Goal: Task Accomplishment & Management: Manage account settings

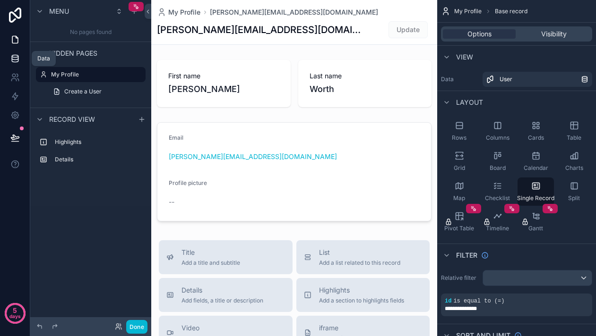
click at [13, 59] on icon at bounding box center [14, 58] width 9 height 9
click at [14, 62] on icon at bounding box center [15, 61] width 6 height 4
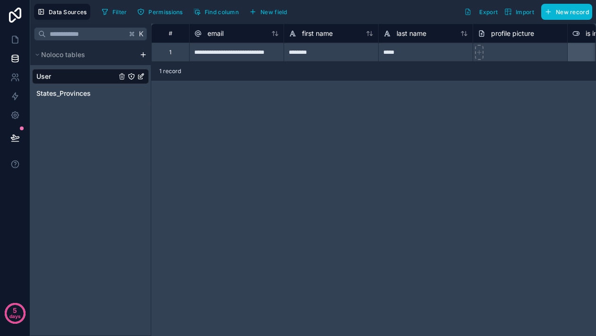
click at [142, 56] on html "**********" at bounding box center [298, 168] width 596 height 336
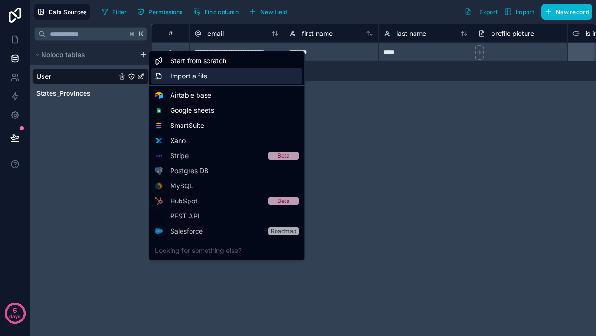
click at [177, 77] on span "Import a file" at bounding box center [188, 75] width 37 height 9
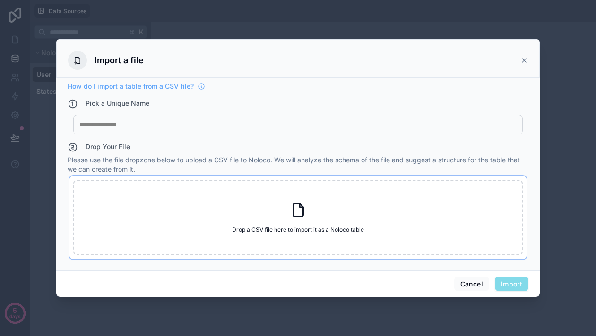
click at [206, 241] on div "Drop a CSV file here to import it as a Noloco table Drop a CSV file here to imp…" at bounding box center [297, 218] width 449 height 76
type input "**********"
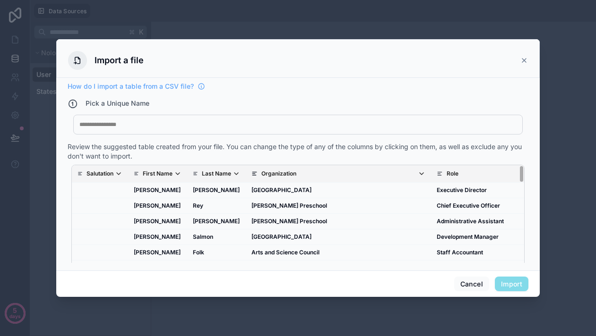
click at [365, 129] on div "My Imported File" at bounding box center [297, 125] width 449 height 20
click at [77, 127] on div "My Imported File" at bounding box center [297, 125] width 449 height 20
click at [84, 127] on div at bounding box center [297, 125] width 437 height 8
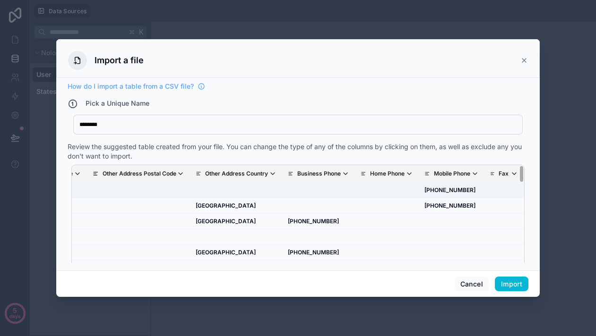
scroll to position [0, 2618]
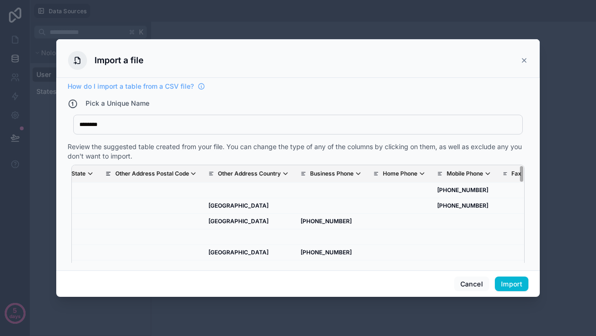
click at [310, 176] on p "Business Phone" at bounding box center [331, 174] width 43 height 8
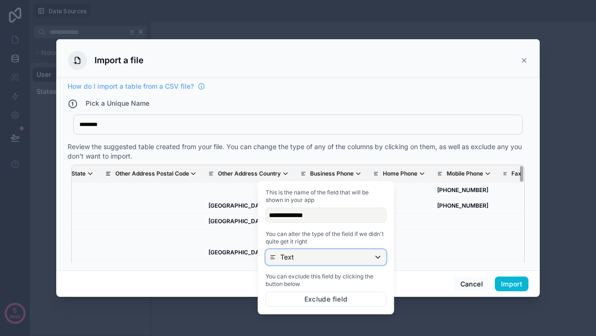
click at [300, 255] on div "Text" at bounding box center [326, 257] width 120 height 15
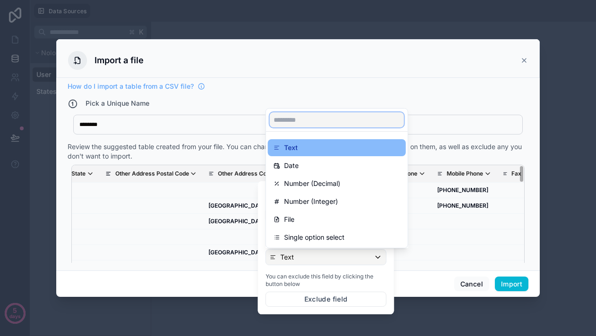
click at [316, 120] on input "text" at bounding box center [337, 119] width 134 height 15
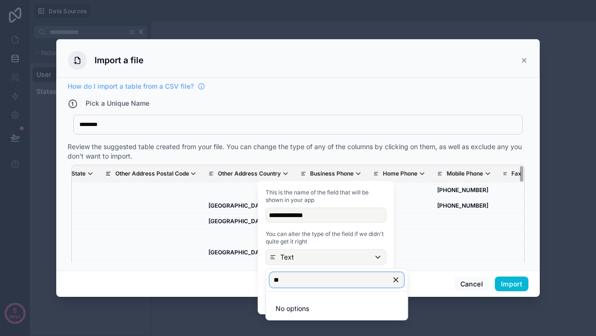
type input "*"
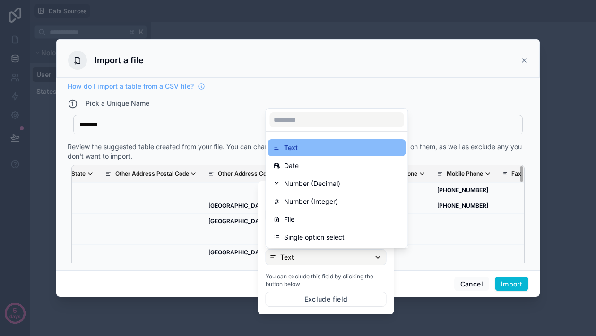
click at [317, 257] on div at bounding box center [326, 247] width 136 height 133
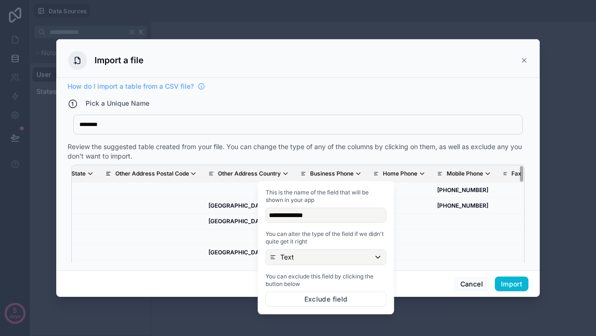
click at [316, 189] on span "This is the name of the field that will be shown in your app" at bounding box center [326, 196] width 121 height 15
click at [350, 283] on span "You can exclude this field by clicking the button below" at bounding box center [326, 280] width 121 height 15
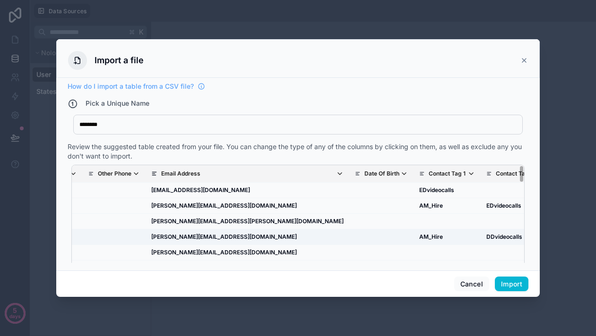
scroll to position [0, 3218]
click at [184, 172] on span "Email Address" at bounding box center [252, 174] width 182 height 8
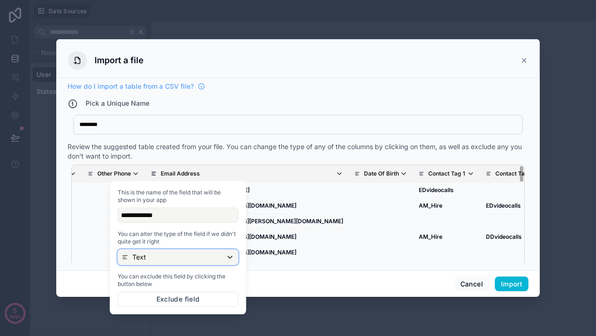
click at [169, 257] on div "Text" at bounding box center [178, 257] width 120 height 15
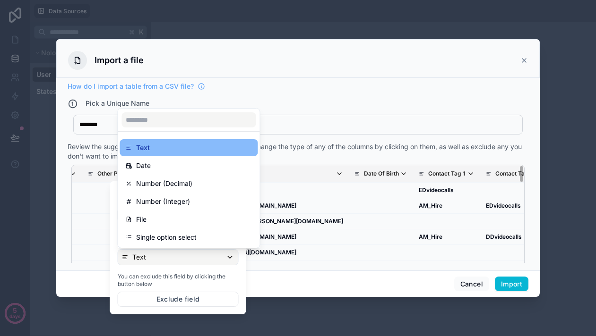
click at [280, 270] on div "How do I import a table from a CSV file? Pick a Unique Name ******** Contacts R…" at bounding box center [297, 174] width 483 height 193
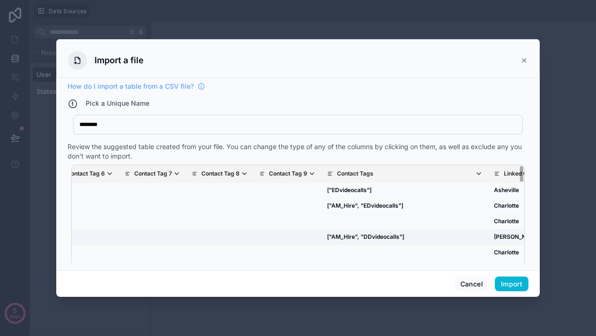
scroll to position [0, 3917]
click at [335, 176] on p "Contact Tags" at bounding box center [353, 174] width 36 height 8
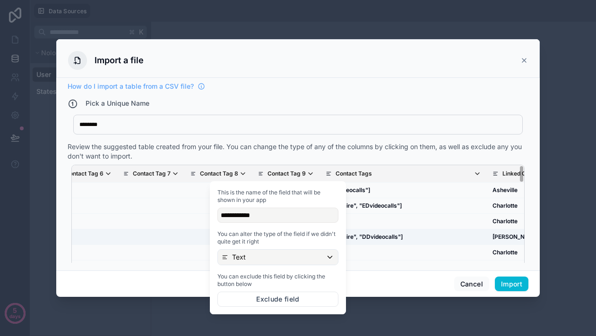
click at [252, 231] on td "scrollable content" at bounding box center [286, 237] width 68 height 16
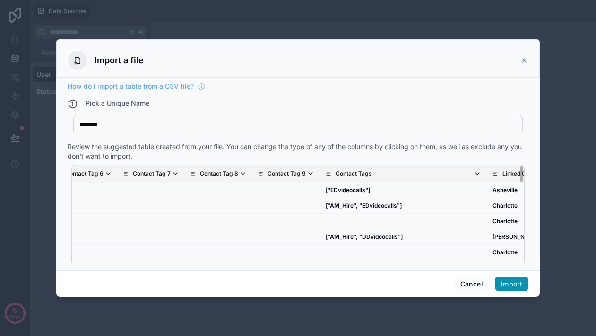
click at [518, 282] on button "Import" at bounding box center [512, 284] width 34 height 15
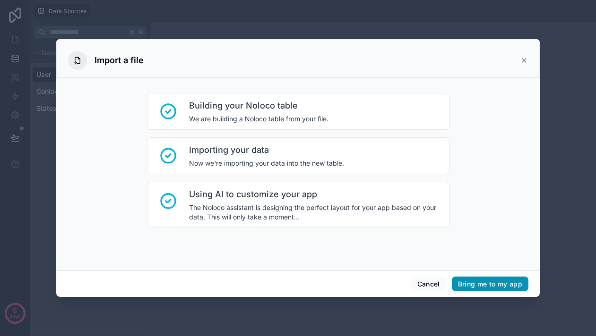
click at [476, 286] on button "Bring me to my app" at bounding box center [490, 284] width 77 height 15
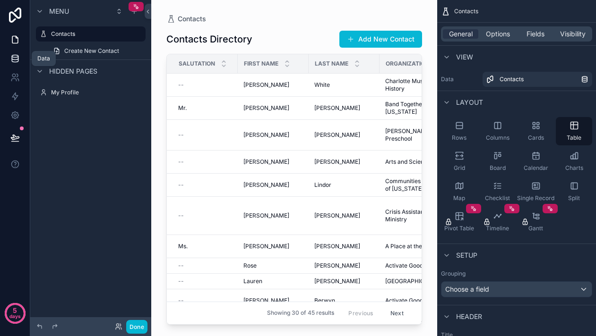
click at [17, 61] on icon at bounding box center [14, 58] width 9 height 9
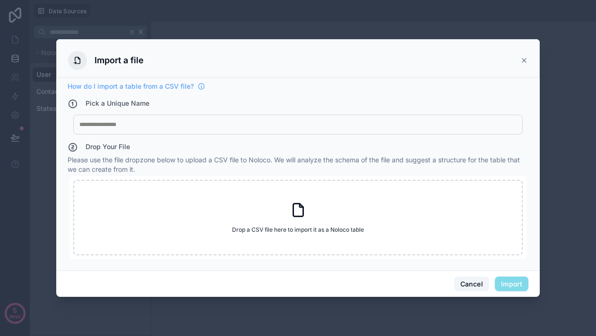
click at [467, 283] on button "Cancel" at bounding box center [471, 284] width 35 height 15
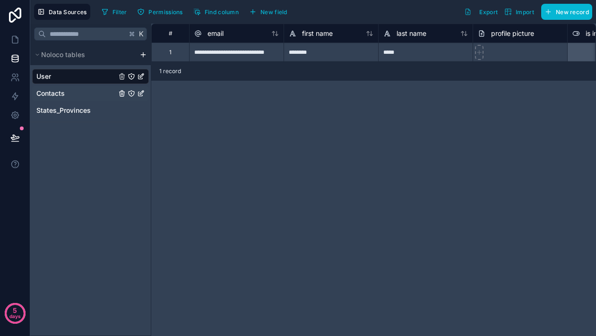
click at [60, 94] on span "Contacts" at bounding box center [50, 93] width 28 height 9
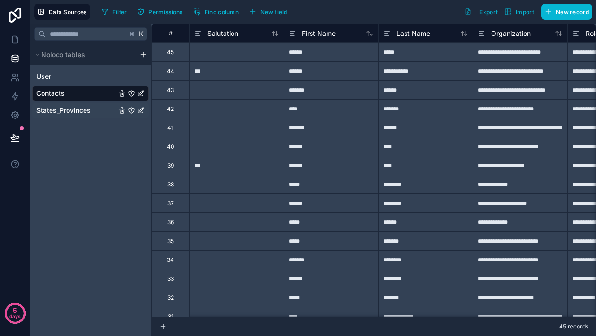
click at [69, 110] on span "States_Provinces" at bounding box center [63, 110] width 54 height 9
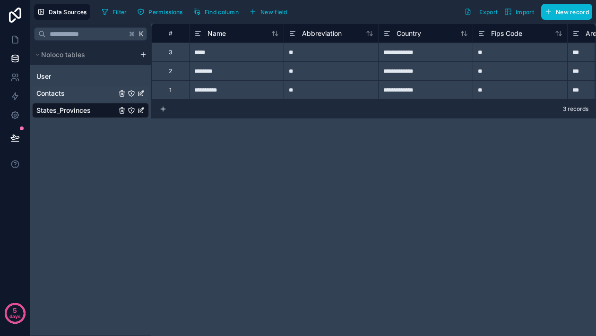
click at [72, 95] on div "Contacts" at bounding box center [90, 93] width 117 height 15
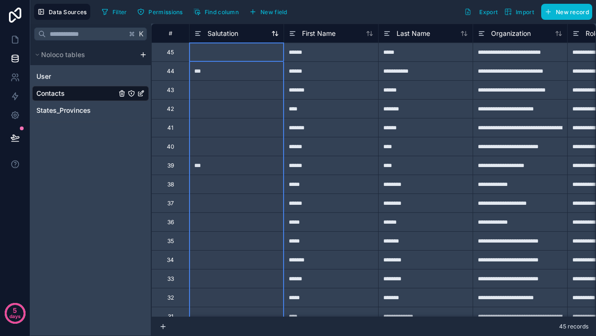
click at [226, 34] on span "Salutation" at bounding box center [222, 33] width 31 height 9
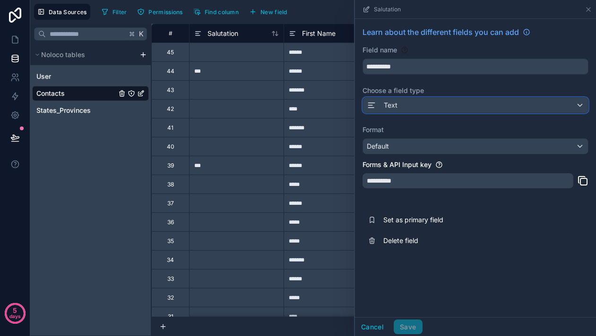
click at [399, 111] on div "Text" at bounding box center [475, 105] width 225 height 15
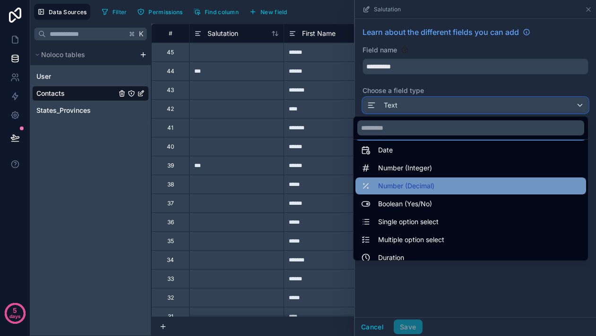
scroll to position [25, 0]
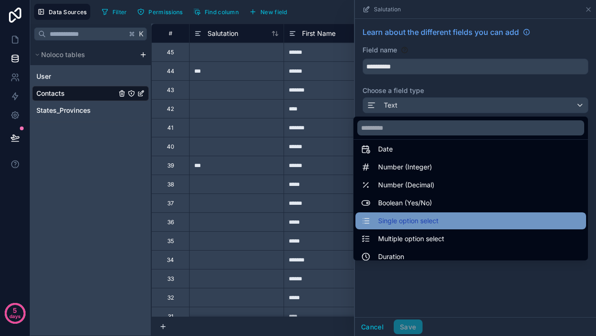
click at [401, 219] on span "Single option select" at bounding box center [408, 220] width 60 height 11
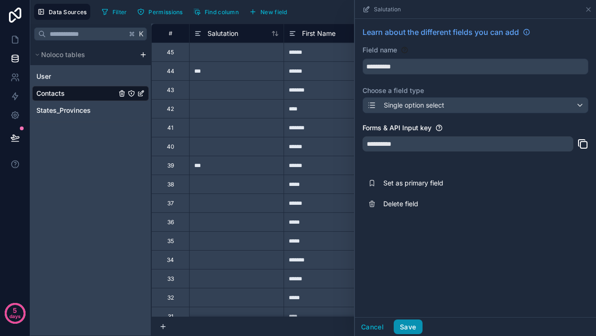
click at [411, 330] on button "Save" at bounding box center [408, 327] width 28 height 15
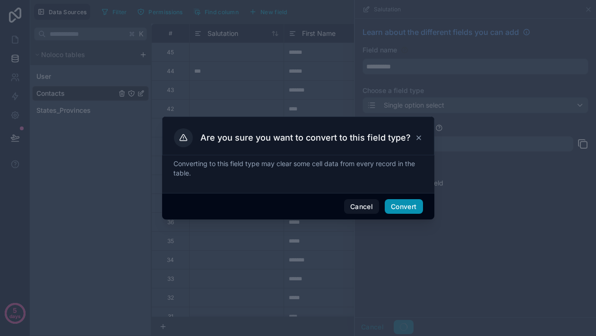
click at [398, 206] on button "Convert" at bounding box center [404, 206] width 38 height 15
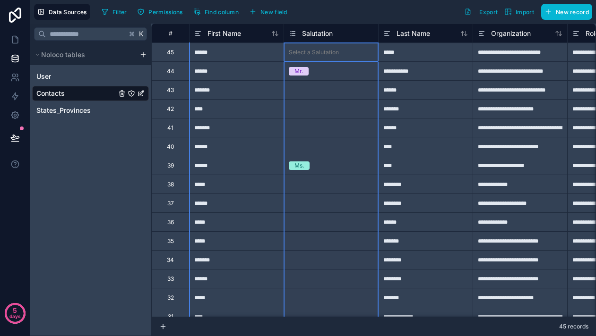
click at [342, 34] on div "Salutation" at bounding box center [331, 33] width 85 height 11
click at [299, 34] on div "Salutation" at bounding box center [311, 33] width 44 height 11
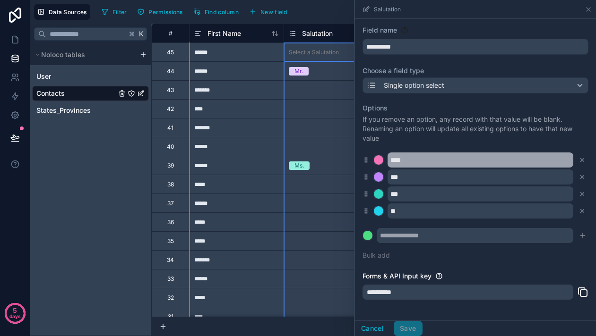
scroll to position [21, 0]
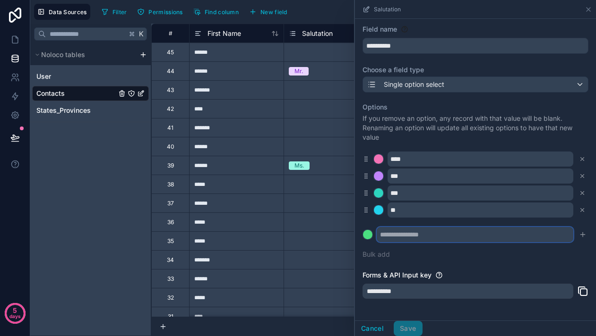
click at [416, 237] on input "text" at bounding box center [475, 234] width 197 height 15
type input "***"
click at [362, 230] on button at bounding box center [367, 235] width 10 height 10
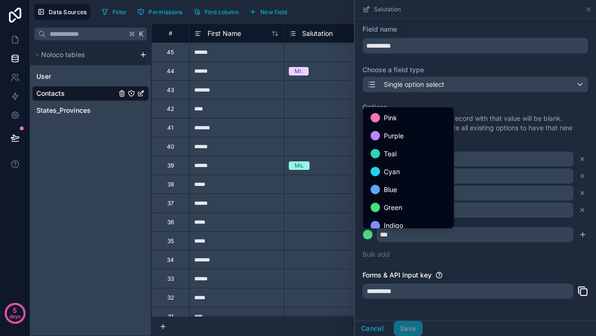
click at [452, 255] on div at bounding box center [475, 168] width 241 height 336
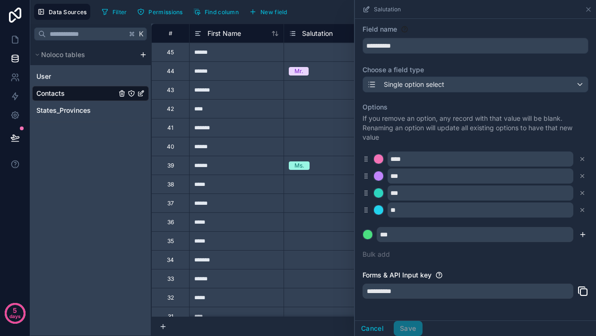
click at [579, 234] on icon "submit" at bounding box center [583, 235] width 8 height 8
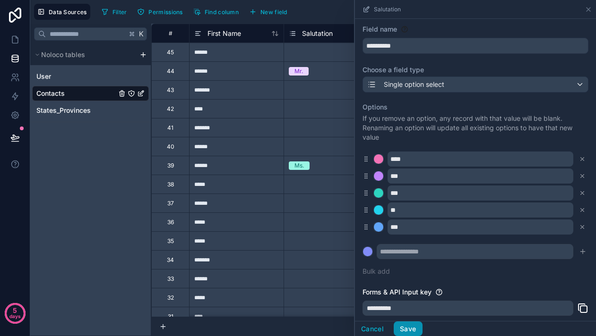
click at [415, 330] on button "Save" at bounding box center [408, 329] width 28 height 15
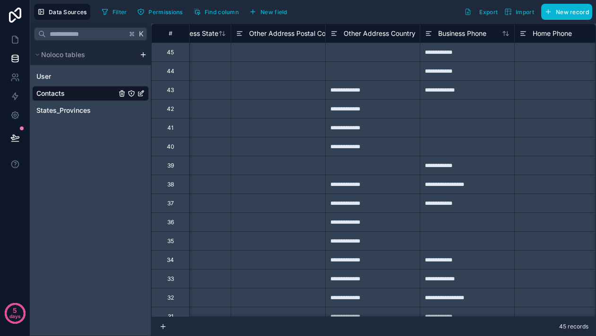
scroll to position [0, 1293]
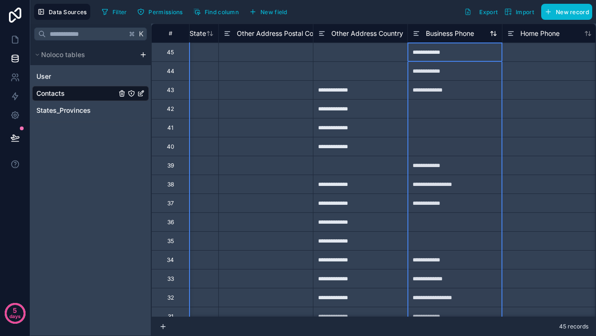
click at [442, 35] on span "Business Phone" at bounding box center [450, 33] width 48 height 9
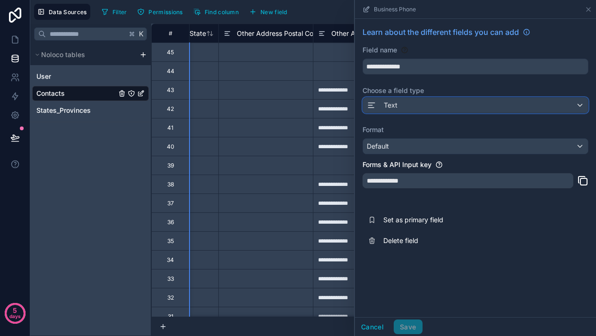
click at [405, 104] on div "Text" at bounding box center [475, 105] width 225 height 15
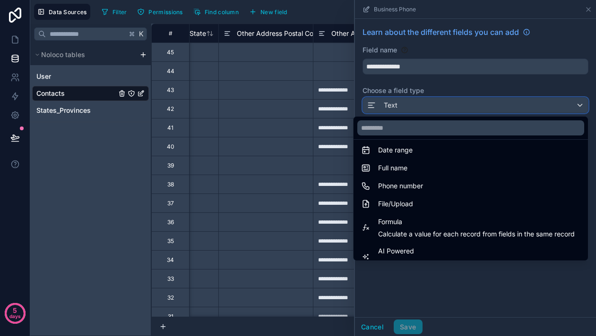
scroll to position [187, 0]
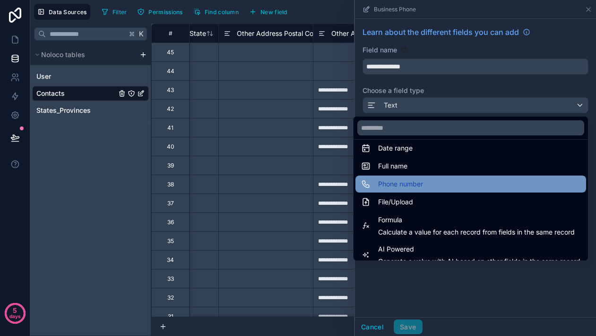
click at [409, 188] on span "Phone number" at bounding box center [400, 184] width 45 height 11
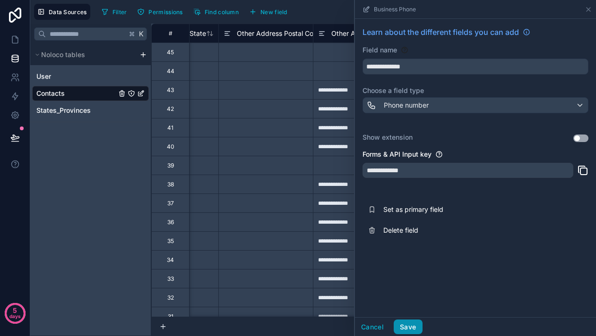
click at [418, 322] on button "Save" at bounding box center [408, 327] width 28 height 15
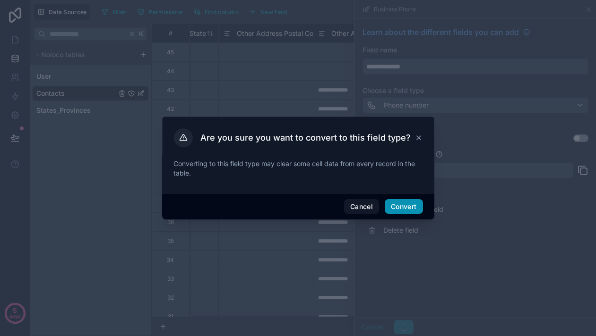
click at [410, 202] on button "Convert" at bounding box center [404, 206] width 38 height 15
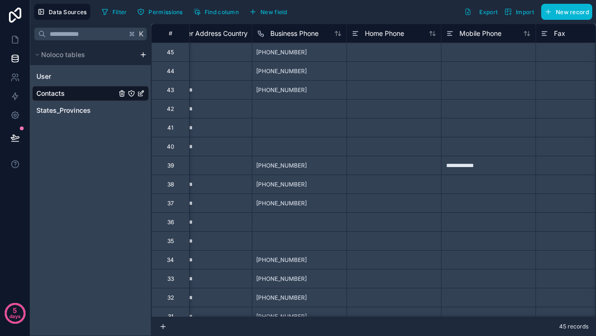
scroll to position [0, 1501]
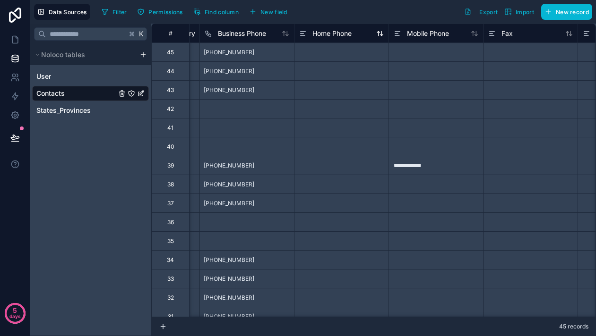
click at [333, 31] on span "Home Phone" at bounding box center [331, 33] width 39 height 9
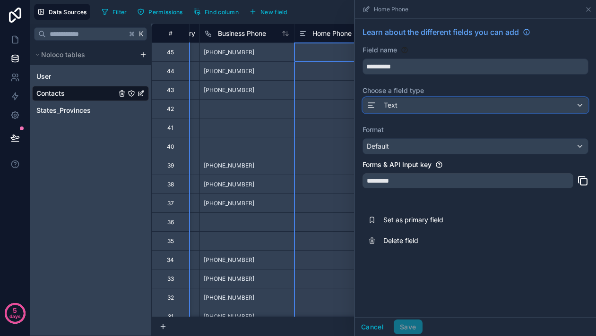
click at [415, 107] on div "Text" at bounding box center [475, 105] width 225 height 15
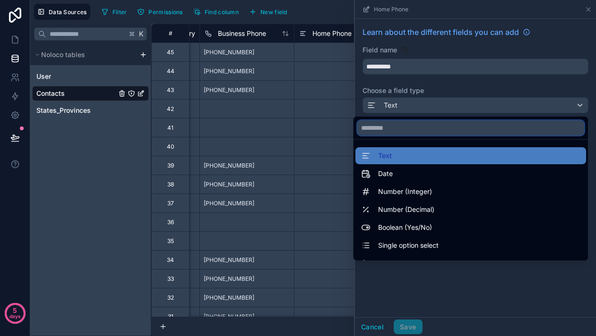
click at [416, 126] on input "text" at bounding box center [470, 127] width 227 height 15
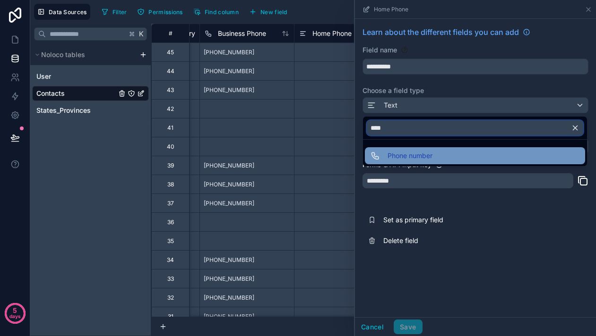
type input "****"
click at [416, 160] on span "Phone number" at bounding box center [409, 155] width 45 height 11
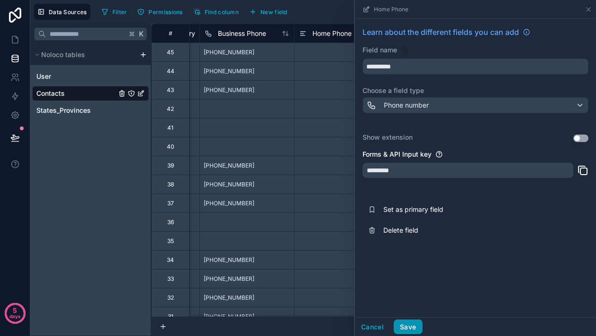
click at [417, 329] on button "Save" at bounding box center [408, 327] width 28 height 15
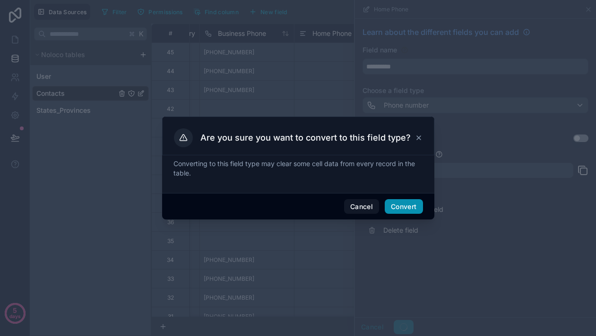
click at [397, 203] on button "Convert" at bounding box center [404, 206] width 38 height 15
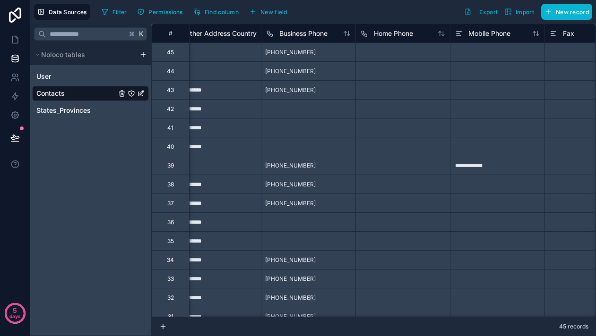
scroll to position [0, 1449]
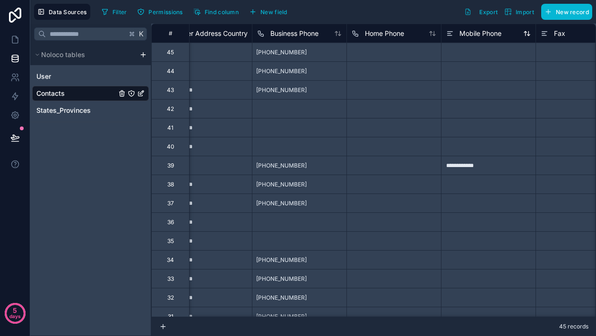
click at [481, 34] on span "Mobile Phone" at bounding box center [480, 33] width 42 height 9
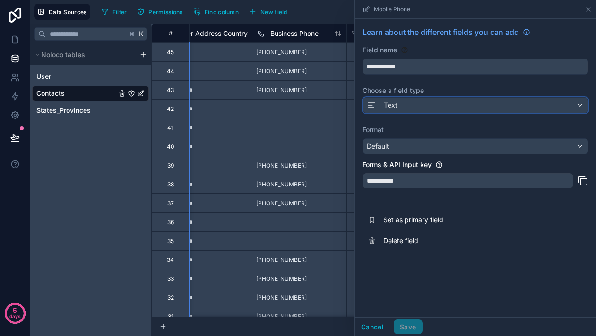
click at [408, 109] on div "Text" at bounding box center [475, 105] width 225 height 15
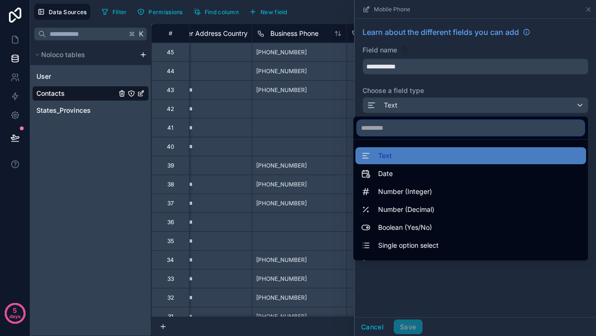
click at [409, 121] on input "text" at bounding box center [470, 127] width 227 height 15
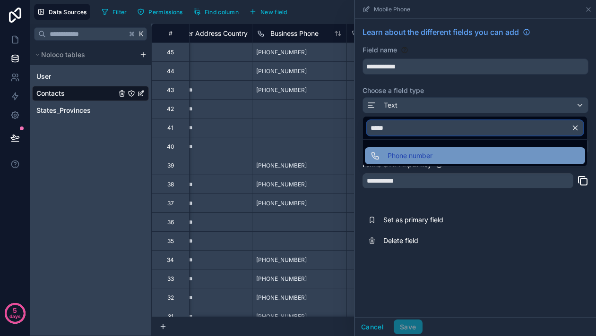
type input "*****"
click at [412, 159] on span "Phone number" at bounding box center [409, 155] width 45 height 11
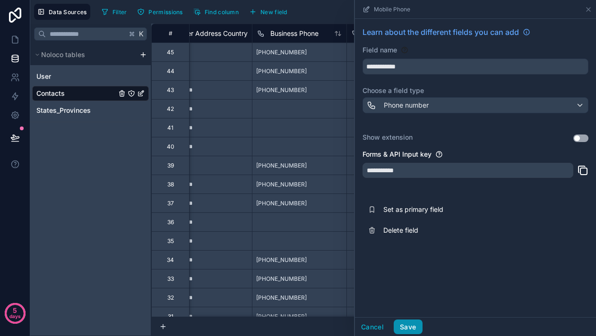
click at [402, 322] on button "Save" at bounding box center [408, 327] width 28 height 15
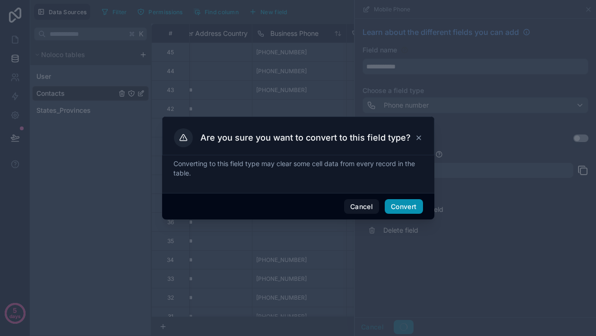
click at [403, 213] on button "Convert" at bounding box center [404, 206] width 38 height 15
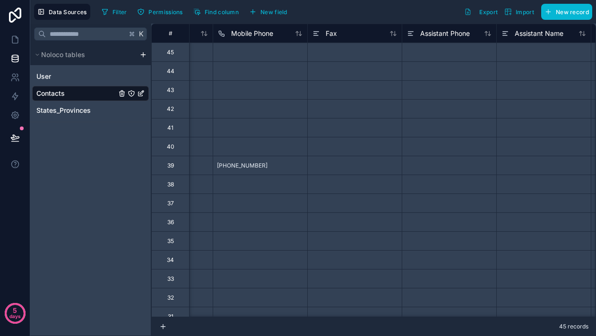
scroll to position [0, 1657]
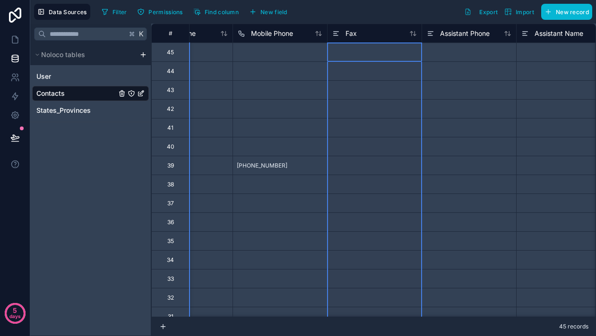
click at [352, 41] on div "Fax" at bounding box center [374, 33] width 94 height 19
click at [351, 34] on span "Fax" at bounding box center [350, 33] width 11 height 9
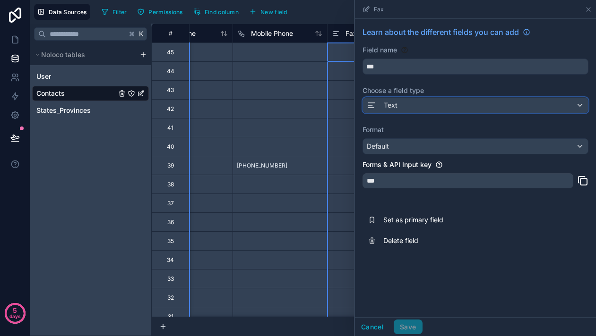
click at [401, 105] on div "Text" at bounding box center [475, 105] width 225 height 15
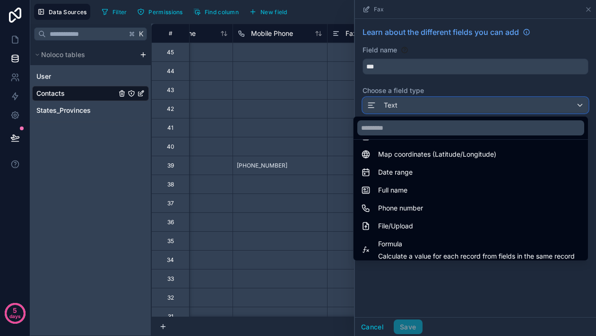
scroll to position [157, 0]
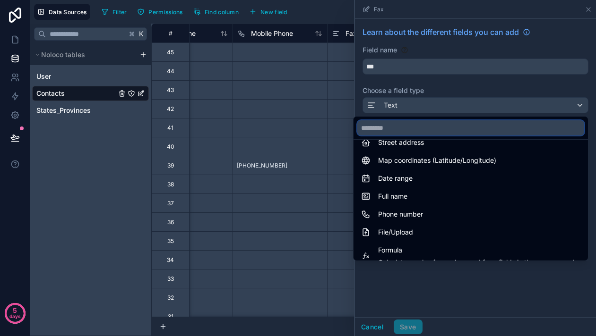
click at [399, 134] on input "text" at bounding box center [470, 127] width 227 height 15
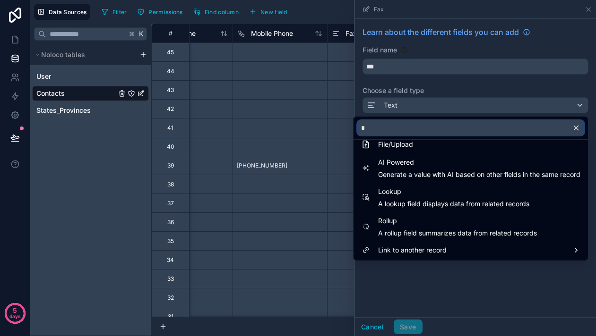
scroll to position [0, 0]
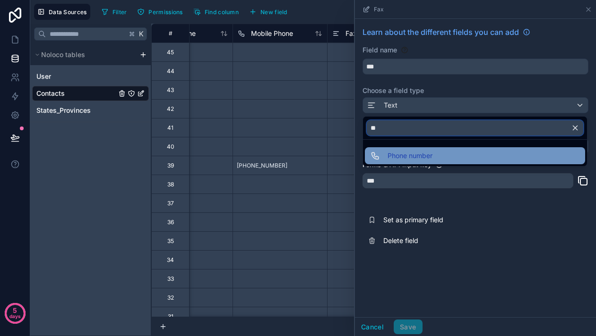
type input "**"
click at [401, 155] on span "Phone number" at bounding box center [409, 155] width 45 height 11
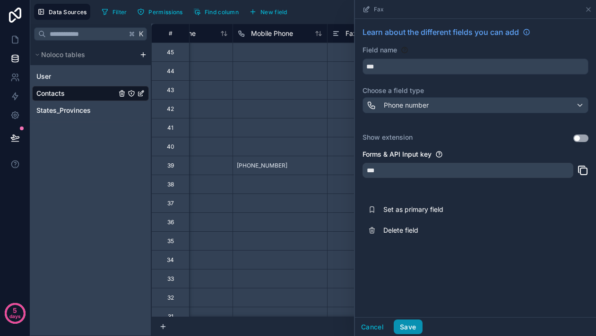
click at [414, 331] on button "Save" at bounding box center [408, 327] width 28 height 15
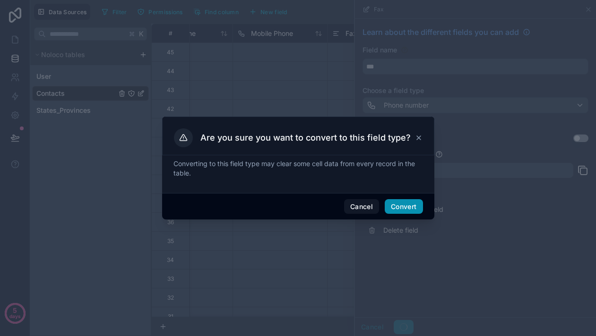
click at [401, 204] on button "Convert" at bounding box center [404, 206] width 38 height 15
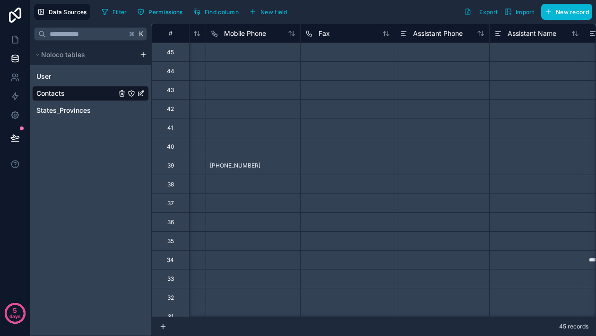
scroll to position [0, 1697]
click at [417, 36] on span "Assistant Phone" at bounding box center [425, 33] width 50 height 9
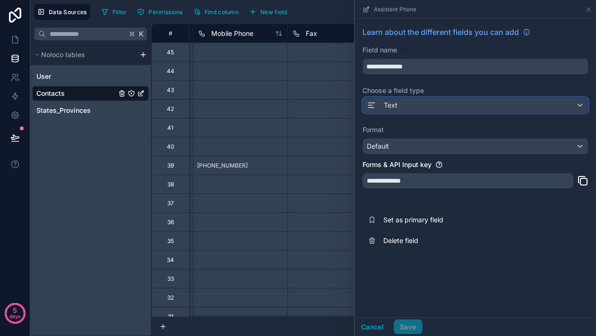
click at [399, 103] on div "Text" at bounding box center [475, 105] width 225 height 15
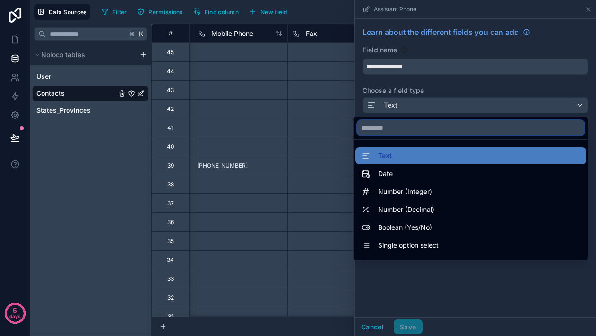
click at [391, 126] on input "text" at bounding box center [470, 127] width 227 height 15
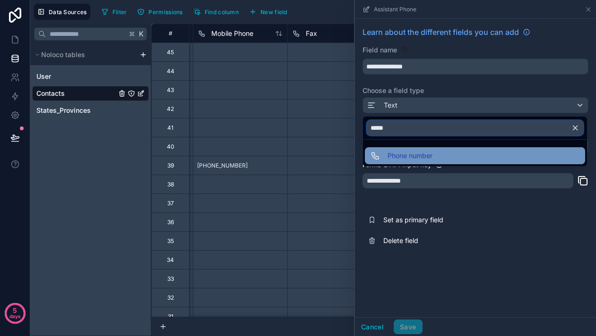
type input "*****"
click at [403, 152] on span "Phone number" at bounding box center [409, 155] width 45 height 11
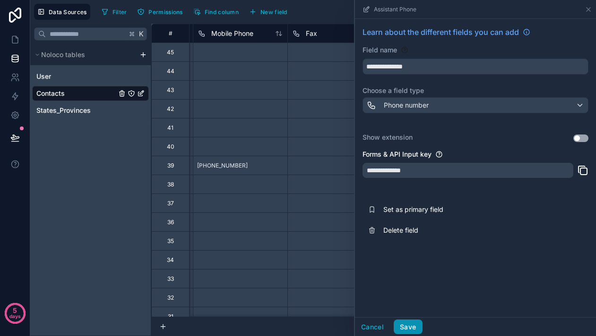
click at [411, 323] on button "Save" at bounding box center [408, 327] width 28 height 15
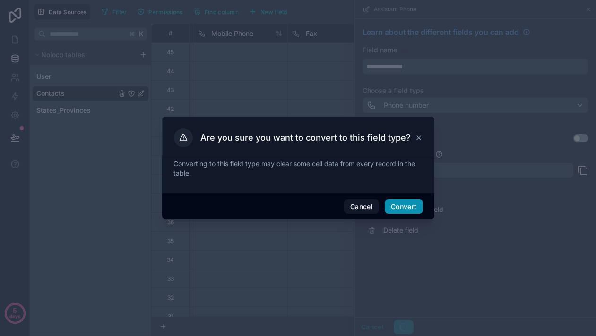
click at [412, 204] on button "Convert" at bounding box center [404, 206] width 38 height 15
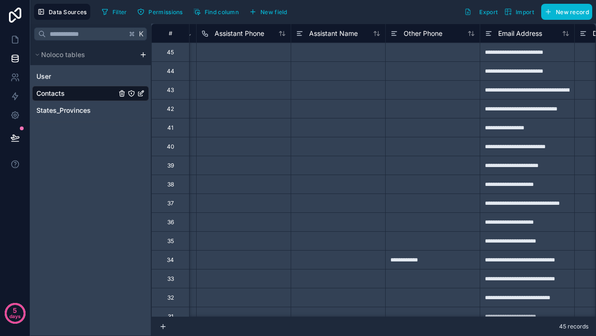
scroll to position [0, 1887]
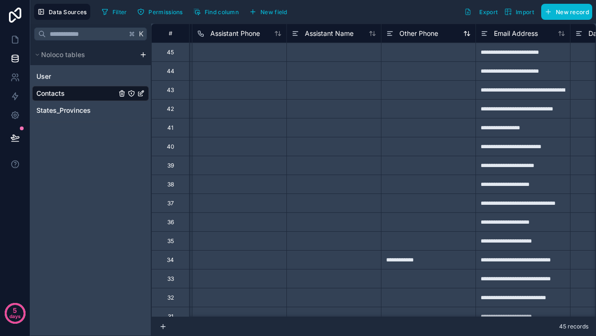
click at [411, 34] on span "Other Phone" at bounding box center [418, 33] width 39 height 9
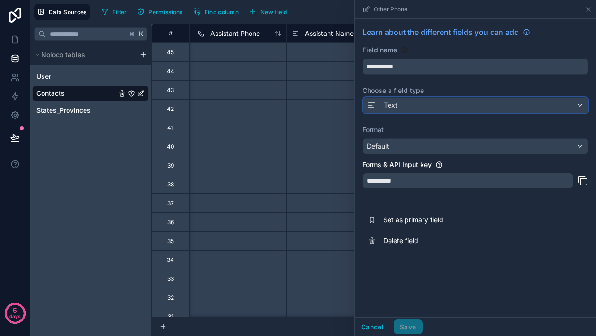
click at [409, 111] on div "Text" at bounding box center [475, 105] width 225 height 15
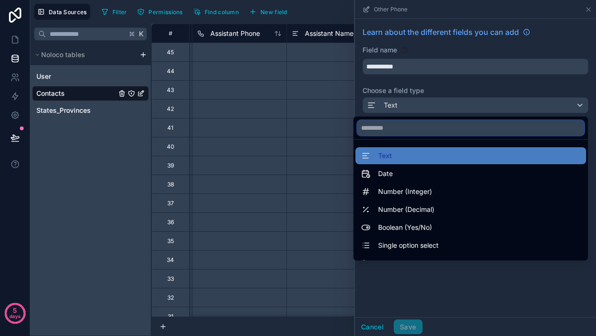
click at [408, 122] on input "text" at bounding box center [470, 127] width 227 height 15
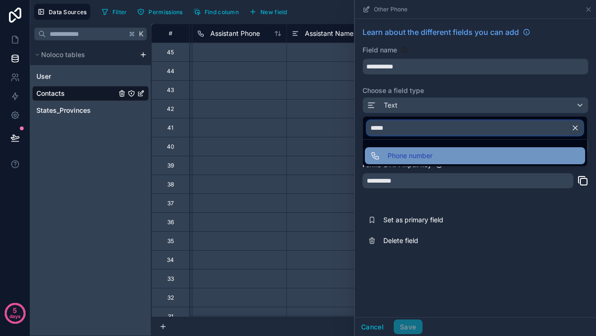
type input "*****"
click at [391, 153] on span "Phone number" at bounding box center [409, 155] width 45 height 11
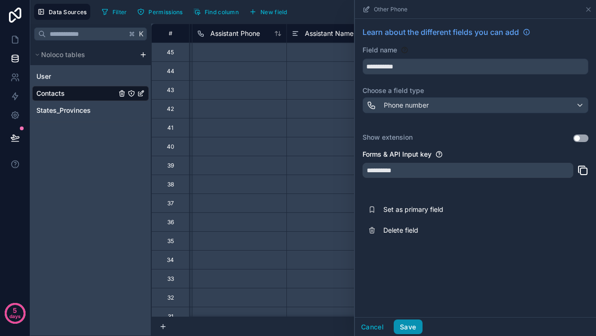
click at [408, 325] on button "Save" at bounding box center [408, 327] width 28 height 15
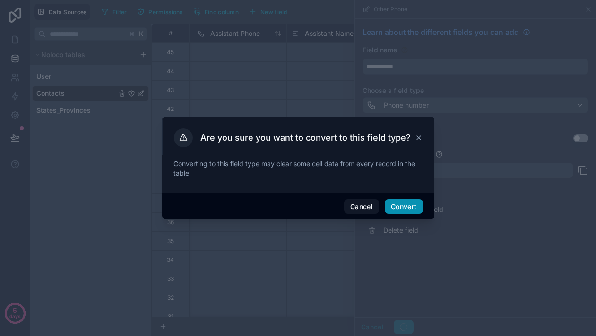
click at [399, 209] on button "Convert" at bounding box center [404, 206] width 38 height 15
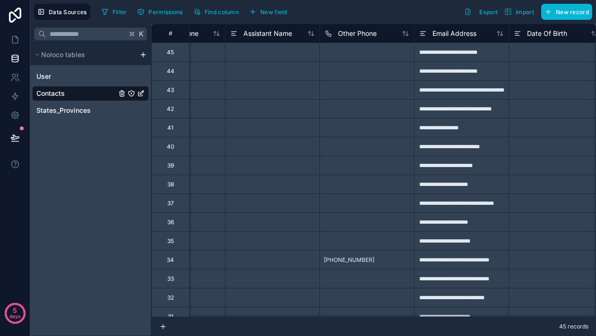
scroll to position [0, 2026]
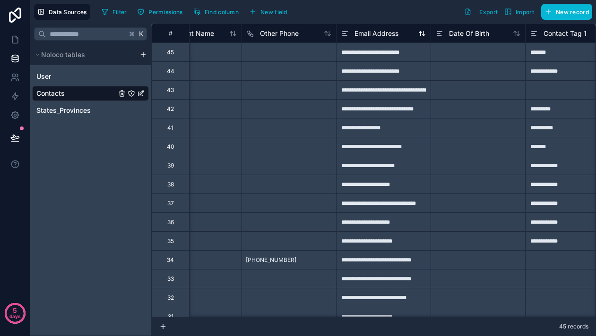
click at [378, 37] on span "Email Address" at bounding box center [376, 33] width 44 height 9
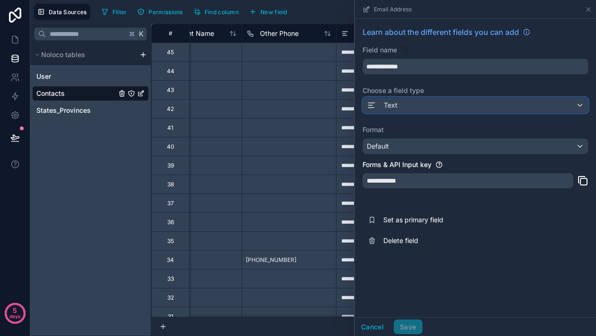
click at [407, 107] on div "Text" at bounding box center [475, 105] width 225 height 15
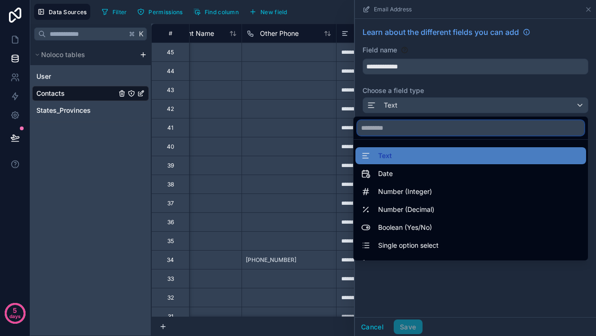
click at [415, 130] on input "text" at bounding box center [470, 127] width 227 height 15
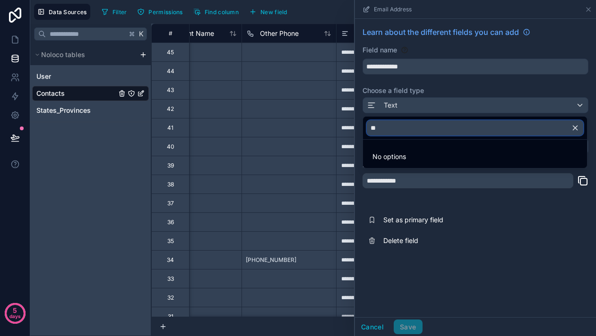
type input "*"
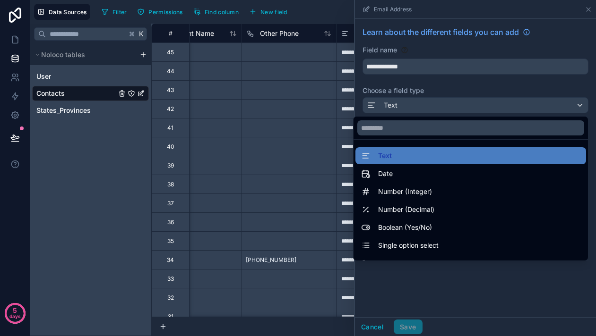
click at [447, 308] on div at bounding box center [475, 168] width 241 height 336
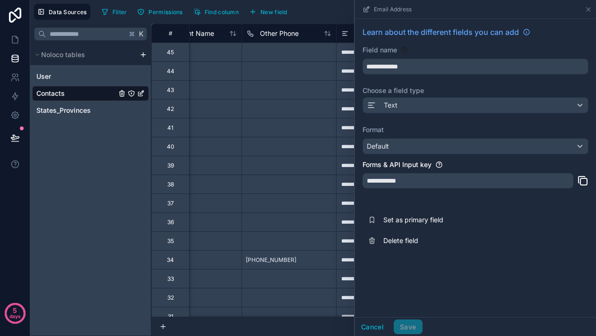
click at [328, 239] on div at bounding box center [288, 240] width 94 height 19
click at [373, 323] on button "Cancel" at bounding box center [372, 327] width 35 height 15
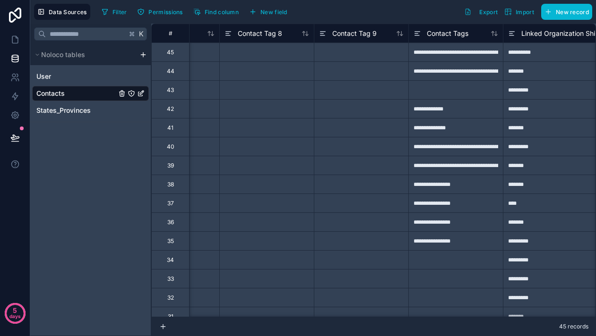
scroll to position [0, 3001]
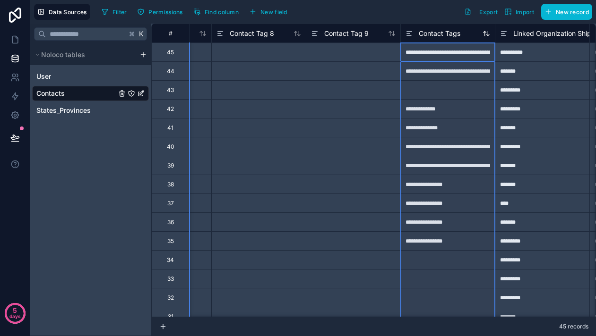
click at [443, 35] on span "Contact Tags" at bounding box center [440, 33] width 42 height 9
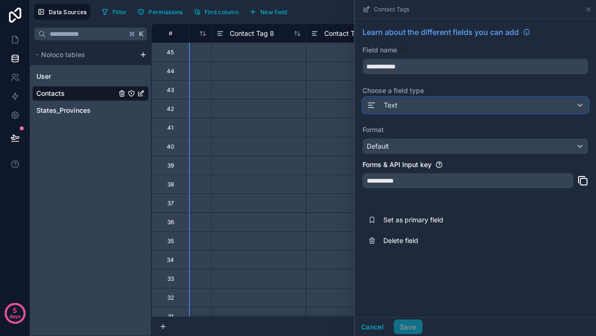
click at [406, 104] on div "Text" at bounding box center [475, 105] width 225 height 15
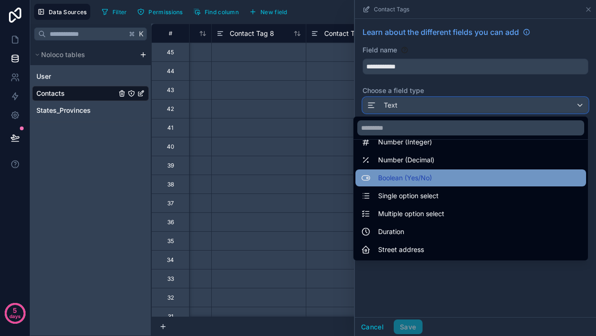
scroll to position [51, 0]
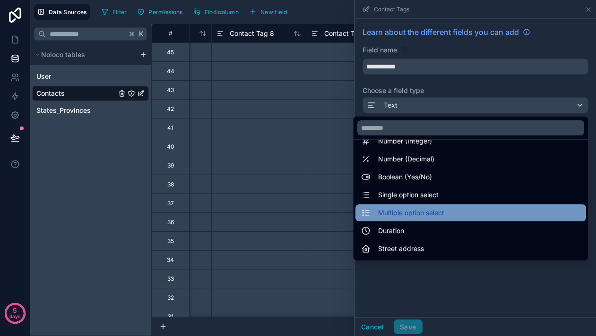
click at [400, 215] on span "Multiple option select" at bounding box center [411, 212] width 66 height 11
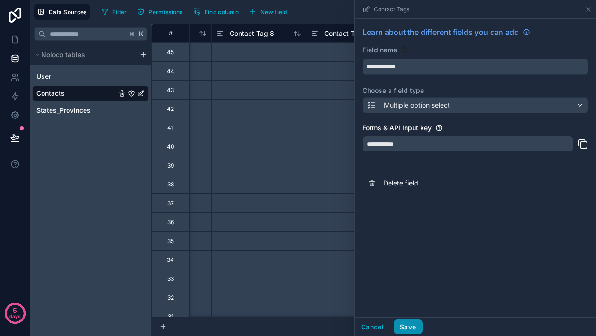
click at [401, 323] on button "Save" at bounding box center [408, 327] width 28 height 15
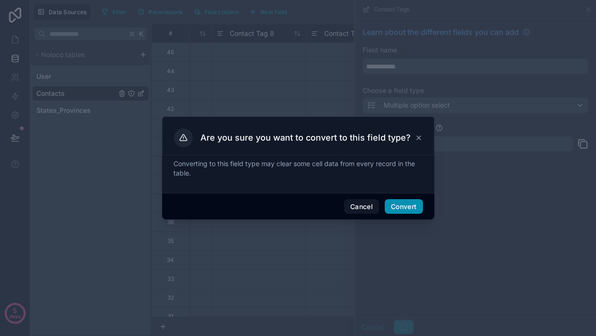
click at [401, 206] on button "Convert" at bounding box center [404, 206] width 38 height 15
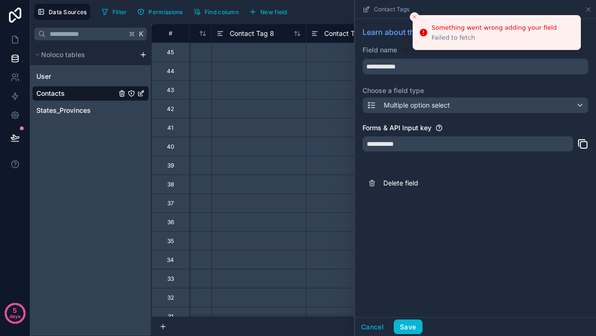
click at [414, 17] on line "Close toast" at bounding box center [414, 17] width 3 height 3
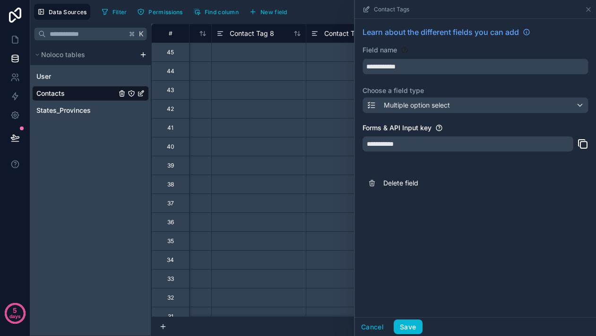
click at [320, 100] on div at bounding box center [353, 108] width 94 height 19
click at [377, 334] on div "Cancel Save" at bounding box center [475, 326] width 241 height 19
click at [377, 327] on button "Cancel" at bounding box center [372, 327] width 35 height 15
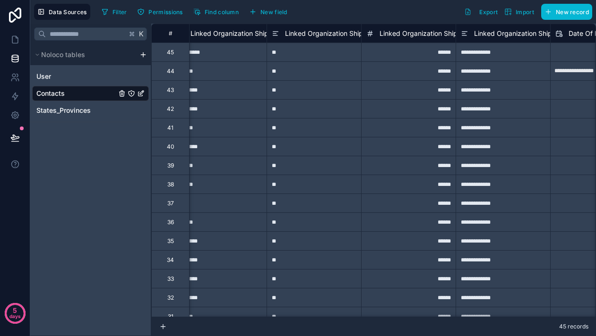
scroll to position [0, 3328]
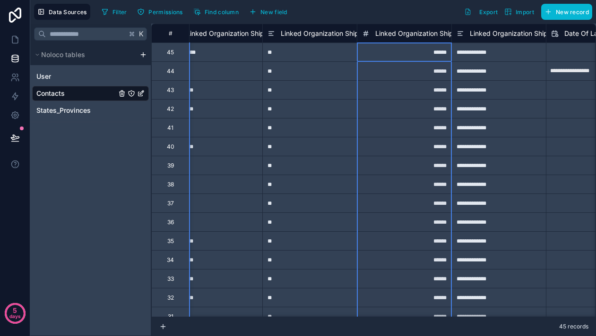
click at [405, 34] on span "Linked Organization Shipping Postal Code" at bounding box center [440, 33] width 131 height 9
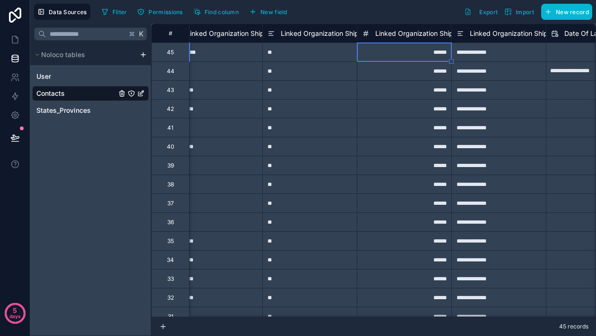
click at [321, 90] on div "**" at bounding box center [309, 89] width 94 height 19
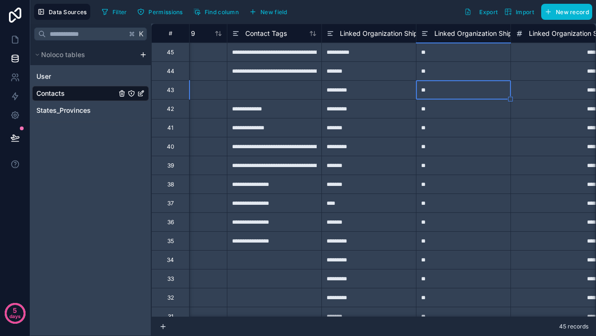
scroll to position [0, 3145]
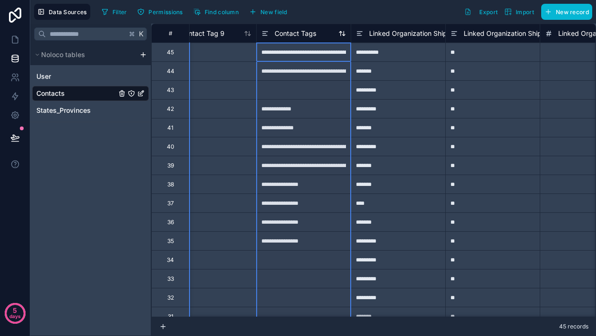
click at [288, 34] on span "Contact Tags" at bounding box center [295, 33] width 42 height 9
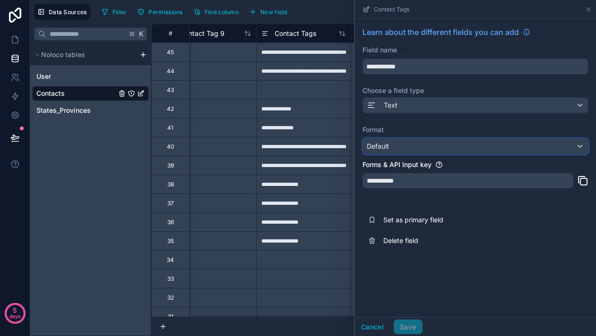
click at [407, 150] on div "Default" at bounding box center [475, 146] width 225 height 15
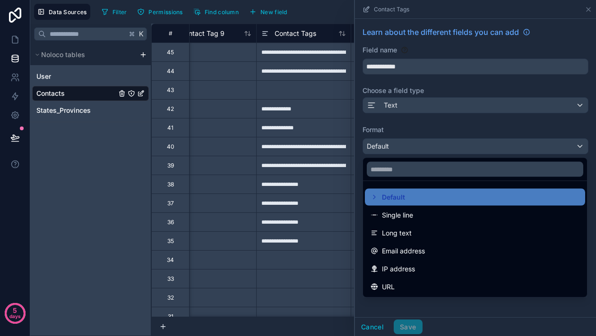
click at [405, 119] on div at bounding box center [475, 168] width 241 height 336
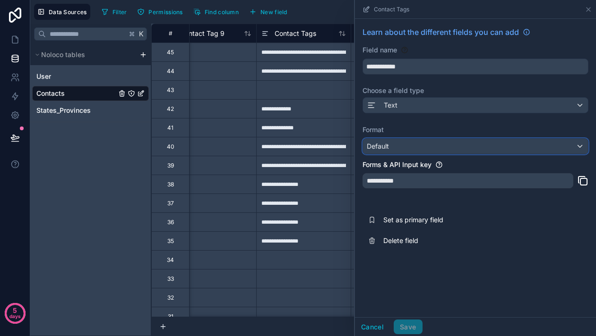
click at [405, 147] on div "Default" at bounding box center [475, 146] width 225 height 15
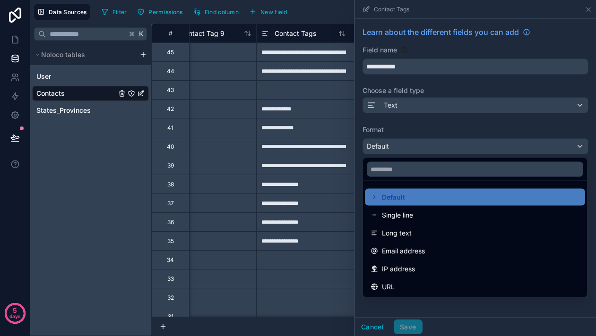
click at [409, 126] on div at bounding box center [475, 168] width 241 height 336
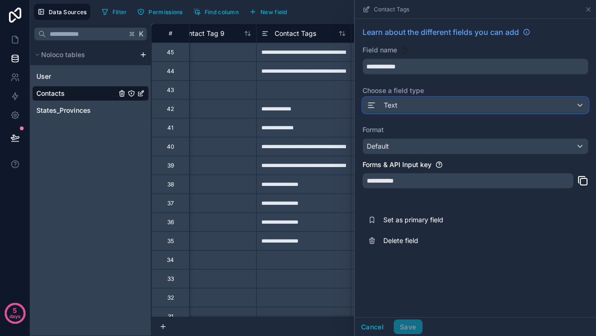
click at [410, 109] on div "Text" at bounding box center [475, 105] width 225 height 15
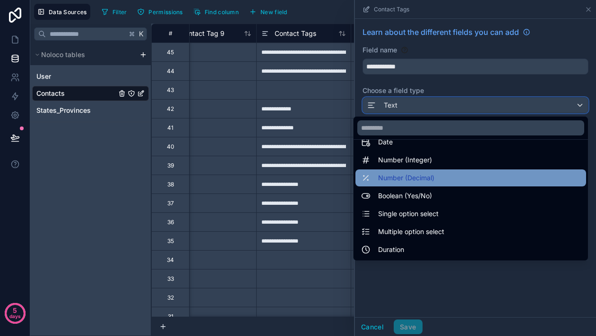
scroll to position [43, 0]
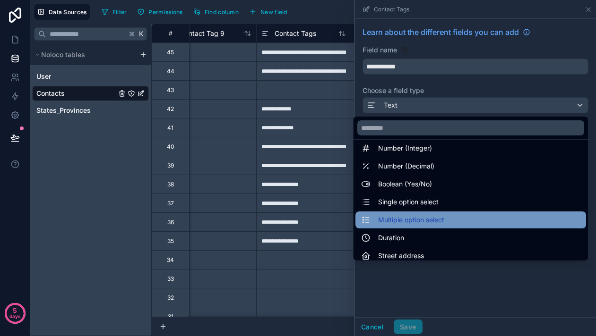
click at [403, 218] on span "Multiple option select" at bounding box center [411, 219] width 66 height 11
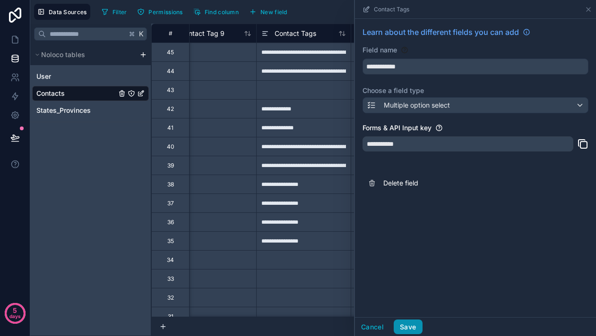
click at [406, 327] on button "Save" at bounding box center [408, 327] width 28 height 15
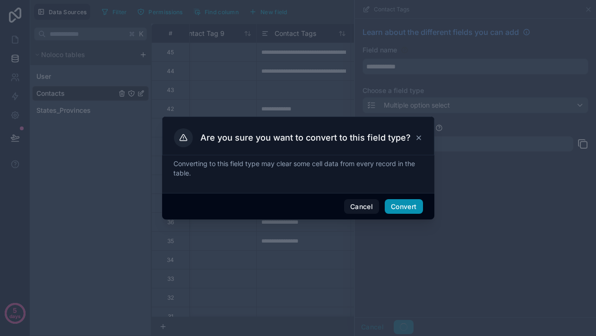
click at [396, 202] on button "Convert" at bounding box center [404, 206] width 38 height 15
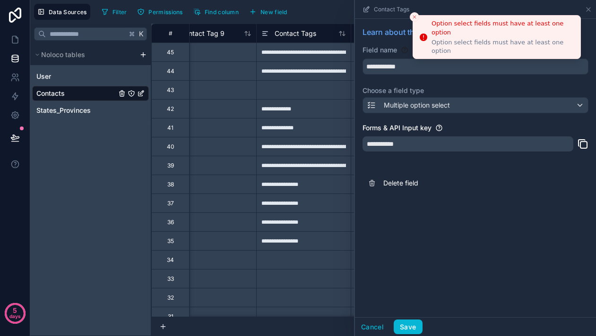
click at [416, 17] on icon "Close toast" at bounding box center [414, 17] width 6 height 6
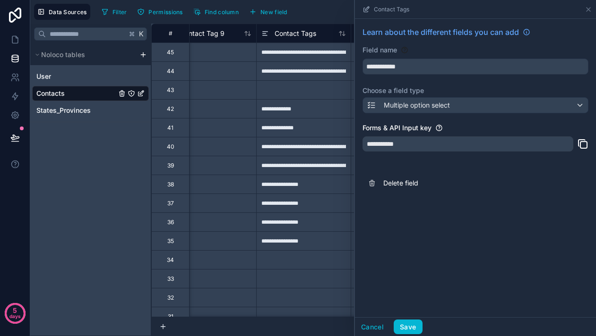
click at [334, 134] on div "**********" at bounding box center [303, 127] width 94 height 19
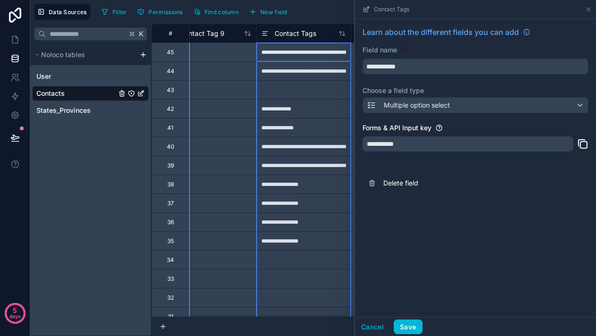
click at [306, 41] on div "Contact Tags" at bounding box center [303, 33] width 94 height 19
click at [298, 33] on span "Contact Tags" at bounding box center [295, 33] width 42 height 9
click at [296, 96] on div at bounding box center [303, 89] width 94 height 19
click at [293, 86] on div at bounding box center [303, 89] width 94 height 19
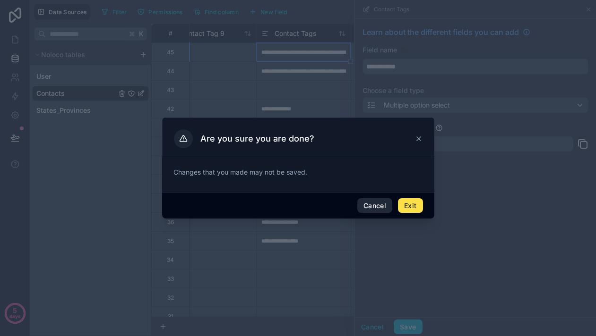
click at [382, 204] on button "Cancel" at bounding box center [374, 205] width 35 height 15
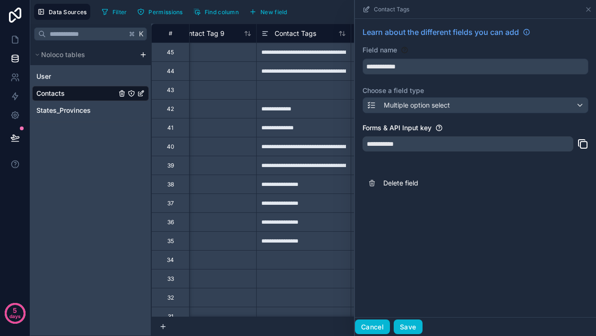
click at [377, 321] on button "Cancel" at bounding box center [372, 327] width 35 height 15
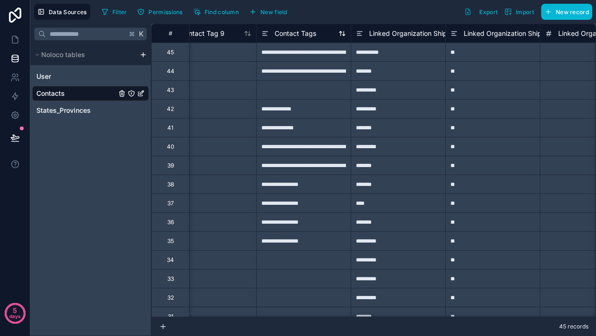
click at [310, 30] on span "Contact Tags" at bounding box center [295, 33] width 42 height 9
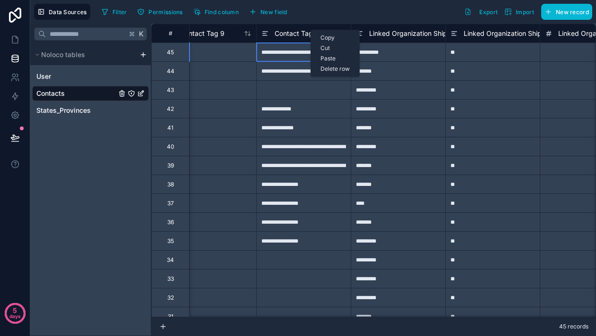
click at [315, 109] on div "**********" at bounding box center [303, 108] width 94 height 19
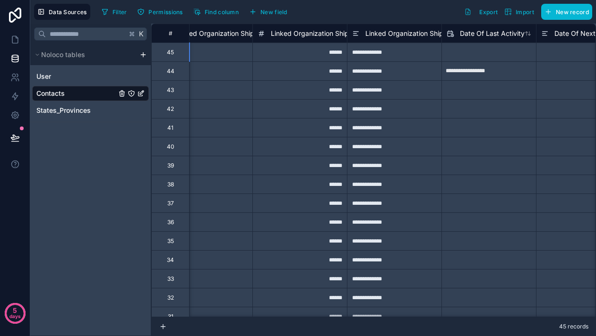
scroll to position [0, 3430]
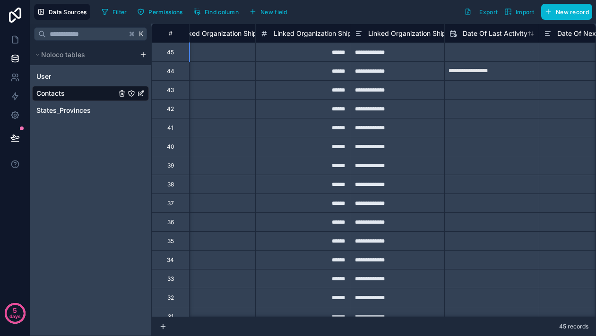
click at [303, 39] on div "Linked Organization Shipping Postal Code" at bounding box center [302, 33] width 94 height 19
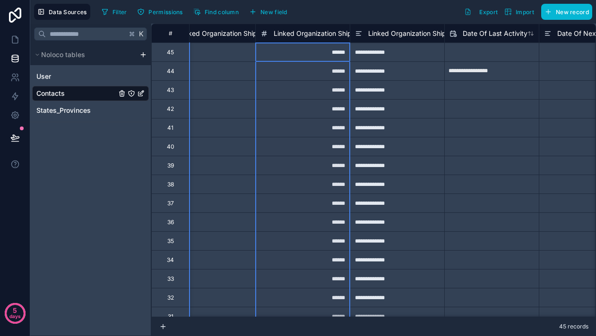
click at [306, 34] on span "Linked Organization Shipping Postal Code" at bounding box center [339, 33] width 131 height 9
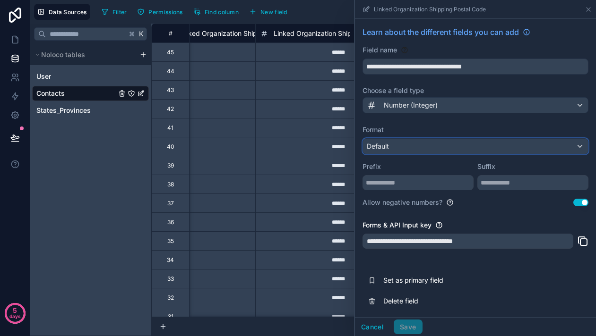
click at [412, 147] on div "Default" at bounding box center [475, 146] width 225 height 15
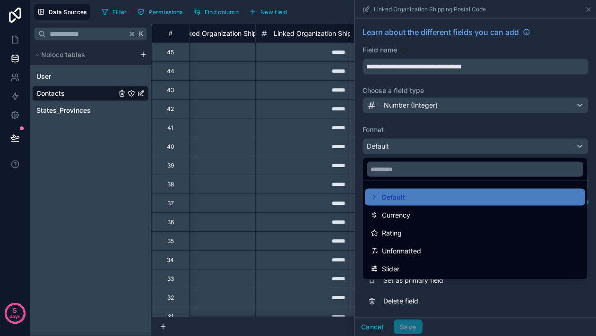
click at [410, 150] on div at bounding box center [475, 168] width 241 height 336
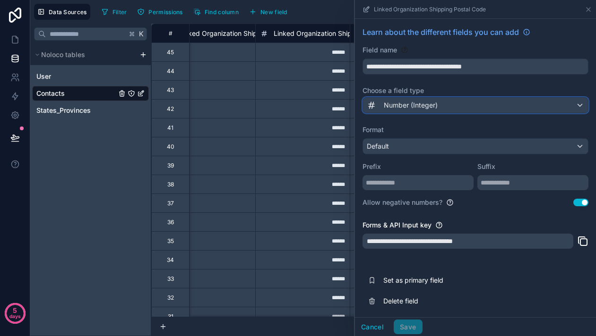
click at [407, 102] on span "Number (Integer)" at bounding box center [411, 105] width 54 height 9
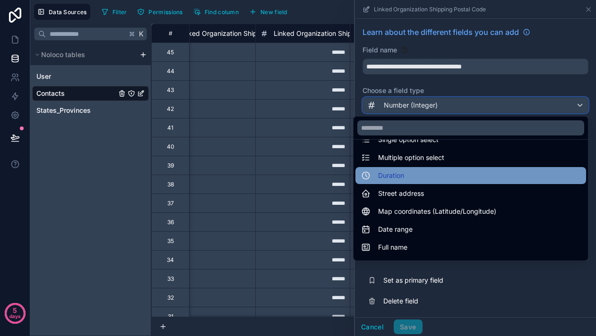
scroll to position [126, 0]
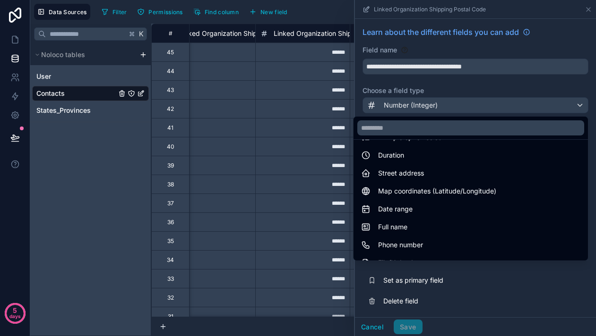
click at [314, 147] on div "******" at bounding box center [302, 146] width 94 height 19
click at [374, 327] on div at bounding box center [475, 168] width 241 height 336
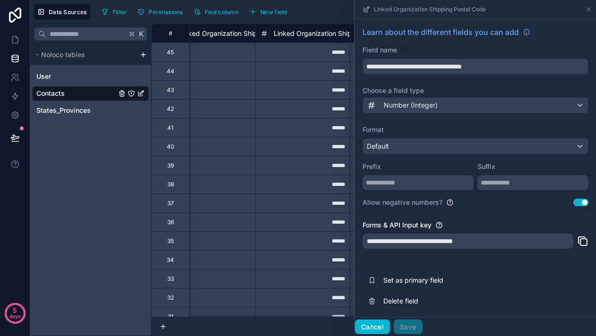
click at [377, 327] on button "Cancel" at bounding box center [372, 327] width 35 height 15
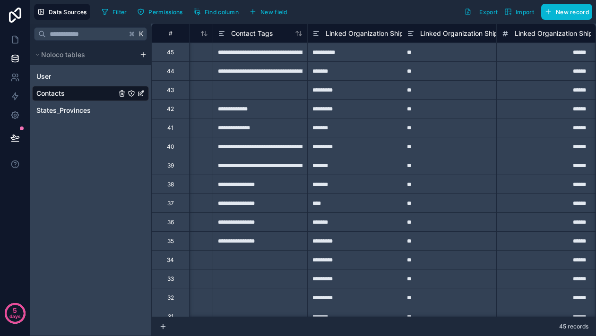
scroll to position [0, 3122]
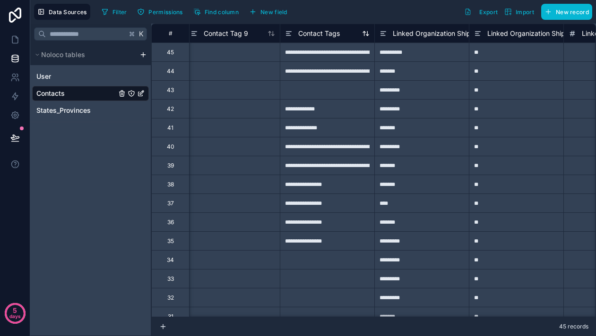
click at [336, 33] on span "Contact Tags" at bounding box center [319, 33] width 42 height 9
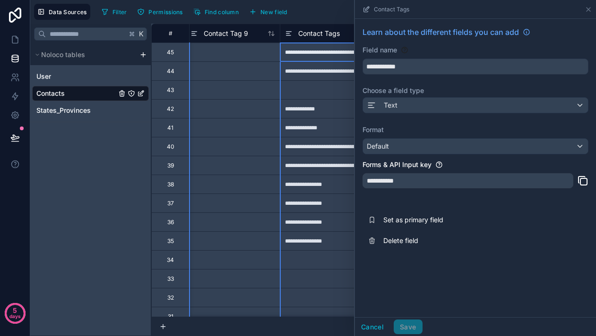
click at [289, 32] on icon at bounding box center [289, 33] width 8 height 11
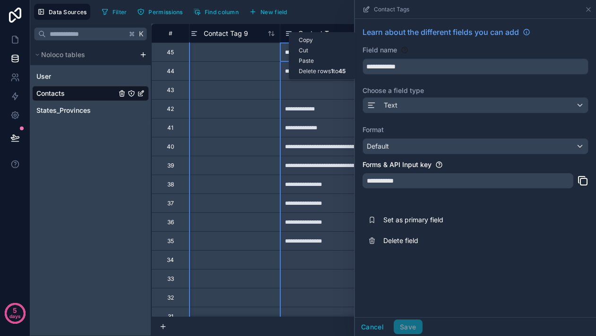
click at [313, 71] on div "Delete rows 1 to 45" at bounding box center [322, 71] width 66 height 10
click at [376, 329] on button "Cancel" at bounding box center [372, 327] width 35 height 15
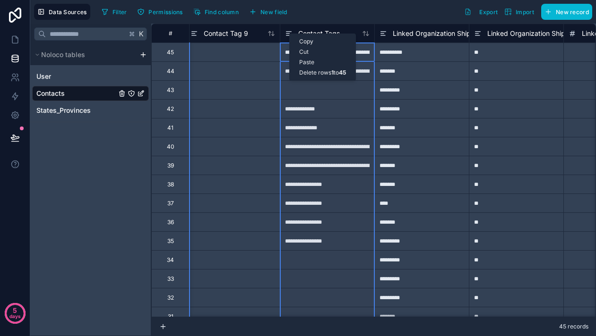
click at [336, 72] on div "Delete rows 1 to 45" at bounding box center [323, 73] width 66 height 10
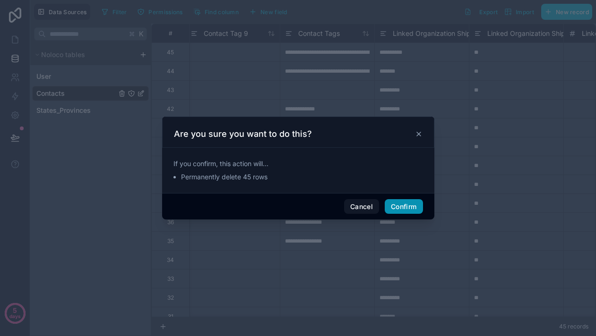
click at [409, 204] on button "Confirm" at bounding box center [404, 206] width 38 height 15
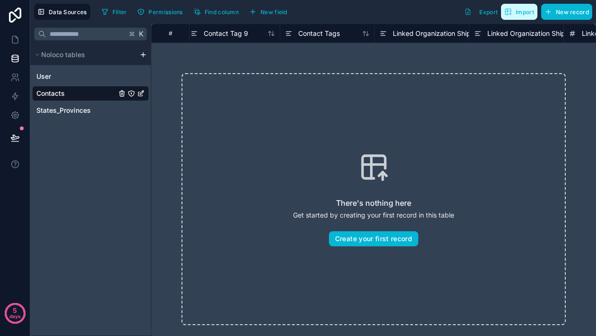
click at [531, 13] on span "Import" at bounding box center [524, 12] width 18 height 7
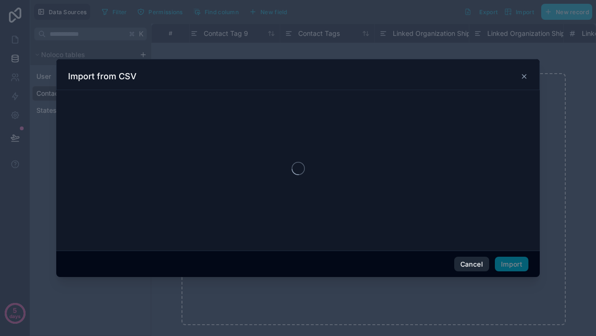
click at [463, 264] on button "Cancel" at bounding box center [471, 264] width 35 height 15
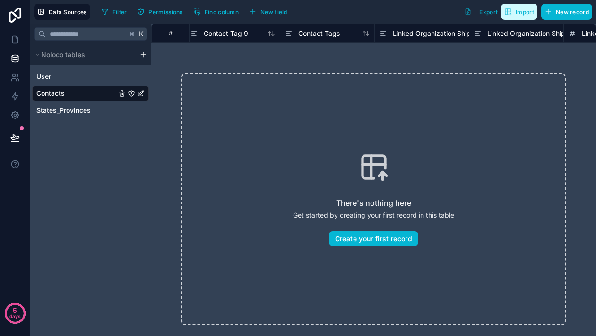
click at [517, 16] on button "Import" at bounding box center [519, 12] width 36 height 16
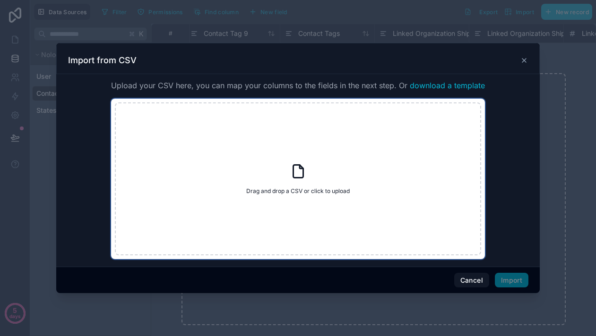
click at [356, 169] on div "Drag and drop a CSV or click to upload Drag and drop a CSV or click to upload" at bounding box center [298, 179] width 366 height 153
type input "**********"
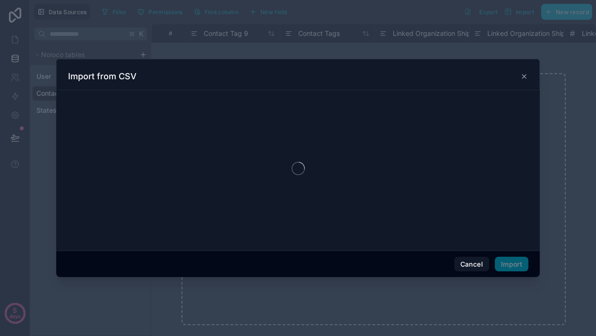
click at [527, 80] on icon at bounding box center [524, 77] width 8 height 8
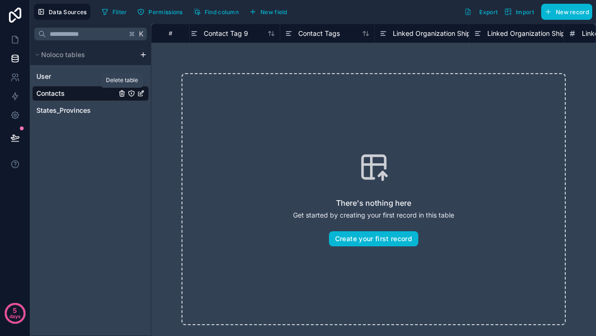
click at [120, 94] on icon "Contacts" at bounding box center [122, 94] width 8 height 8
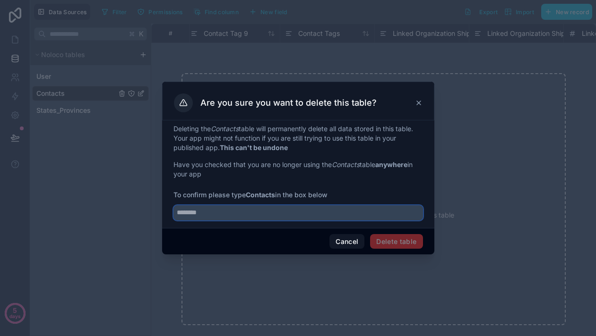
click at [315, 219] on input "text" at bounding box center [297, 213] width 249 height 15
type input "********"
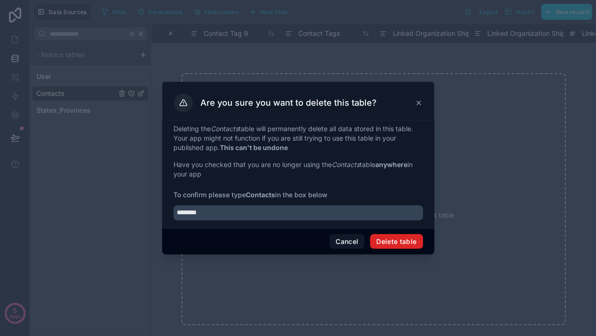
click at [401, 247] on button "Delete table" at bounding box center [396, 241] width 52 height 15
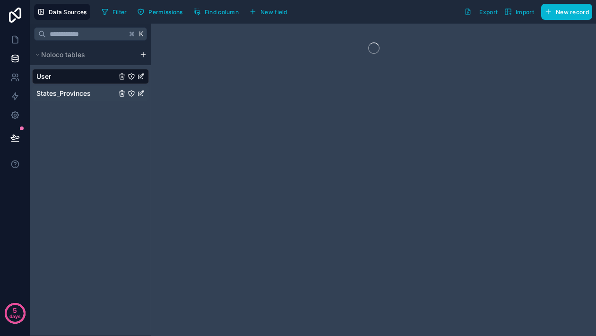
click at [117, 92] on div "States_Provinces" at bounding box center [90, 93] width 117 height 15
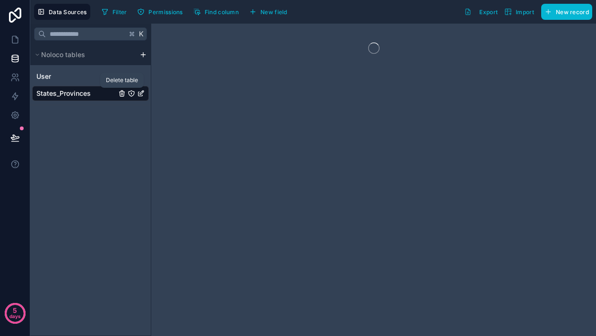
click at [122, 93] on icon "States_Provinces" at bounding box center [122, 94] width 0 height 2
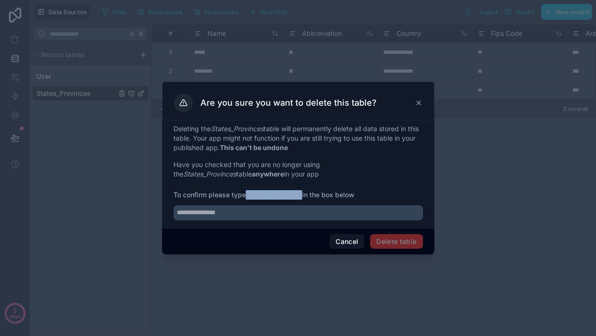
drag, startPoint x: 248, startPoint y: 196, endPoint x: 303, endPoint y: 196, distance: 54.8
click at [302, 196] on strong "States_Provinces" at bounding box center [274, 195] width 56 height 8
copy strong "States_Provinces"
click at [288, 212] on input "text" at bounding box center [297, 213] width 249 height 15
paste input "**********"
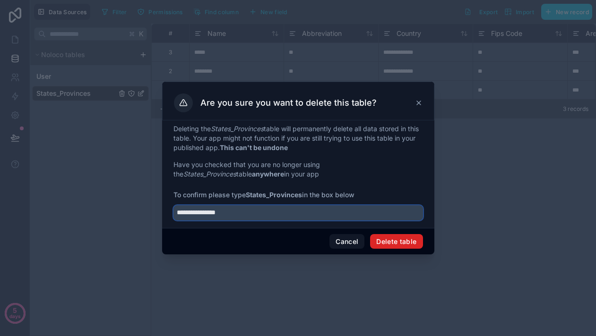
type input "**********"
click at [401, 239] on button "Delete table" at bounding box center [396, 241] width 52 height 15
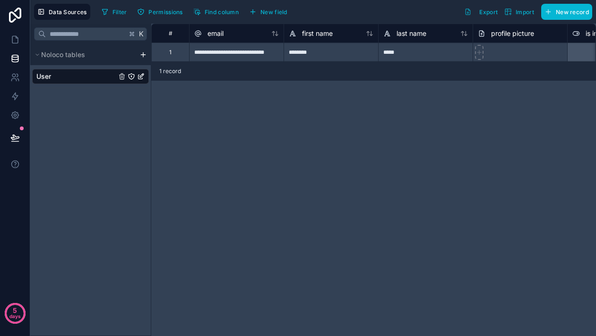
click at [148, 48] on div "Noloco tables" at bounding box center [90, 54] width 120 height 21
click at [147, 51] on div "scrollable content" at bounding box center [142, 55] width 11 height 8
click at [141, 57] on html "**********" at bounding box center [298, 168] width 596 height 336
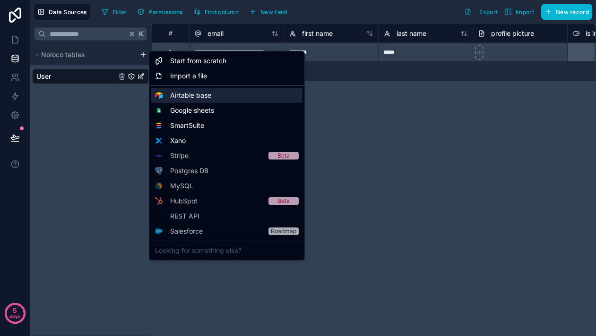
click at [188, 100] on div "Airtable base" at bounding box center [226, 95] width 151 height 15
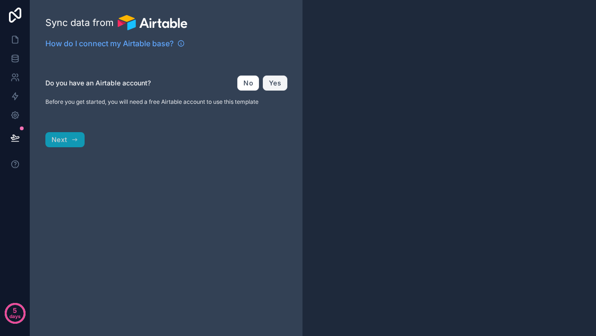
click at [279, 81] on button "Yes" at bounding box center [275, 83] width 25 height 15
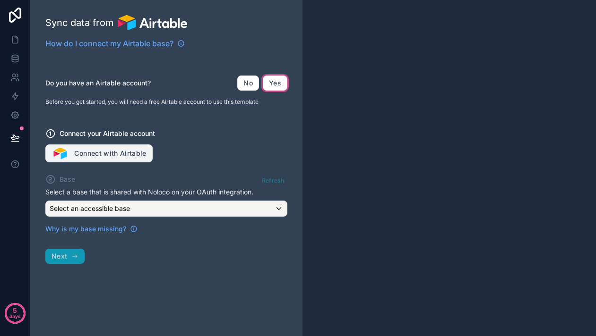
click at [126, 153] on button "Connect with Airtable" at bounding box center [98, 154] width 107 height 18
click at [249, 172] on div "Do you have an Airtable account? No Yes Before you get started, you will need a…" at bounding box center [166, 149] width 242 height 170
click at [137, 153] on button "Connect with Airtable" at bounding box center [98, 154] width 107 height 18
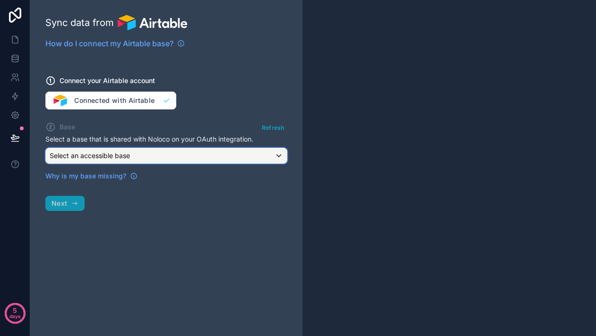
click at [184, 152] on div "Select an accessible base" at bounding box center [166, 155] width 241 height 15
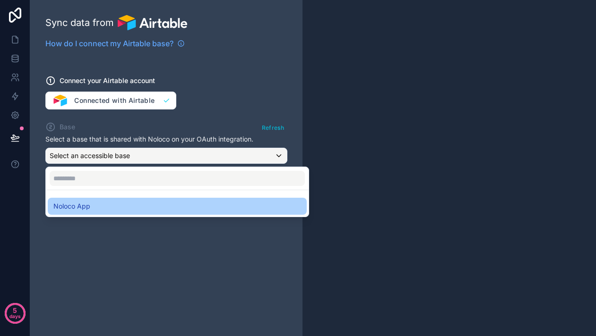
click at [148, 203] on div "Noloco App" at bounding box center [177, 206] width 248 height 11
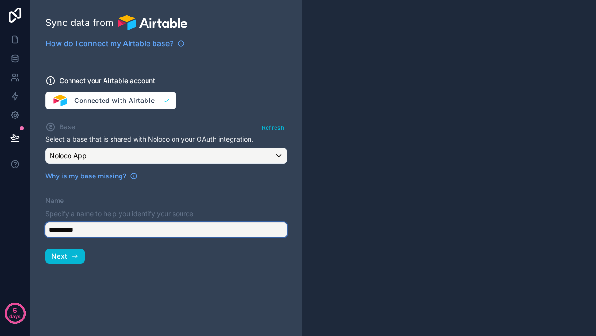
click at [111, 229] on input "**********" at bounding box center [166, 230] width 242 height 15
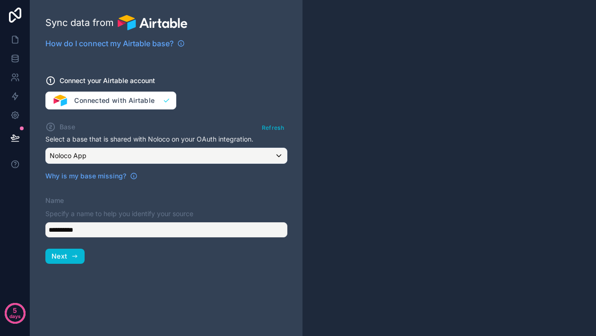
click at [82, 286] on div "**********" at bounding box center [166, 168] width 272 height 336
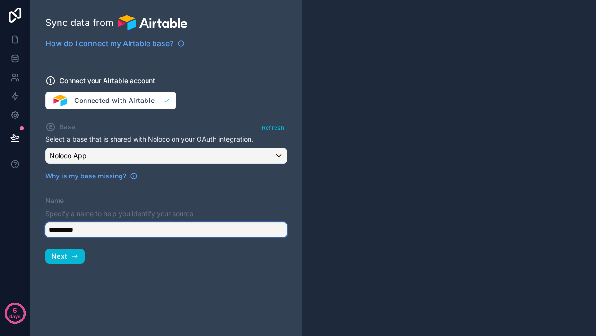
drag, startPoint x: 92, startPoint y: 232, endPoint x: 33, endPoint y: 233, distance: 59.1
click at [33, 233] on div "**********" at bounding box center [166, 168] width 272 height 336
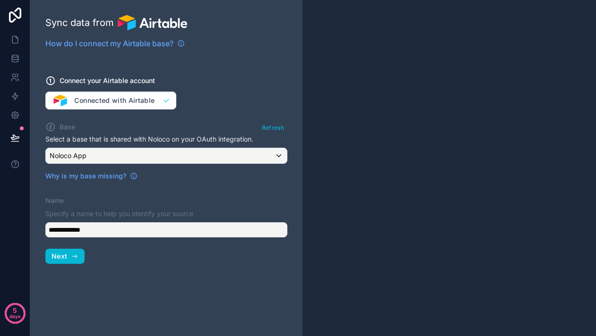
click at [34, 285] on div "**********" at bounding box center [166, 168] width 272 height 336
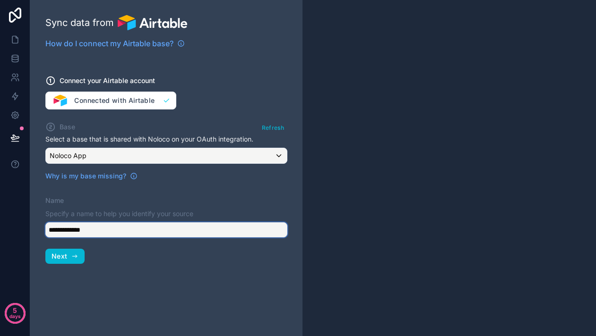
click at [100, 231] on input "**********" at bounding box center [166, 230] width 242 height 15
type input "********"
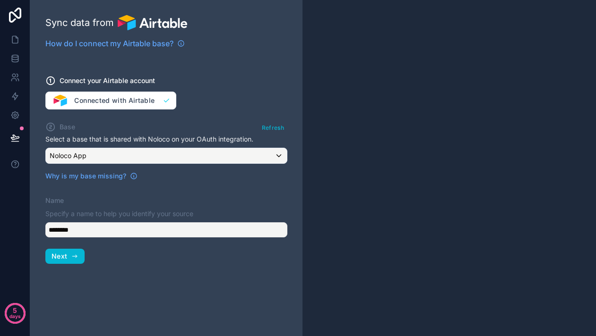
click at [88, 276] on div "Sync data from How do I connect my Airtable base? Connect your Airtable account…" at bounding box center [166, 168] width 272 height 336
click at [74, 259] on icon "button" at bounding box center [75, 257] width 8 height 8
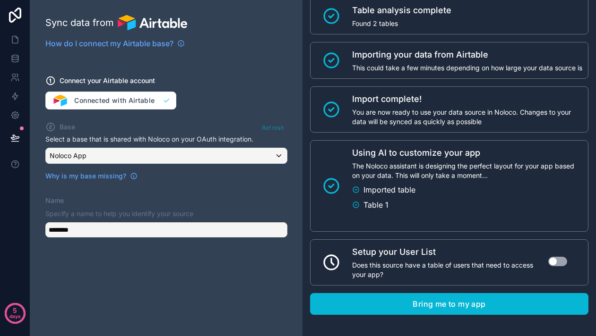
scroll to position [95, 0]
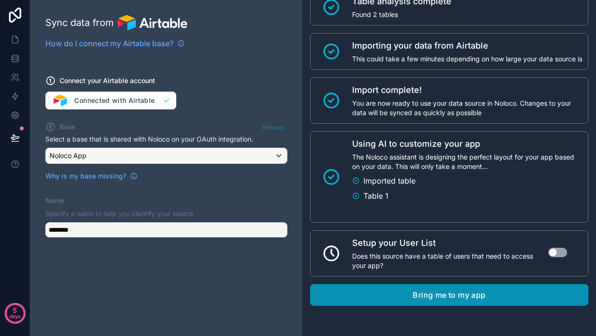
click at [440, 298] on button "Bring me to my app" at bounding box center [449, 295] width 278 height 22
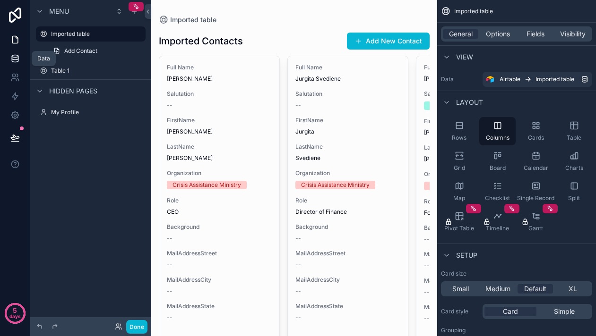
click at [17, 51] on link at bounding box center [15, 58] width 30 height 19
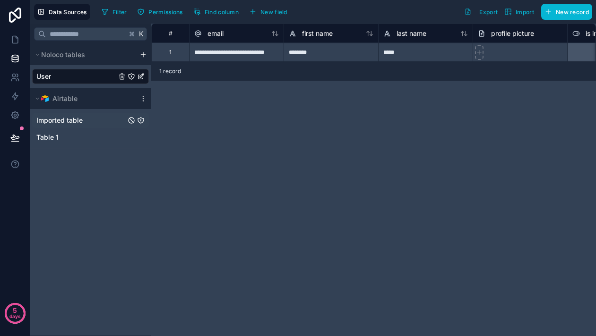
click at [77, 119] on span "Imported table" at bounding box center [59, 120] width 46 height 9
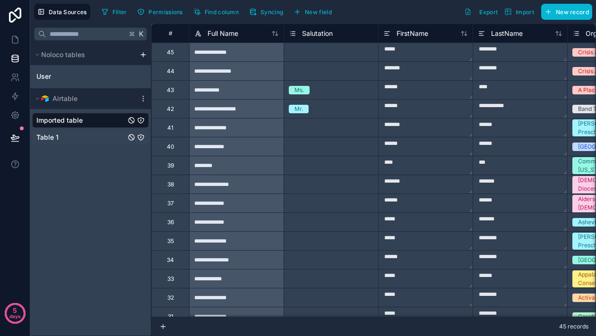
click at [64, 137] on div "Table 1" at bounding box center [90, 137] width 117 height 15
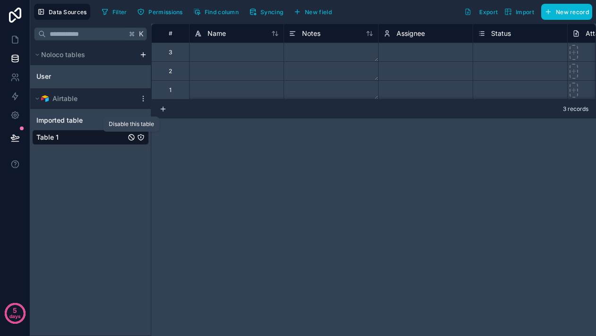
click at [132, 138] on icon "Table 1" at bounding box center [132, 138] width 8 height 8
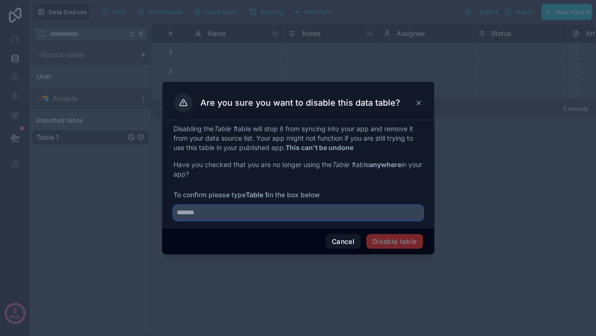
click at [262, 214] on input "text" at bounding box center [297, 213] width 249 height 15
type input "*******"
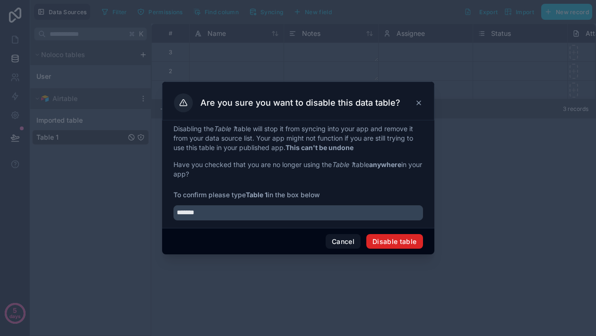
click at [385, 245] on button "Disable table" at bounding box center [394, 241] width 57 height 15
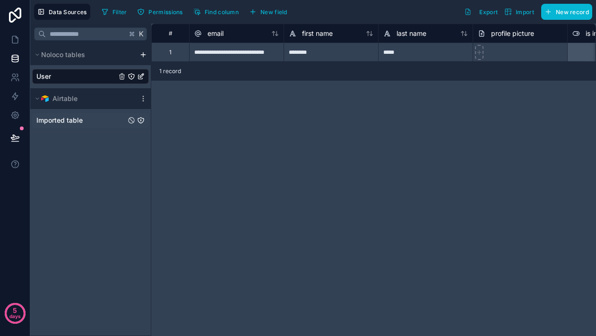
click at [96, 120] on div "Imported table" at bounding box center [90, 120] width 117 height 15
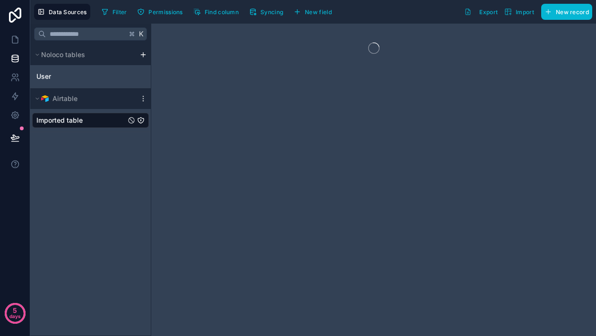
click at [139, 119] on icon "Imported table" at bounding box center [141, 121] width 8 height 8
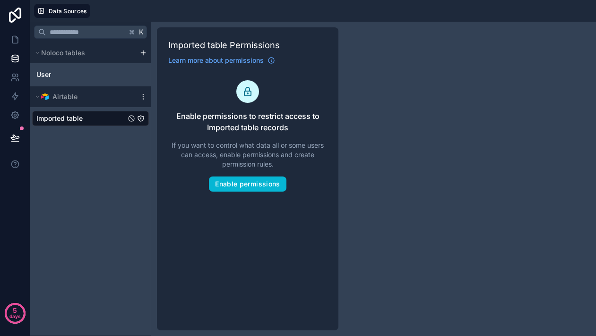
click at [85, 122] on div "Imported table" at bounding box center [90, 118] width 117 height 15
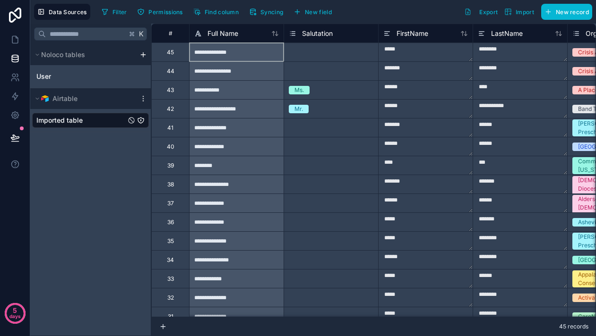
click at [247, 53] on div "**********" at bounding box center [236, 52] width 94 height 19
click at [218, 34] on span "Full Name" at bounding box center [222, 33] width 31 height 9
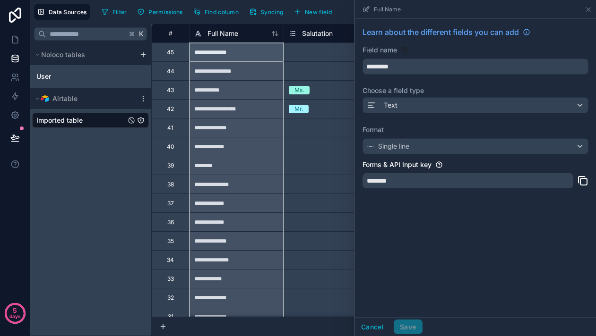
click at [295, 117] on div "Mr." at bounding box center [331, 109] width 94 height 18
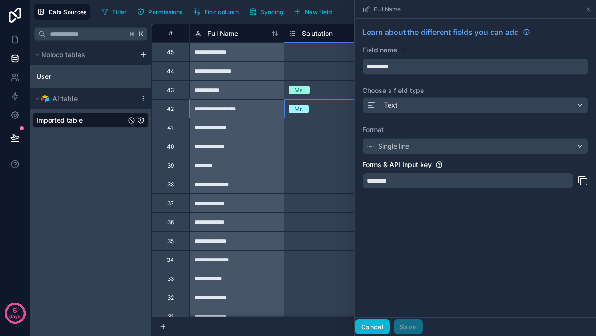
click at [376, 325] on button "Cancel" at bounding box center [372, 327] width 35 height 15
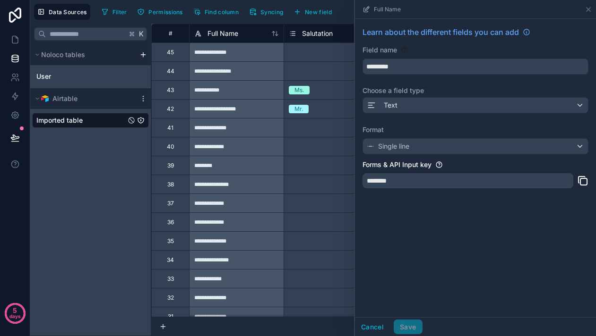
click at [308, 96] on div "Ms." at bounding box center [331, 90] width 94 height 18
click at [107, 177] on div "K Noloco tables User Airtable Imported table" at bounding box center [90, 180] width 121 height 313
click at [17, 43] on icon at bounding box center [14, 39] width 9 height 9
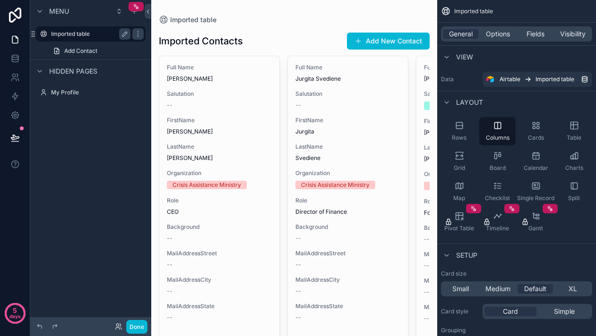
click at [66, 36] on label "Imported table" at bounding box center [89, 34] width 76 height 8
click at [72, 56] on link "Add Contact" at bounding box center [96, 50] width 98 height 15
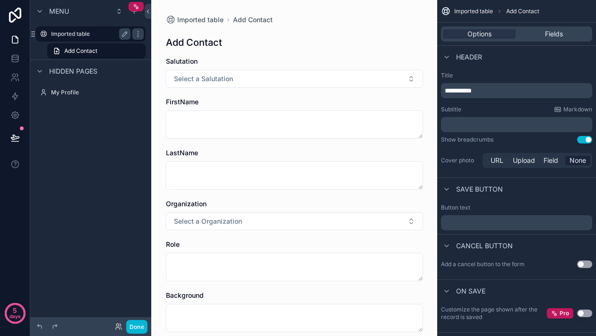
click at [77, 36] on label "Imported table" at bounding box center [89, 34] width 76 height 8
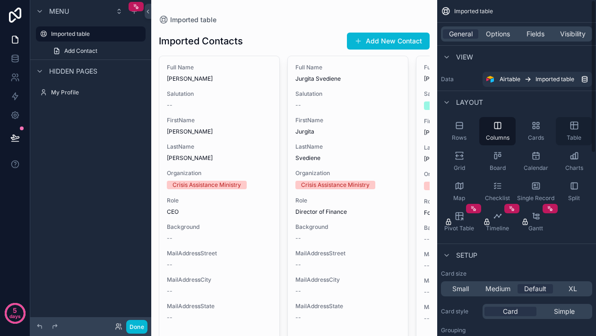
click at [576, 129] on icon "scrollable content" at bounding box center [573, 125] width 9 height 9
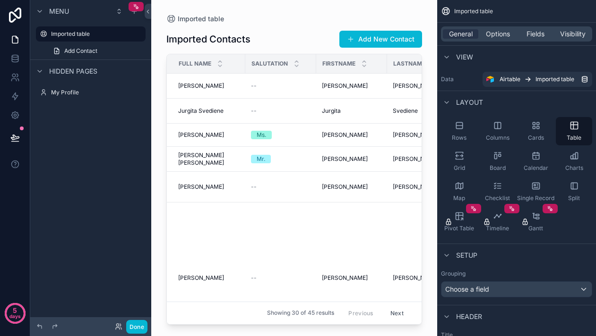
click at [287, 205] on div "scrollable content" at bounding box center [294, 162] width 286 height 325
click at [558, 78] on span "Imported table" at bounding box center [554, 80] width 39 height 8
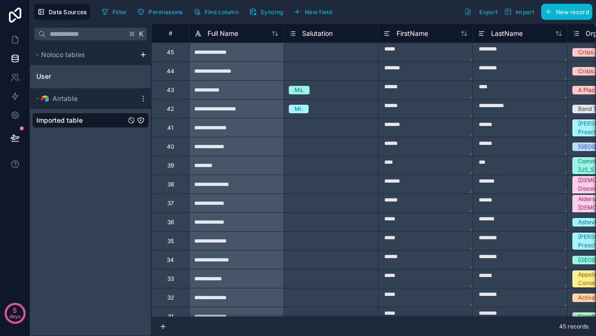
click at [82, 121] on span "Imported table" at bounding box center [59, 120] width 46 height 9
click at [132, 125] on div "Imported table" at bounding box center [90, 120] width 117 height 15
click at [100, 120] on div "Imported table" at bounding box center [90, 120] width 117 height 15
click at [128, 110] on div "Disable this table" at bounding box center [131, 107] width 45 height 8
click at [140, 120] on icon "Imported table" at bounding box center [140, 120] width 0 height 0
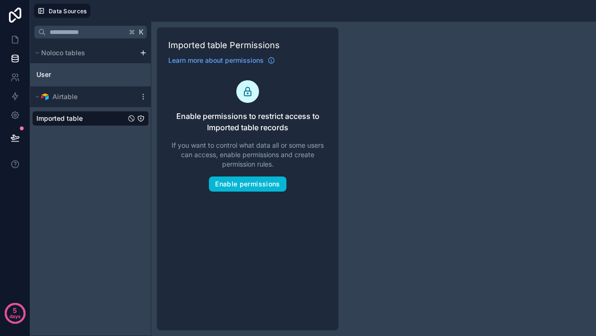
click at [124, 164] on div "K Noloco tables User Airtable Imported table" at bounding box center [90, 179] width 121 height 315
click at [65, 99] on span "Airtable" at bounding box center [64, 96] width 25 height 9
click at [143, 96] on icon "scrollable content" at bounding box center [143, 96] width 0 height 0
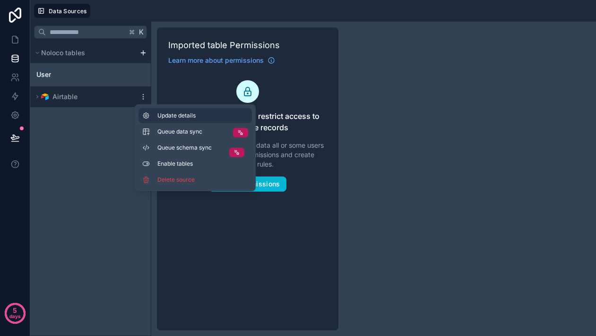
click at [167, 117] on span "Update details" at bounding box center [202, 116] width 91 height 8
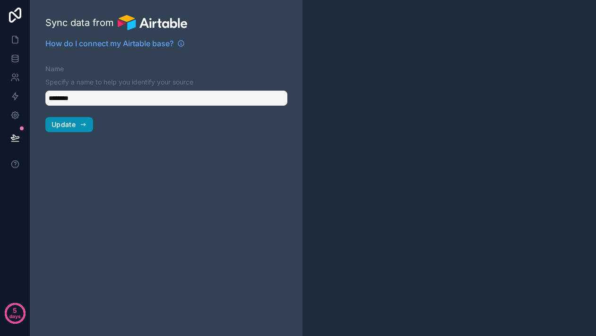
click at [77, 123] on button "Update" at bounding box center [69, 124] width 48 height 15
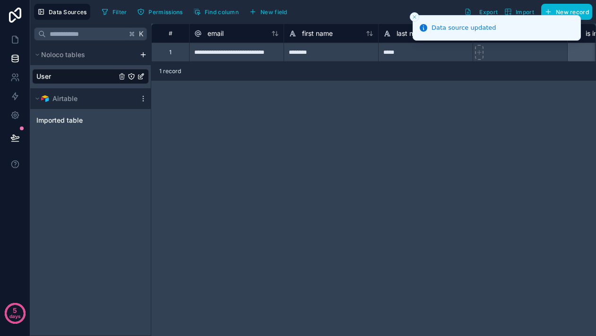
click at [414, 18] on icon "Close toast" at bounding box center [414, 17] width 6 height 6
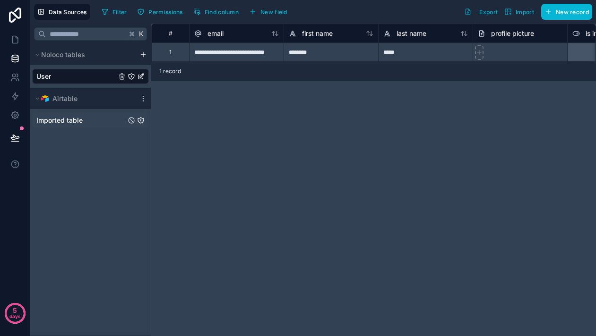
click at [59, 124] on span "Imported table" at bounding box center [59, 120] width 46 height 9
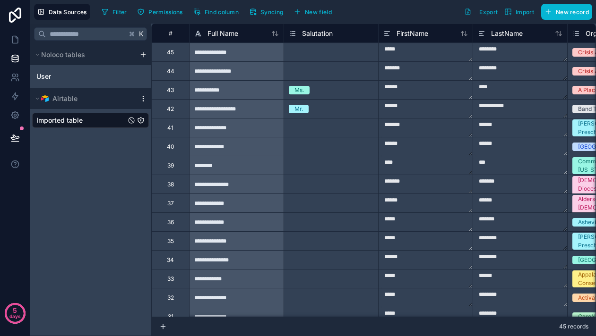
click at [143, 101] on icon "scrollable content" at bounding box center [143, 101] width 0 height 0
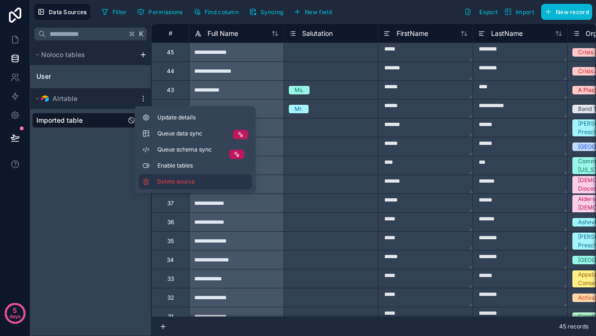
click at [178, 181] on span "Delete source" at bounding box center [191, 182] width 68 height 8
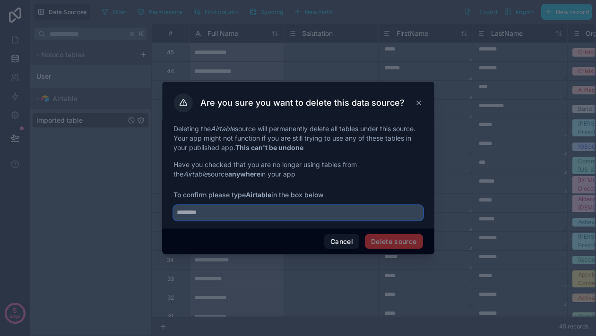
click at [340, 213] on input "text" at bounding box center [297, 213] width 249 height 15
type input "********"
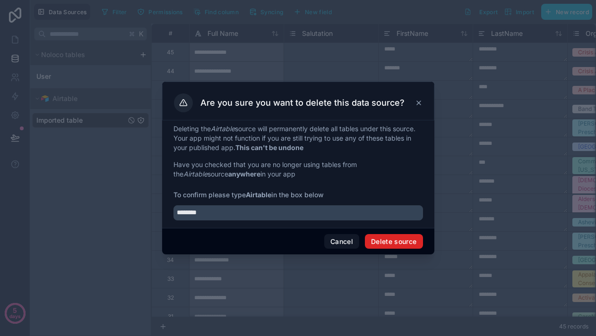
click at [399, 241] on button "Delete source" at bounding box center [394, 241] width 58 height 15
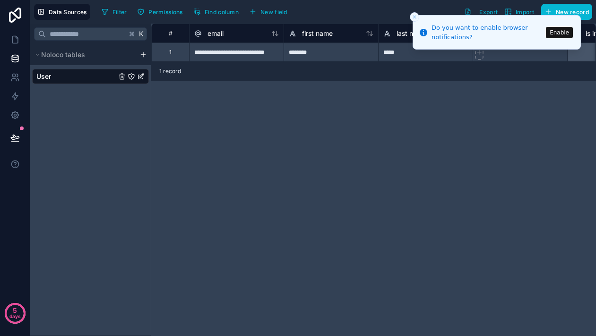
click at [413, 17] on line "Close toast" at bounding box center [414, 17] width 3 height 3
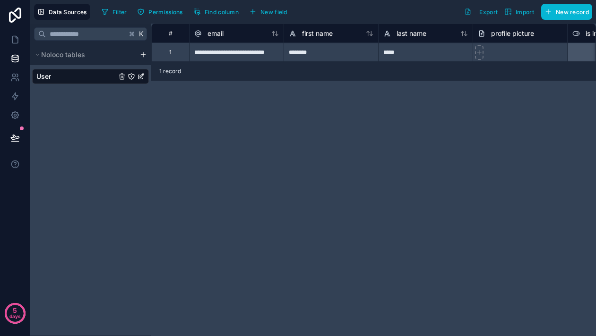
click at [149, 58] on div "Noloco tables" at bounding box center [90, 54] width 120 height 21
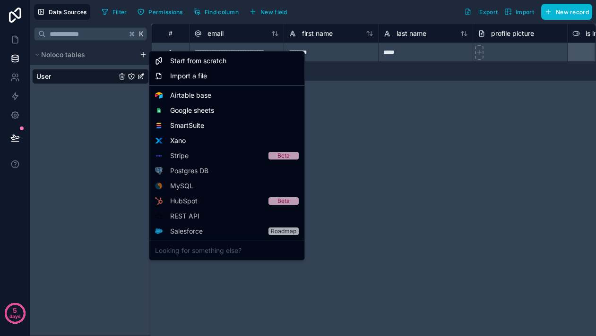
click at [146, 57] on html "**********" at bounding box center [298, 168] width 596 height 336
click at [378, 277] on html "**********" at bounding box center [298, 168] width 596 height 336
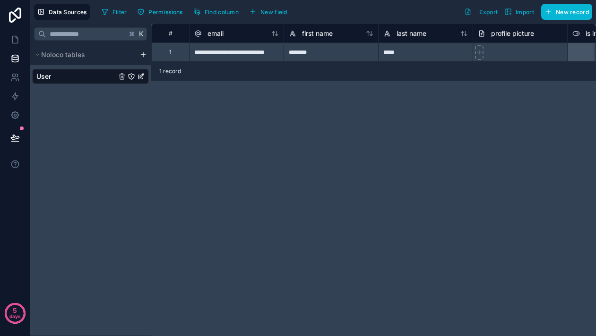
click at [133, 77] on icon "User" at bounding box center [132, 77] width 8 height 8
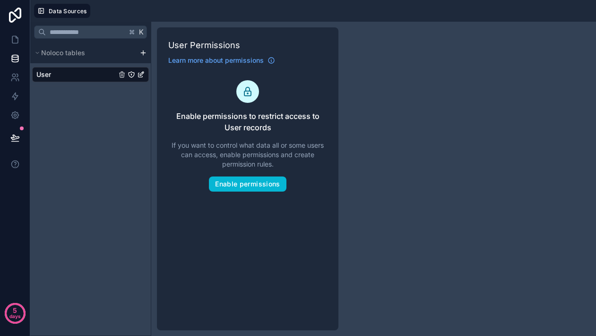
click at [117, 129] on div "K Noloco tables User" at bounding box center [90, 179] width 121 height 315
click at [104, 75] on div "User" at bounding box center [90, 74] width 117 height 15
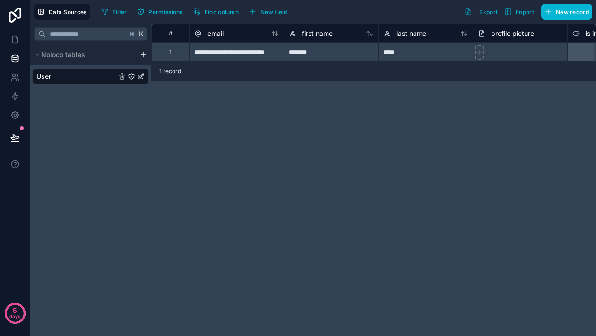
click at [143, 56] on html "**********" at bounding box center [298, 168] width 596 height 336
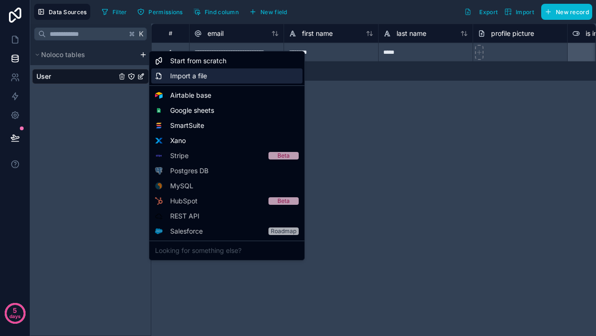
click at [181, 82] on div "Import a file" at bounding box center [226, 76] width 151 height 15
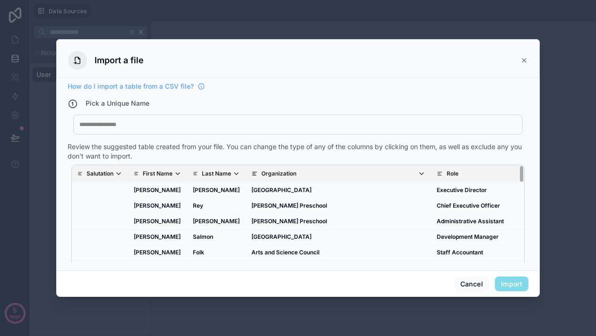
click at [189, 118] on div "My Imported File" at bounding box center [297, 125] width 449 height 20
click at [180, 125] on div at bounding box center [297, 125] width 437 height 8
click at [505, 283] on button "Import" at bounding box center [512, 284] width 34 height 15
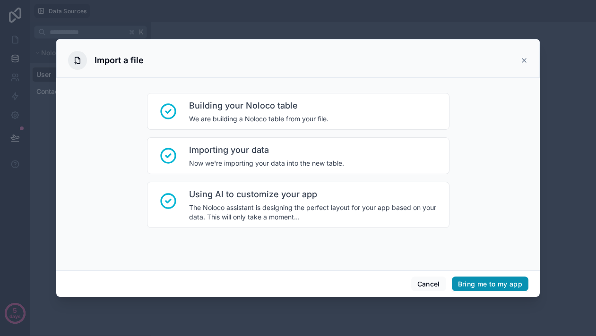
click at [497, 283] on button "Bring me to my app" at bounding box center [490, 284] width 77 height 15
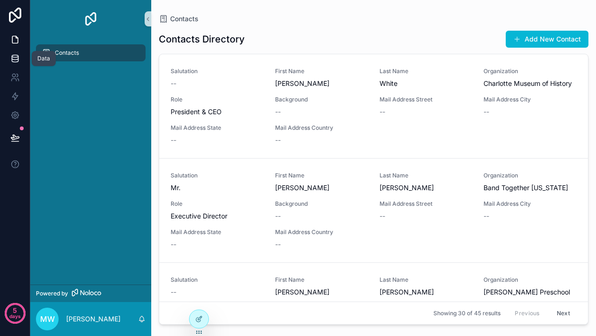
click at [9, 61] on link at bounding box center [15, 58] width 30 height 19
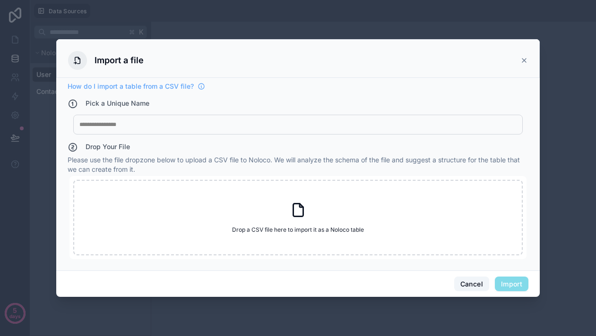
click at [459, 279] on button "Cancel" at bounding box center [471, 284] width 35 height 15
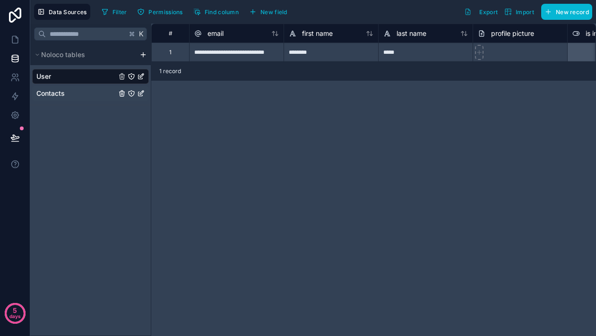
click at [51, 96] on span "Contacts" at bounding box center [50, 93] width 28 height 9
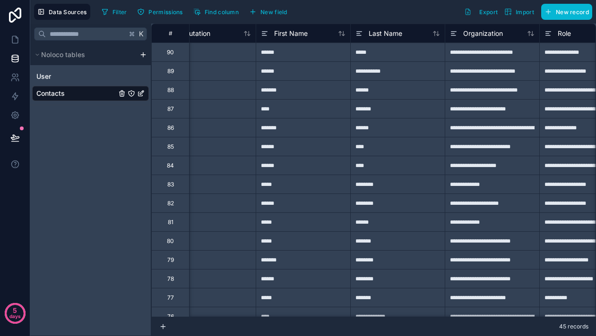
scroll to position [0, 28]
click at [15, 316] on p "days" at bounding box center [14, 316] width 11 height 13
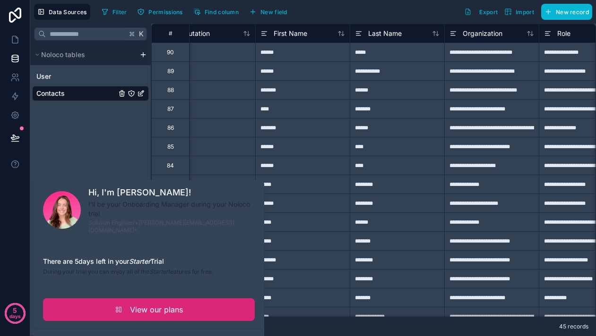
click at [112, 302] on link "View our plans" at bounding box center [149, 310] width 212 height 23
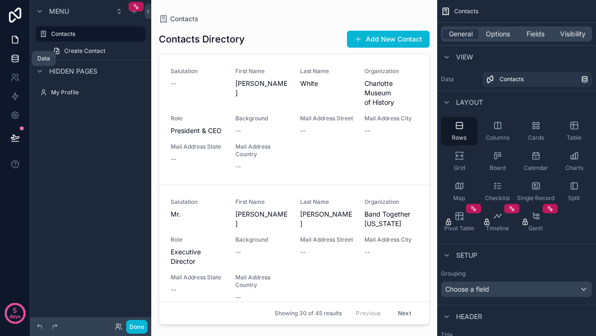
click at [19, 63] on icon at bounding box center [14, 58] width 9 height 9
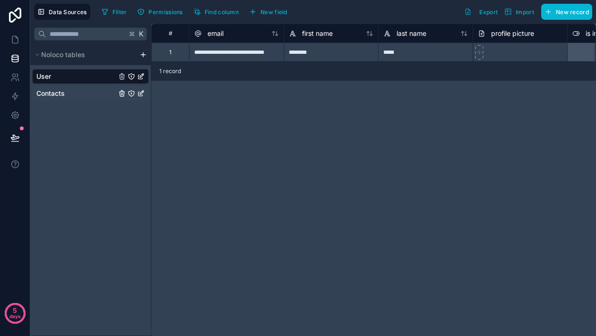
click at [67, 93] on div "Contacts" at bounding box center [90, 93] width 117 height 15
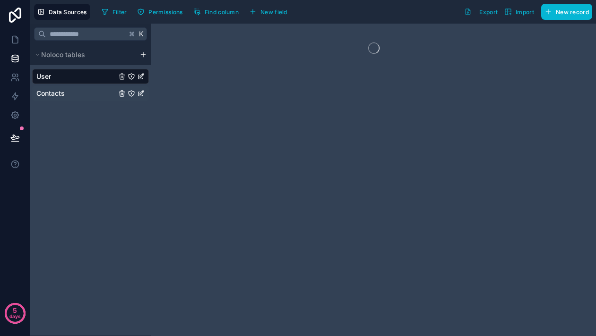
click at [56, 100] on div "Contacts" at bounding box center [90, 93] width 117 height 15
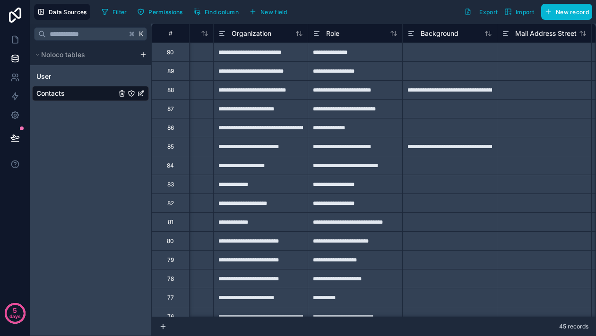
scroll to position [0, 266]
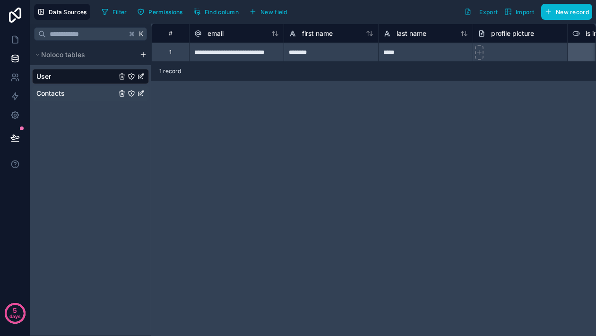
click at [47, 98] on div "Contacts" at bounding box center [90, 93] width 117 height 15
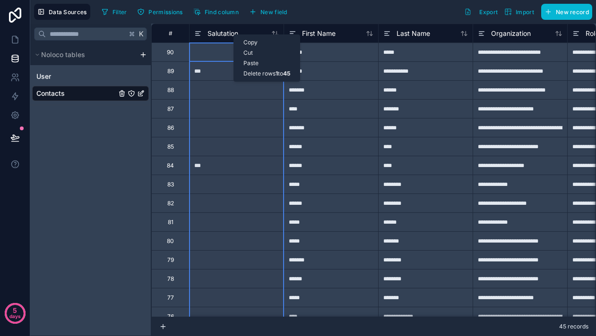
click at [226, 39] on div "Salutation" at bounding box center [236, 33] width 94 height 19
click at [200, 37] on icon at bounding box center [198, 33] width 8 height 11
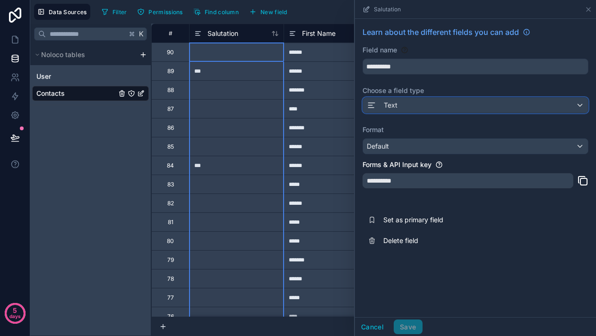
click at [411, 106] on div "Text" at bounding box center [475, 105] width 225 height 15
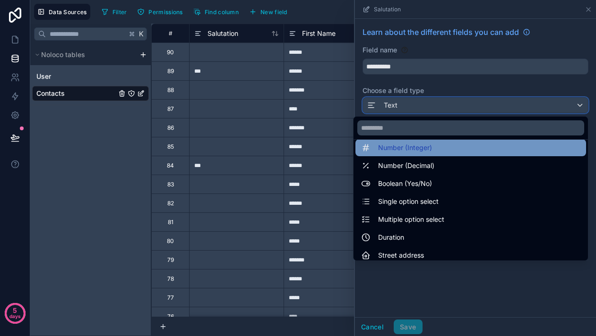
scroll to position [46, 0]
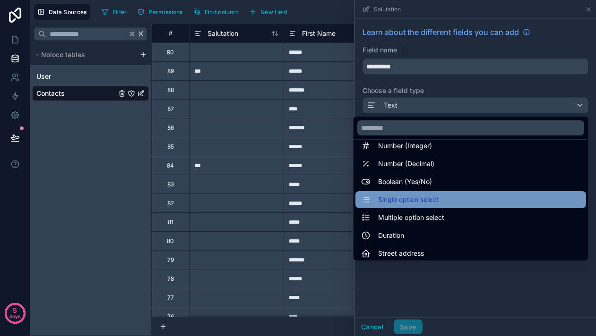
click at [403, 199] on span "Single option select" at bounding box center [408, 199] width 60 height 11
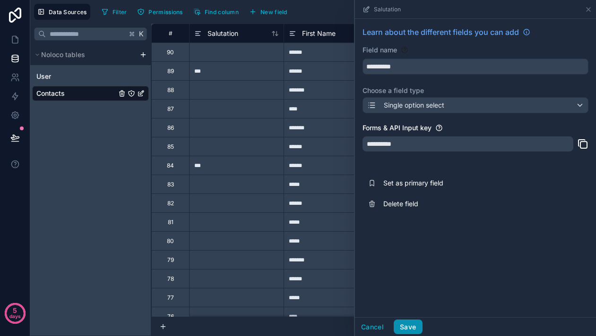
click at [402, 327] on button "Save" at bounding box center [408, 327] width 28 height 15
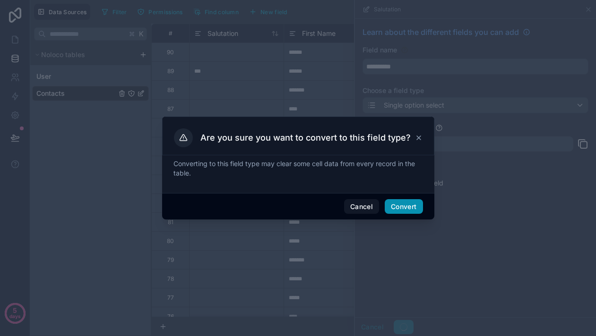
click at [410, 211] on button "Convert" at bounding box center [404, 206] width 38 height 15
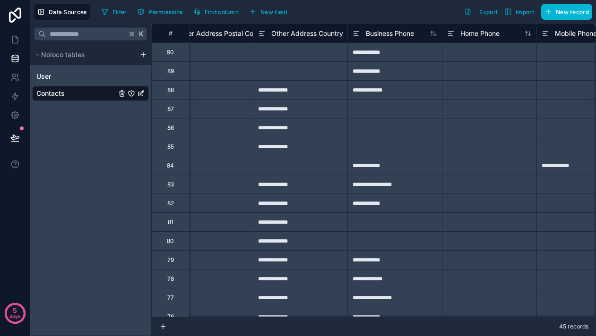
scroll to position [0, 1366]
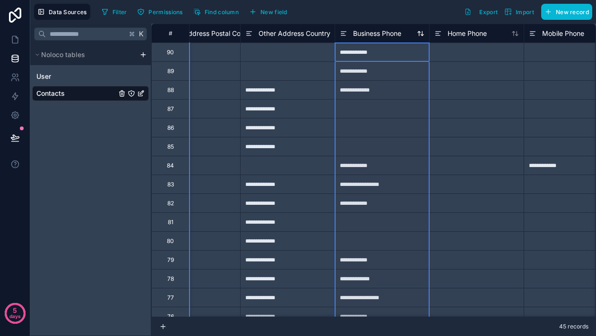
click at [364, 33] on span "Business Phone" at bounding box center [377, 33] width 48 height 9
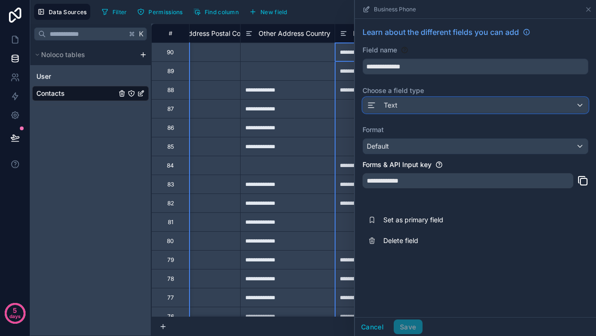
click at [399, 112] on div "Text" at bounding box center [475, 105] width 225 height 15
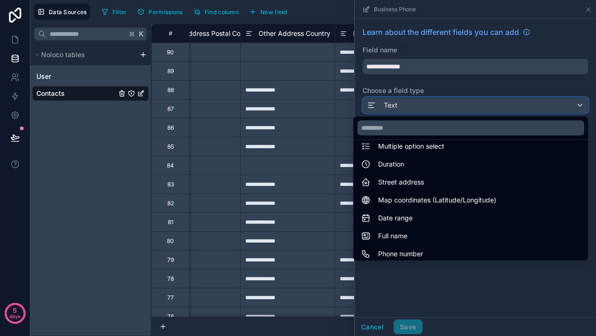
scroll to position [134, 0]
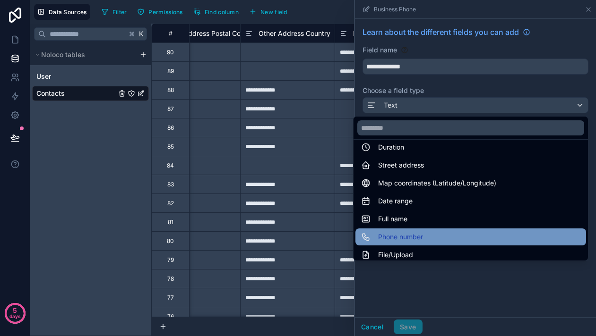
click at [400, 243] on div "Phone number" at bounding box center [470, 237] width 231 height 17
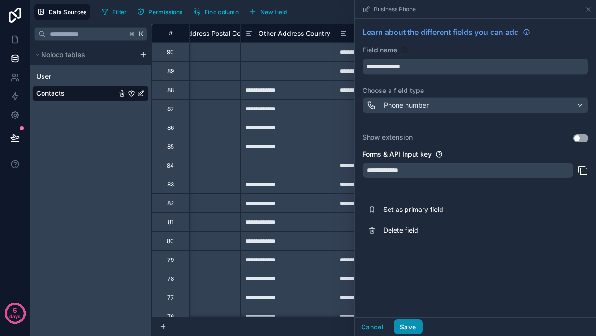
click at [405, 332] on button "Save" at bounding box center [408, 327] width 28 height 15
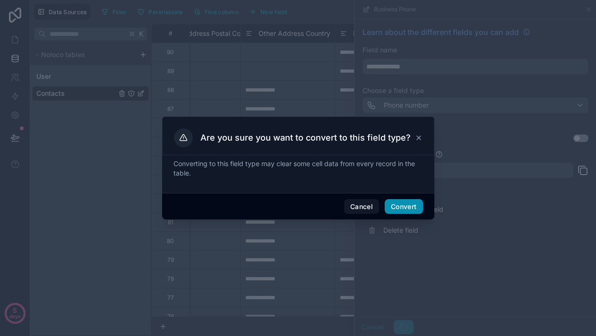
click at [402, 210] on button "Convert" at bounding box center [404, 206] width 38 height 15
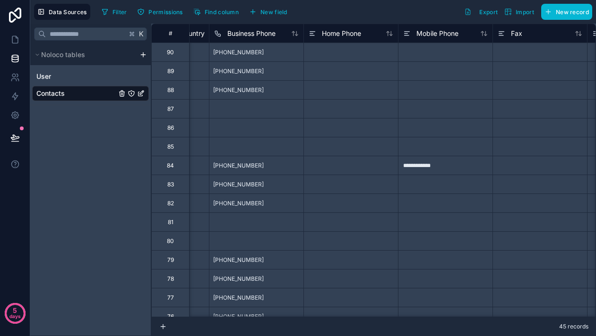
scroll to position [0, 1496]
click at [336, 29] on span "Home Phone" at bounding box center [337, 33] width 39 height 9
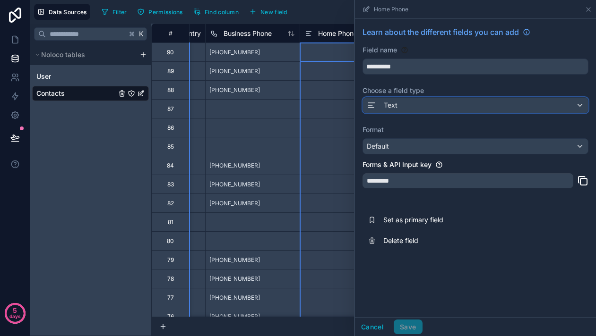
click at [379, 100] on span at bounding box center [373, 105] width 13 height 11
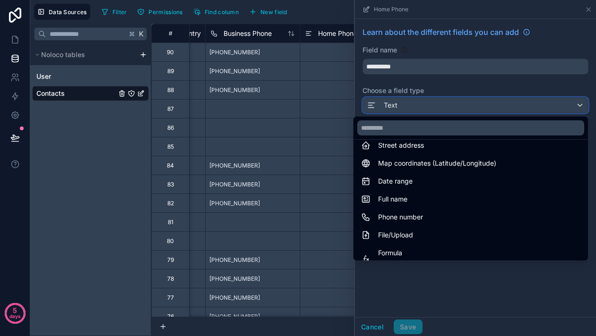
scroll to position [173, 0]
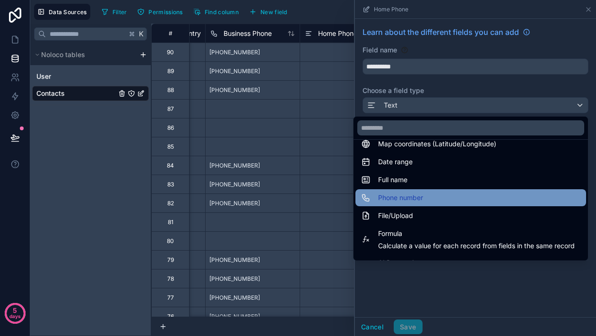
click at [394, 193] on span "Phone number" at bounding box center [400, 197] width 45 height 11
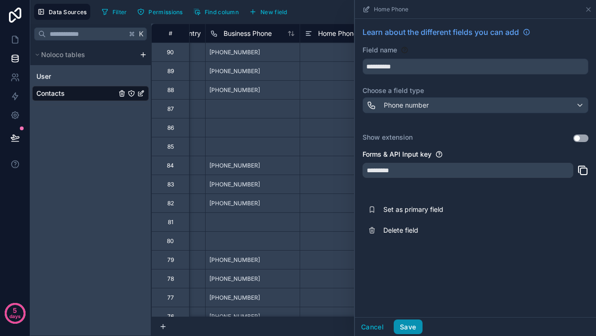
click at [404, 321] on button "Save" at bounding box center [408, 327] width 28 height 15
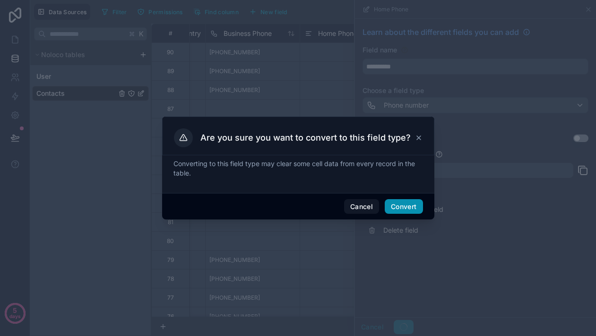
click at [399, 209] on button "Convert" at bounding box center [404, 206] width 38 height 15
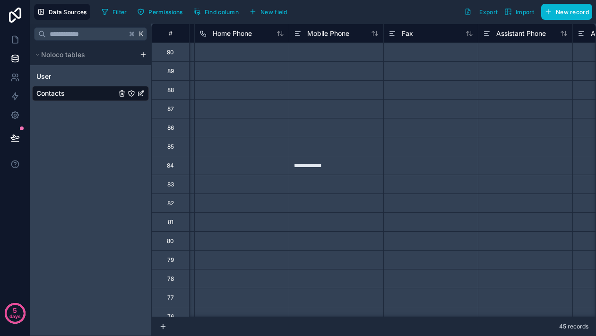
scroll to position [0, 1616]
click at [323, 38] on div "Mobile Phone" at bounding box center [306, 33] width 55 height 11
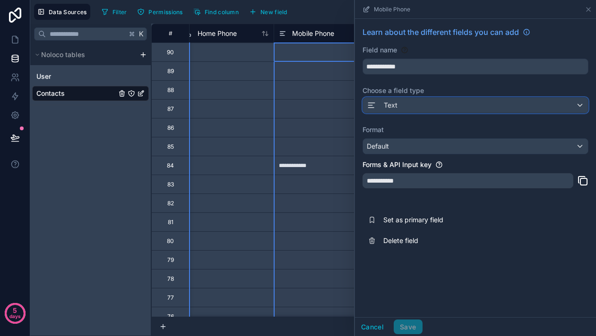
click at [395, 107] on span "Text" at bounding box center [391, 105] width 14 height 9
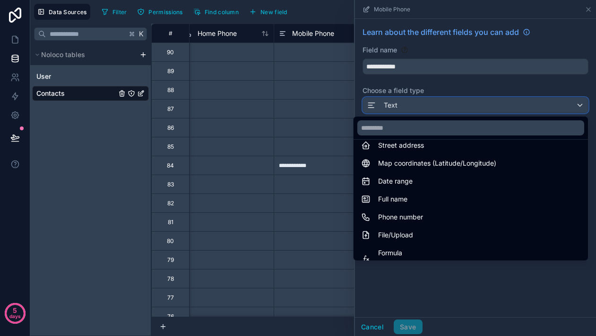
scroll to position [154, 0]
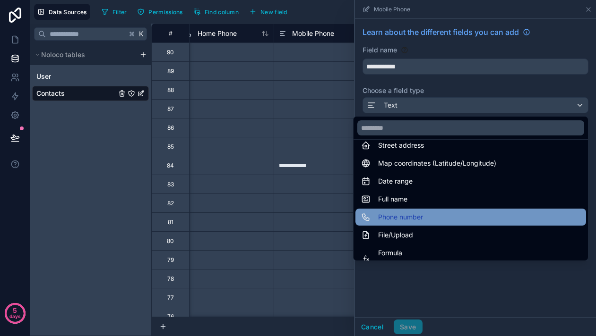
click at [396, 219] on span "Phone number" at bounding box center [400, 217] width 45 height 11
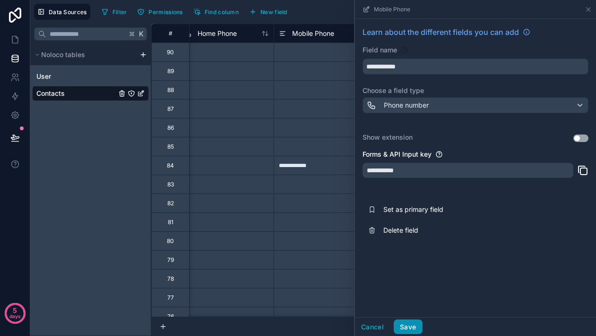
click at [410, 330] on button "Save" at bounding box center [408, 327] width 28 height 15
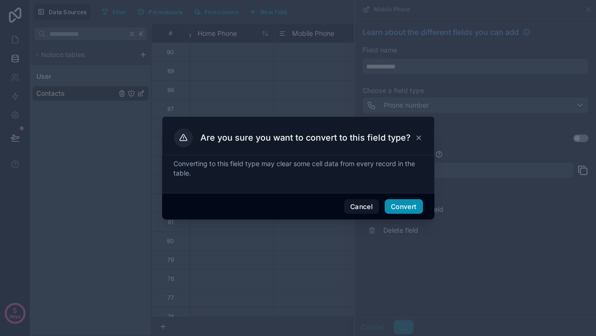
click at [403, 207] on button "Convert" at bounding box center [404, 206] width 38 height 15
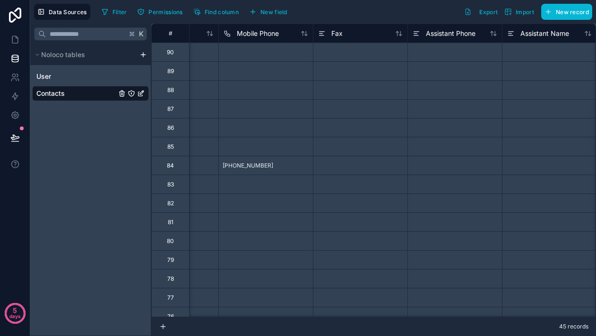
scroll to position [0, 1716]
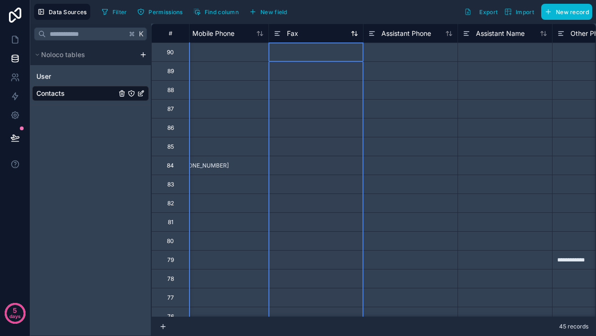
click at [320, 38] on div "Fax" at bounding box center [316, 33] width 85 height 11
click at [287, 34] on span "Fax" at bounding box center [292, 33] width 11 height 9
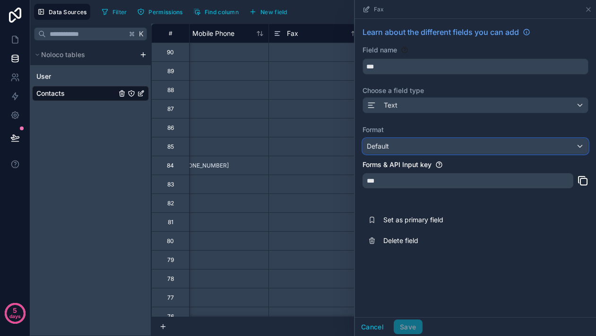
click at [396, 146] on div "Default" at bounding box center [475, 146] width 225 height 15
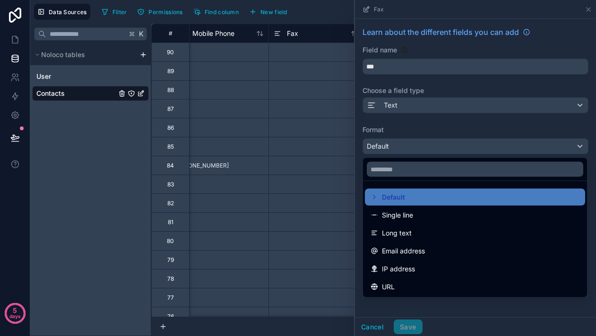
click at [394, 106] on div at bounding box center [475, 168] width 241 height 336
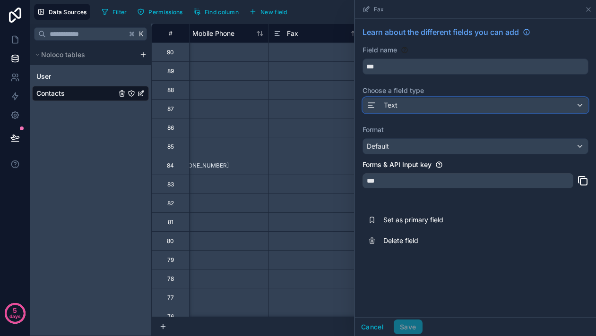
click at [396, 103] on span "Text" at bounding box center [391, 105] width 14 height 9
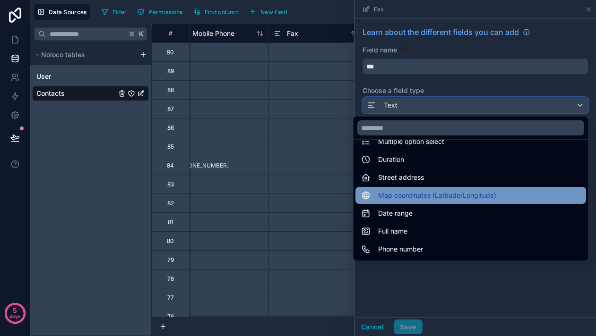
scroll to position [148, 0]
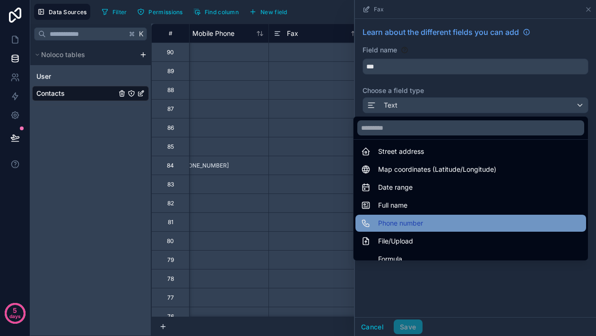
click at [399, 223] on span "Phone number" at bounding box center [400, 223] width 45 height 11
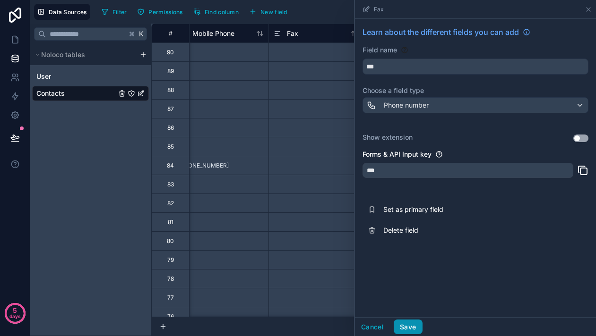
click at [404, 326] on button "Save" at bounding box center [408, 327] width 28 height 15
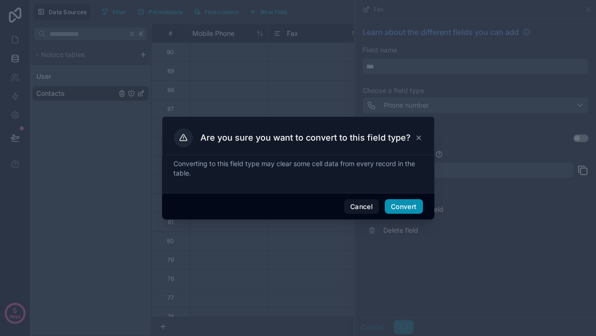
click at [395, 209] on button "Convert" at bounding box center [404, 206] width 38 height 15
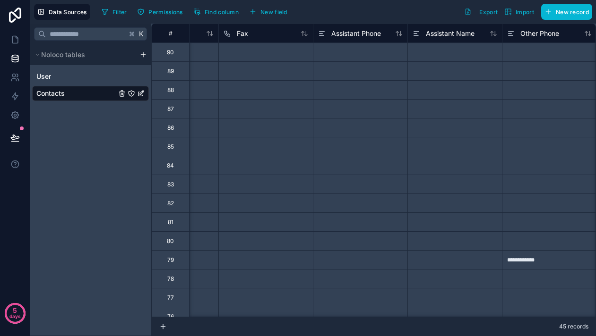
scroll to position [0, 1789]
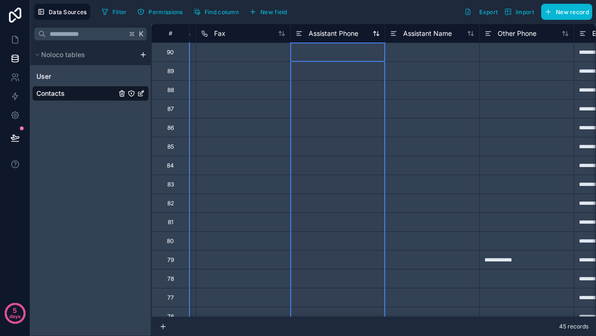
click at [341, 34] on span "Assistant Phone" at bounding box center [333, 33] width 50 height 9
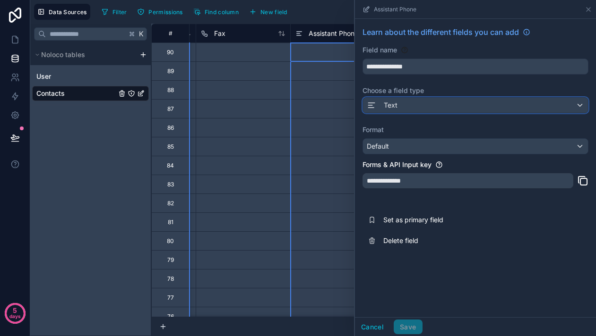
click at [388, 103] on span "Text" at bounding box center [391, 105] width 14 height 9
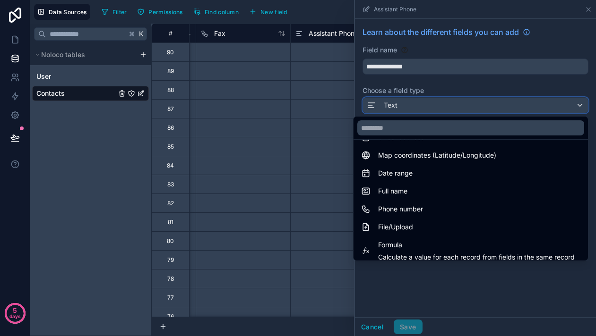
scroll to position [164, 0]
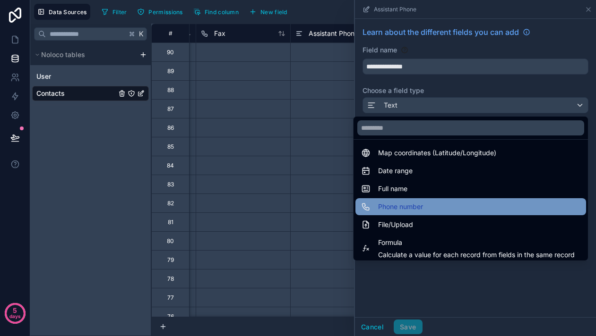
click at [393, 205] on span "Phone number" at bounding box center [400, 206] width 45 height 11
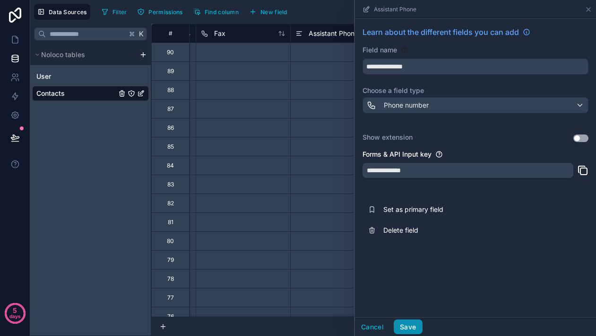
click at [408, 331] on button "Save" at bounding box center [408, 327] width 28 height 15
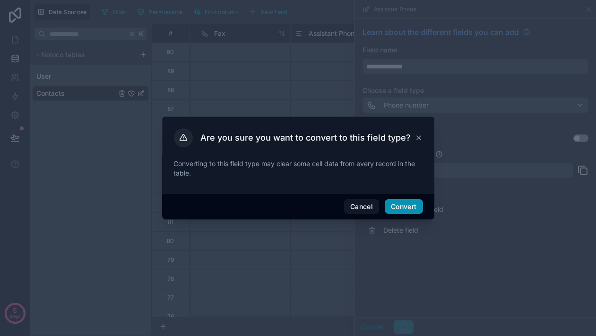
click at [395, 205] on button "Convert" at bounding box center [404, 206] width 38 height 15
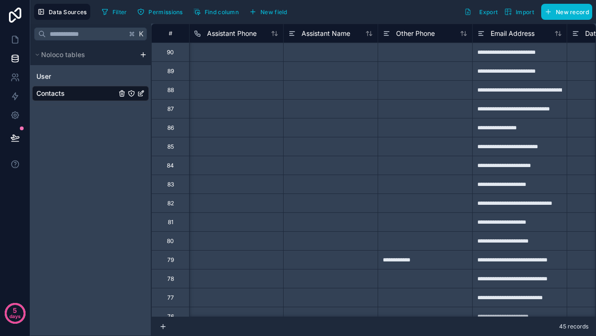
scroll to position [0, 1891]
click at [415, 36] on span "Other Phone" at bounding box center [414, 33] width 39 height 9
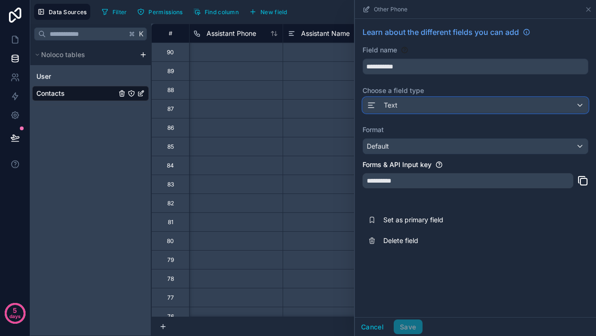
click at [394, 111] on div "Text" at bounding box center [475, 105] width 225 height 15
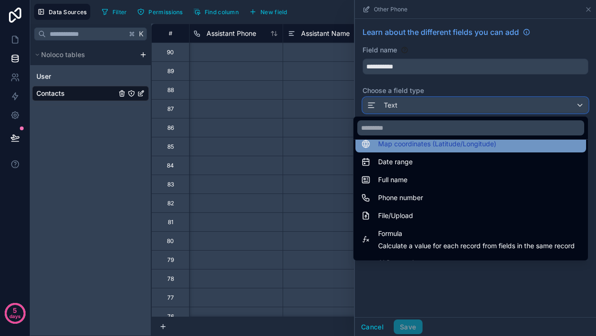
scroll to position [172, 0]
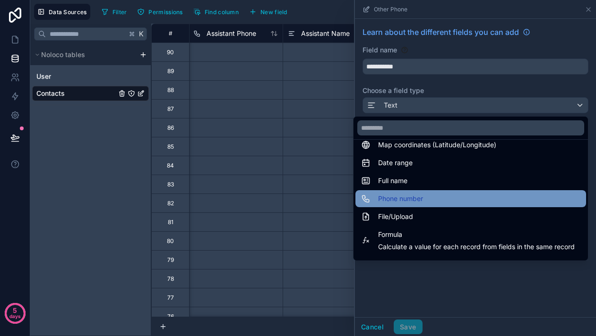
click at [394, 199] on span "Phone number" at bounding box center [400, 198] width 45 height 11
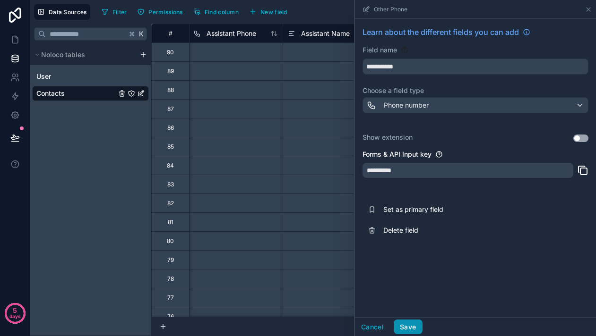
click at [404, 327] on button "Save" at bounding box center [408, 327] width 28 height 15
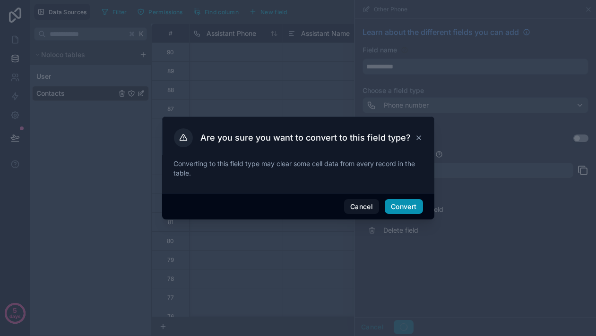
click at [406, 208] on button "Convert" at bounding box center [404, 206] width 38 height 15
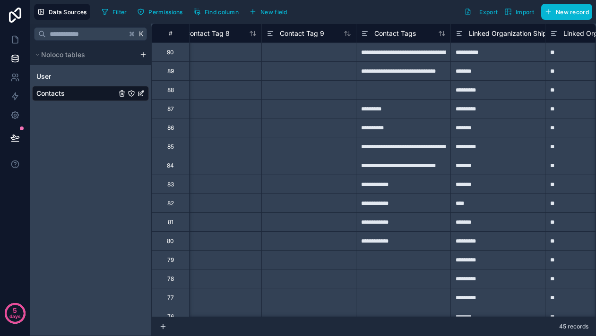
scroll to position [0, 3056]
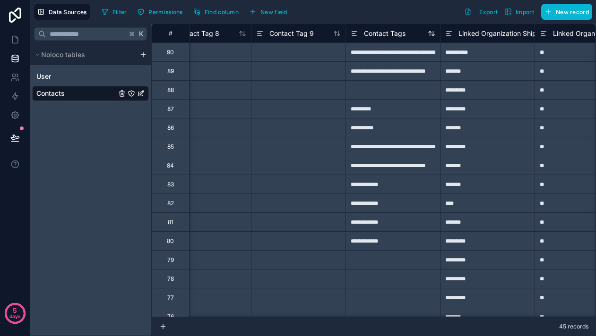
click at [387, 33] on span "Contact Tags" at bounding box center [385, 33] width 42 height 9
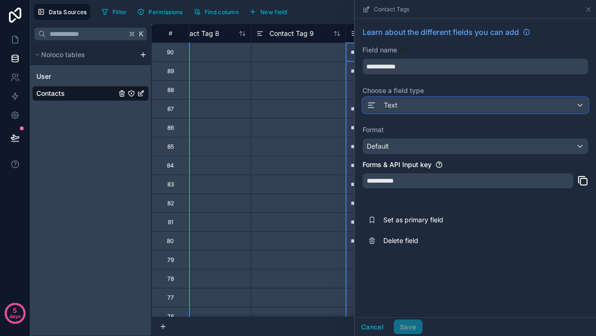
click at [394, 108] on span "Text" at bounding box center [391, 105] width 14 height 9
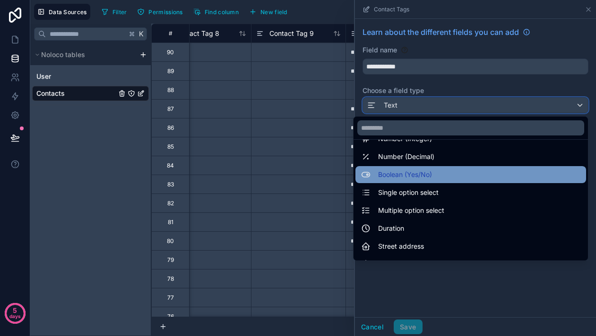
scroll to position [60, 0]
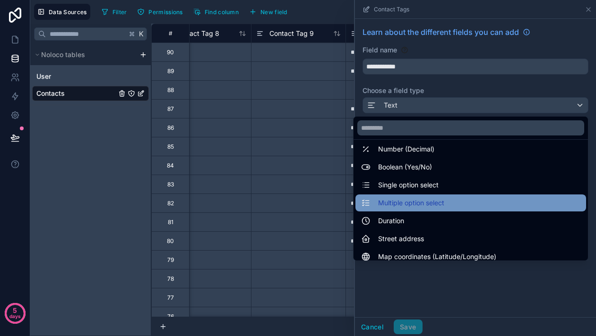
click at [408, 201] on span "Multiple option select" at bounding box center [411, 202] width 66 height 11
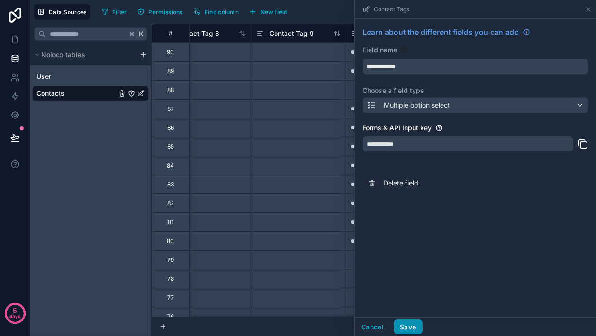
click at [406, 320] on button "Save" at bounding box center [408, 327] width 28 height 15
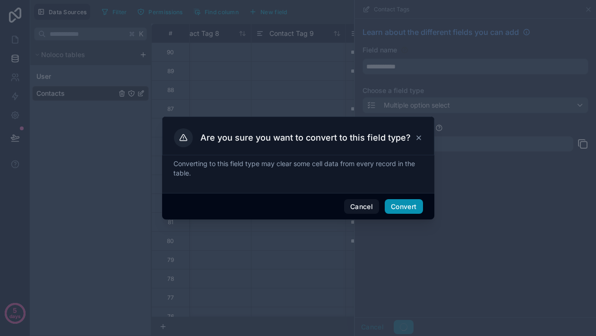
click at [415, 206] on button "Convert" at bounding box center [404, 206] width 38 height 15
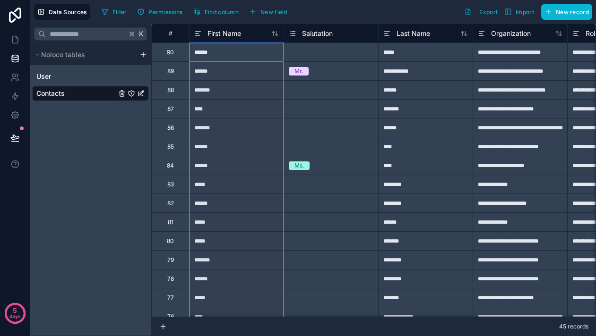
click at [326, 30] on span "Salutation" at bounding box center [317, 33] width 31 height 9
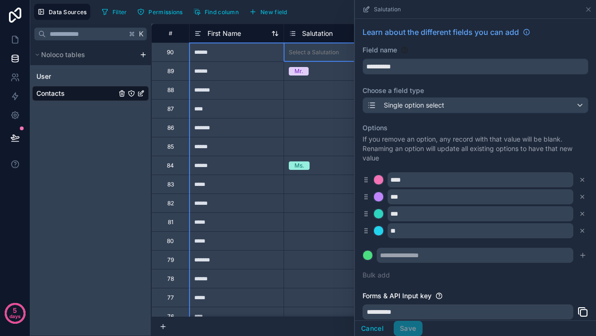
drag, startPoint x: 324, startPoint y: 31, endPoint x: 219, endPoint y: 31, distance: 105.4
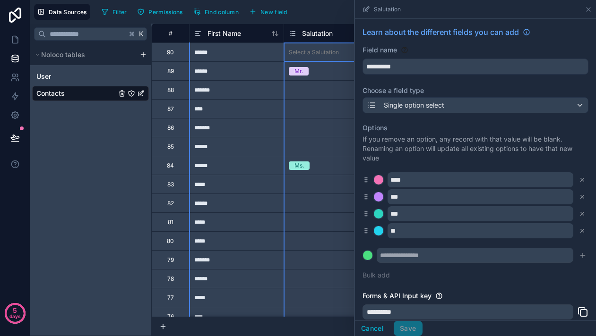
click at [305, 32] on span "Salutation" at bounding box center [317, 33] width 31 height 9
click at [325, 7] on div "Filter Permissions Find column New field Export Import New record" at bounding box center [345, 12] width 494 height 16
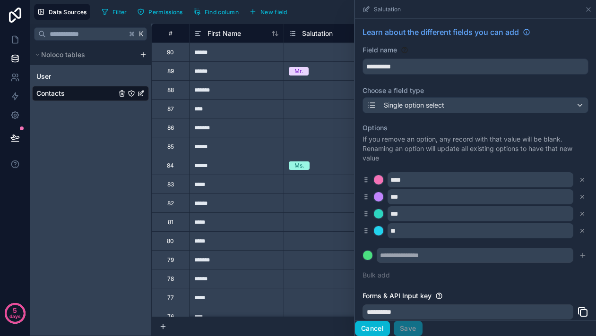
click at [369, 325] on button "Cancel" at bounding box center [372, 328] width 35 height 15
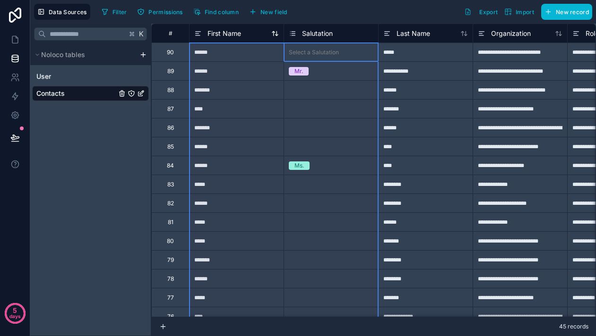
drag, startPoint x: 294, startPoint y: 32, endPoint x: 201, endPoint y: 31, distance: 93.1
click at [332, 16] on div "Filter Permissions Find column New field Export Import New record" at bounding box center [345, 12] width 494 height 16
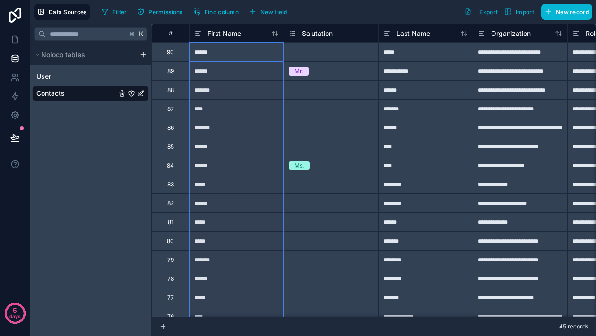
click at [341, 9] on div "Filter Permissions Find column New field Export Import New record" at bounding box center [345, 12] width 494 height 16
click at [231, 36] on span "First Name" at bounding box center [224, 33] width 34 height 9
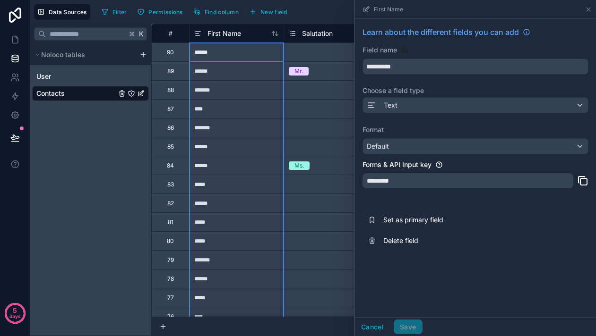
click at [316, 60] on div "Select a Salutation" at bounding box center [331, 52] width 94 height 18
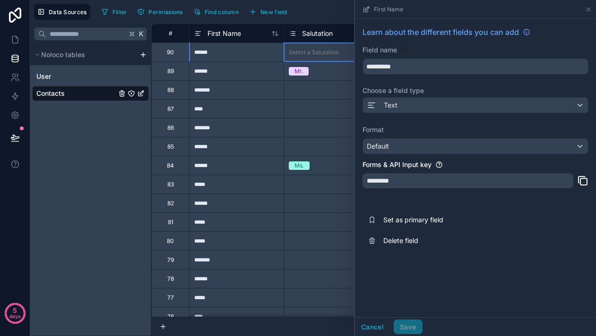
click at [322, 20] on div "Data Sources Filter Permissions Find column New field Export Import New record" at bounding box center [312, 12] width 565 height 24
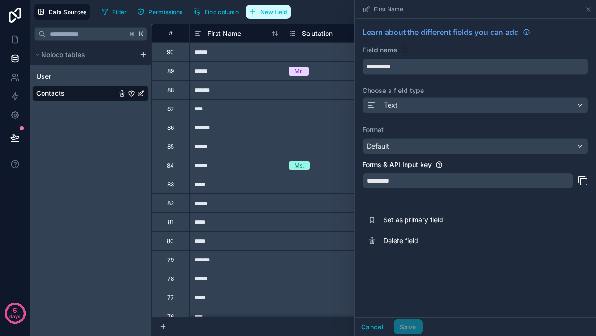
click at [283, 15] on button "New field" at bounding box center [268, 12] width 45 height 14
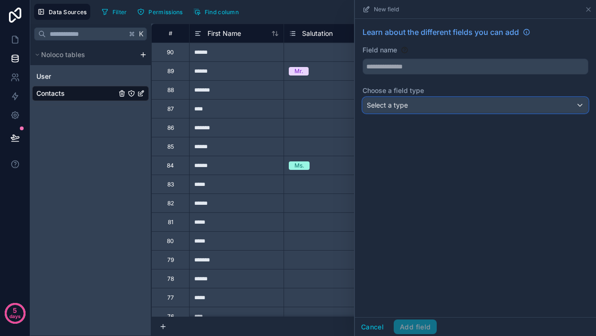
click at [388, 98] on div "Select a type" at bounding box center [475, 105] width 225 height 15
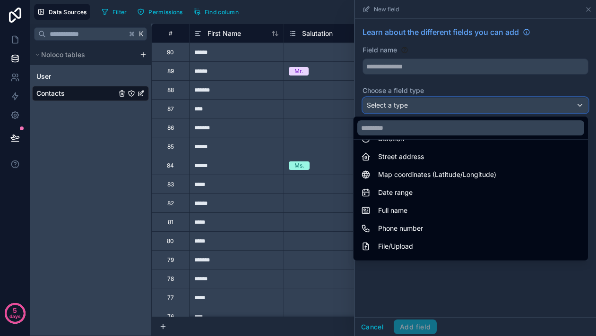
scroll to position [146, 0]
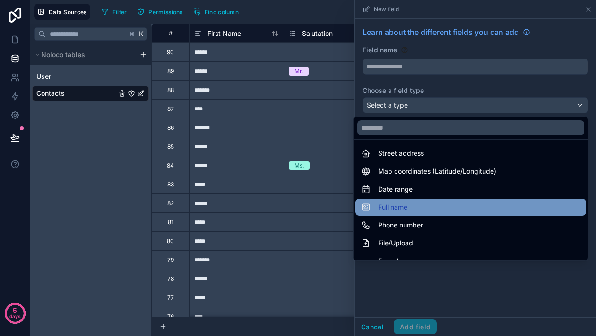
click at [386, 206] on span "Full name" at bounding box center [392, 207] width 29 height 11
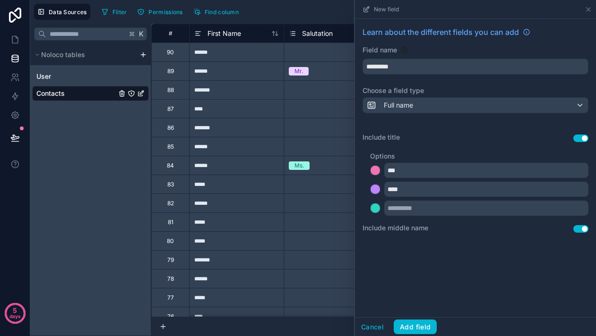
type input "*********"
click at [429, 211] on input "text" at bounding box center [486, 208] width 204 height 15
click at [581, 141] on button "Use setting" at bounding box center [580, 139] width 15 height 8
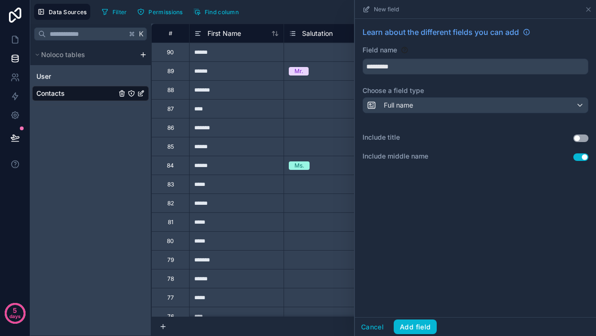
click at [582, 159] on button "Use setting" at bounding box center [580, 158] width 15 height 8
click at [419, 329] on button "Add field" at bounding box center [415, 327] width 43 height 15
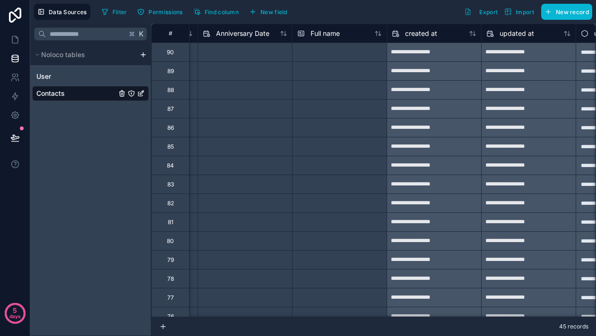
scroll to position [0, 4215]
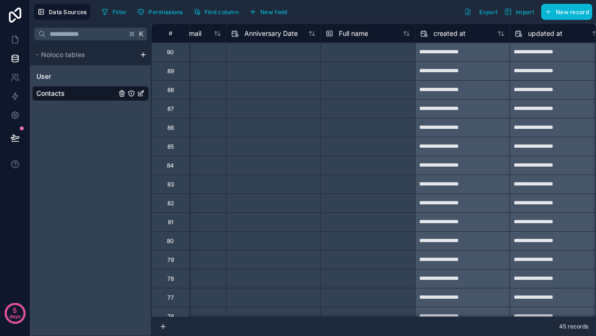
click at [355, 53] on div at bounding box center [367, 52] width 94 height 19
click at [360, 34] on span "Full name" at bounding box center [353, 33] width 29 height 9
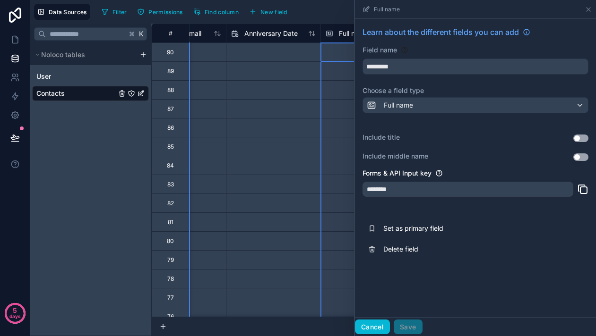
click at [371, 329] on button "Cancel" at bounding box center [372, 327] width 35 height 15
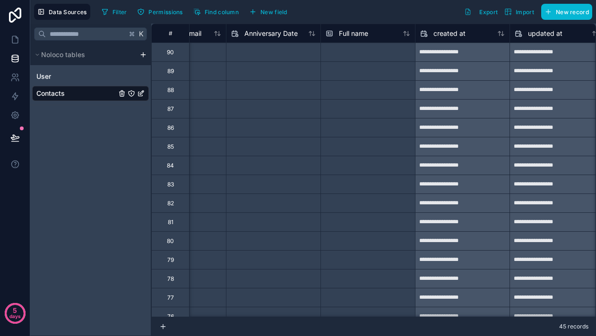
click at [358, 39] on div "Full name" at bounding box center [367, 33] width 94 height 19
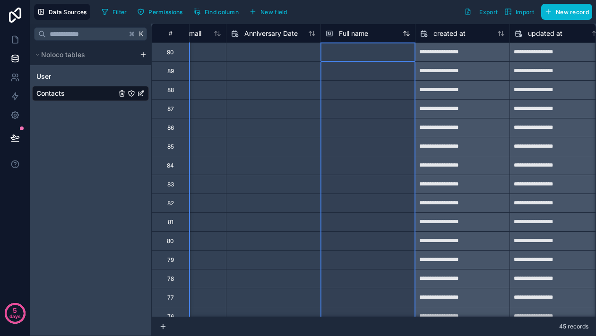
click at [348, 29] on span "Full name" at bounding box center [353, 33] width 29 height 9
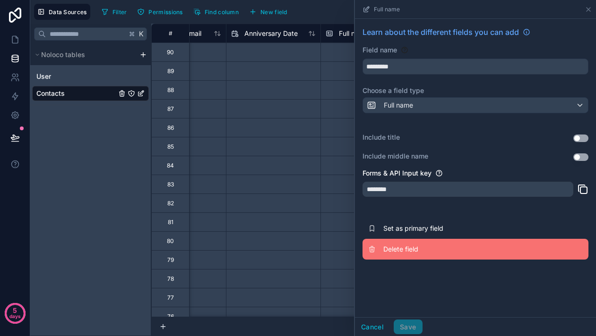
click at [382, 247] on button "Delete field" at bounding box center [475, 249] width 226 height 21
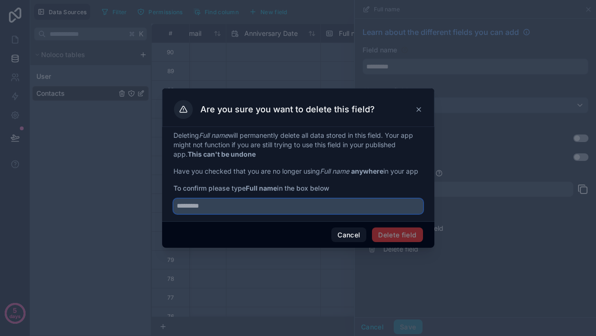
click at [337, 208] on input "text" at bounding box center [297, 206] width 249 height 15
type input "*********"
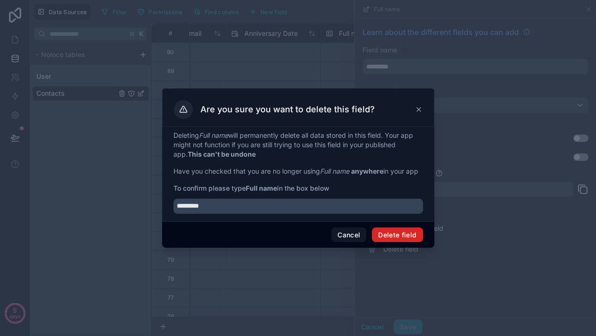
click at [411, 242] on button "Delete field" at bounding box center [397, 235] width 51 height 15
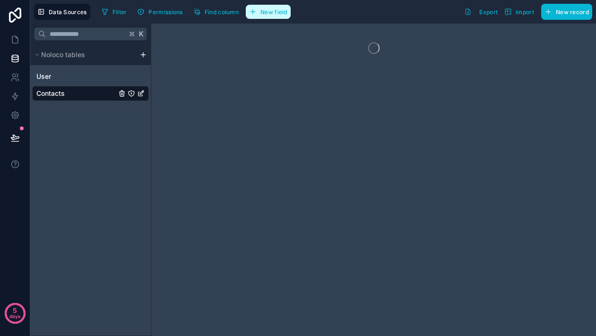
click at [280, 16] on button "New field" at bounding box center [268, 12] width 45 height 14
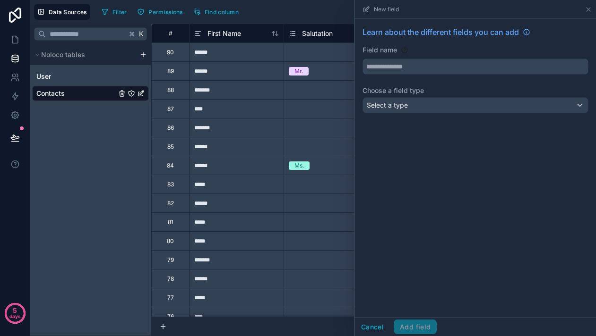
click at [388, 68] on input "text" at bounding box center [475, 66] width 225 height 15
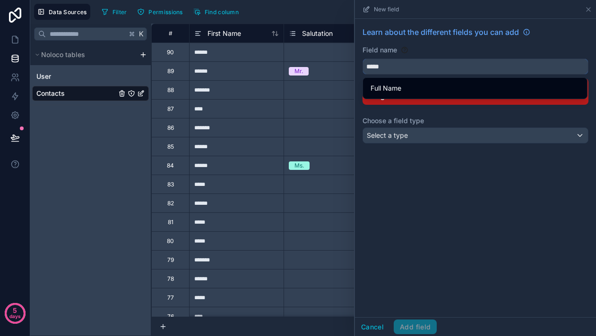
click at [362, 59] on button "****" at bounding box center [475, 67] width 226 height 16
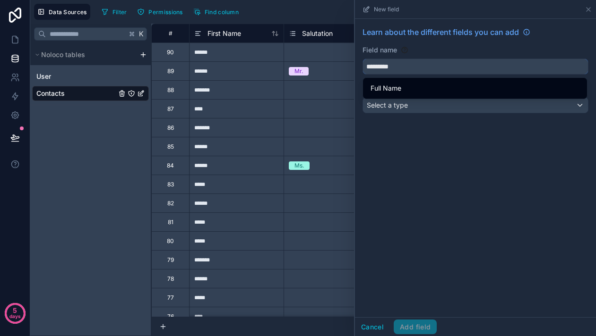
type input "*********"
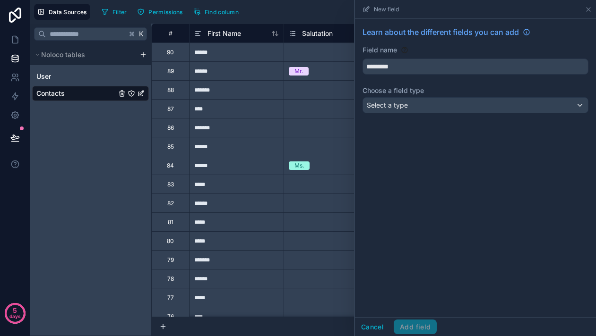
click at [382, 143] on div "Learn about the different fields you can add Field name ********* Choose a fiel…" at bounding box center [475, 168] width 241 height 299
click at [391, 109] on span "Select a type" at bounding box center [387, 105] width 41 height 8
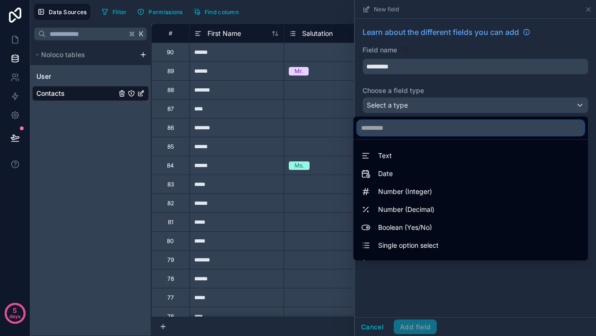
click at [395, 135] on input "text" at bounding box center [470, 127] width 227 height 15
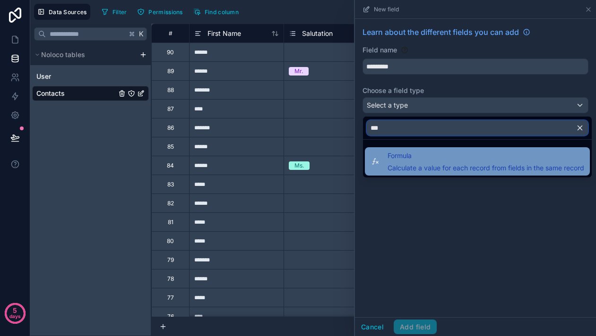
type input "***"
click at [399, 153] on span "Formula" at bounding box center [485, 155] width 197 height 11
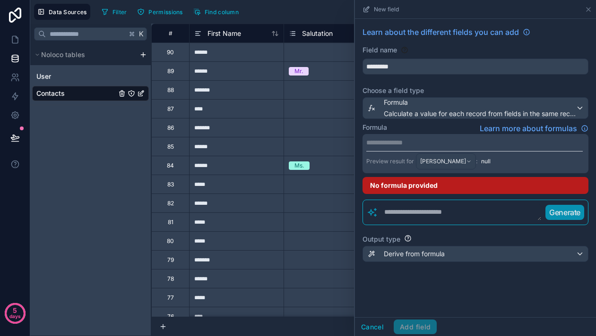
click at [410, 142] on p "**********" at bounding box center [474, 142] width 216 height 9
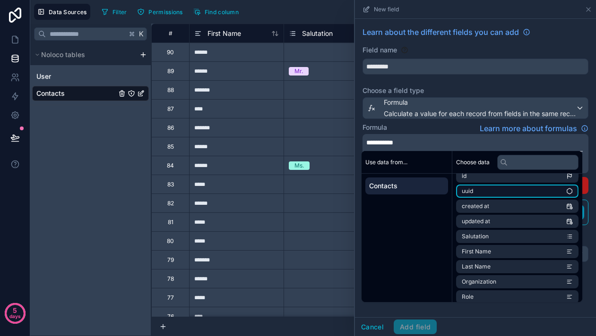
scroll to position [15, 0]
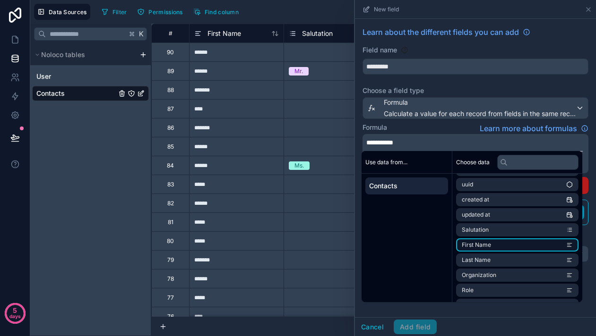
click at [482, 240] on li "First Name" at bounding box center [517, 245] width 122 height 13
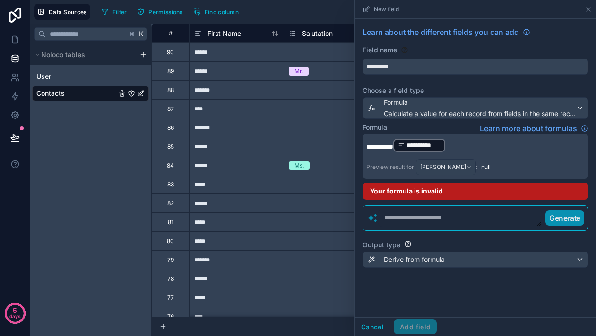
click at [393, 146] on span "**********" at bounding box center [379, 147] width 27 height 7
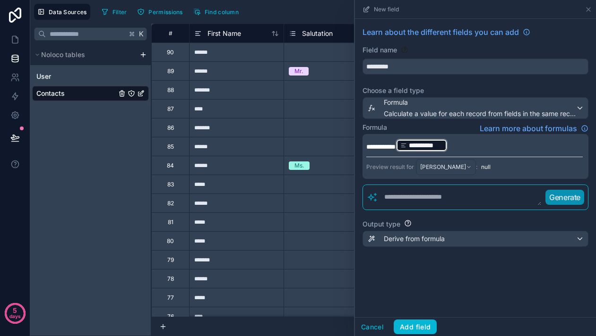
click at [473, 145] on p "**********" at bounding box center [474, 145] width 216 height 15
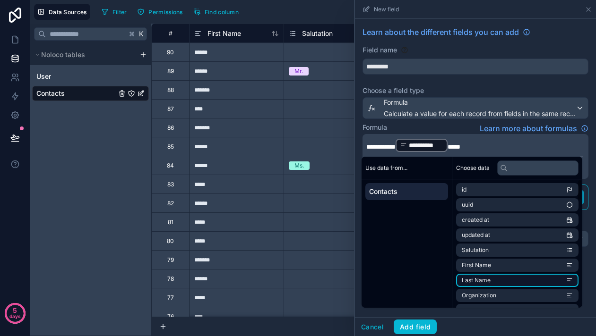
click at [476, 278] on span "Last Name" at bounding box center [476, 281] width 29 height 8
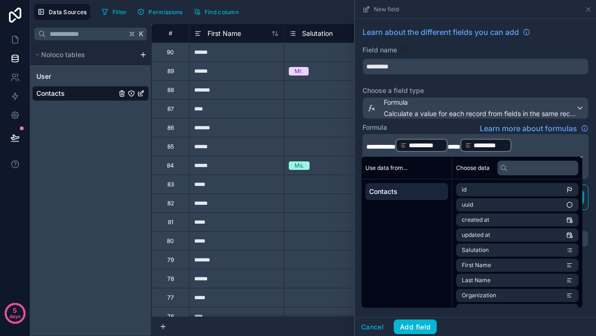
click at [538, 152] on p "**********" at bounding box center [474, 145] width 216 height 15
click at [420, 325] on button "Add field" at bounding box center [415, 327] width 43 height 15
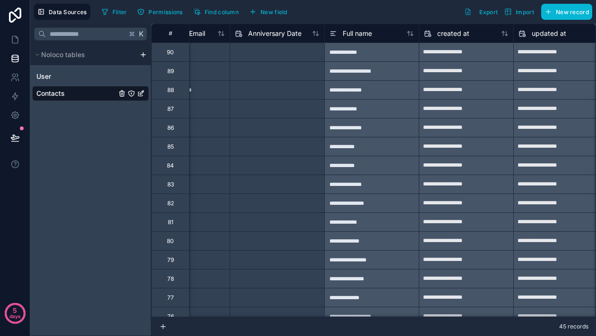
scroll to position [0, 4213]
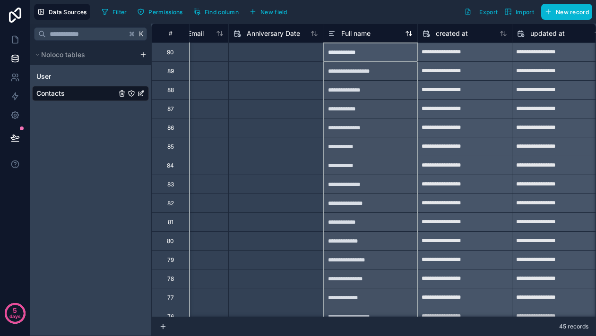
click at [333, 37] on icon at bounding box center [332, 33] width 8 height 11
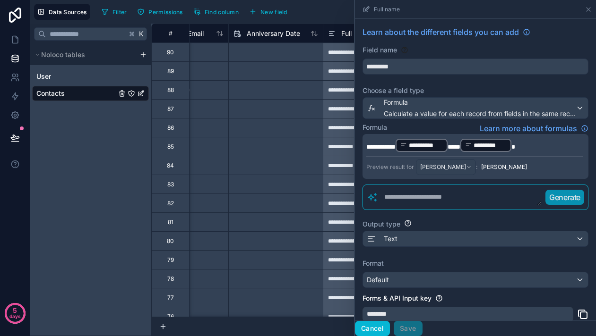
click at [379, 332] on button "Cancel" at bounding box center [372, 328] width 35 height 15
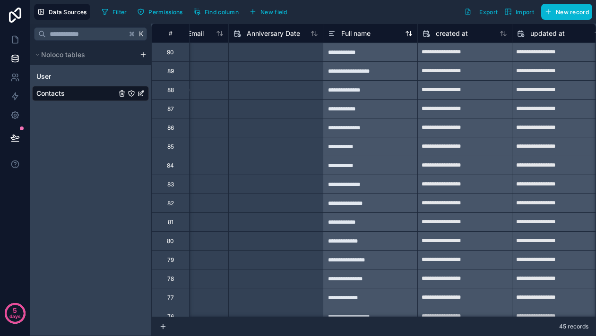
click at [332, 34] on icon at bounding box center [332, 33] width 8 height 11
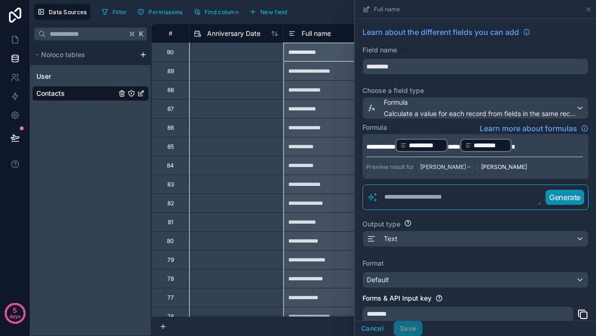
scroll to position [0, 4254]
click at [330, 34] on div "Full name" at bounding box center [328, 33] width 85 height 11
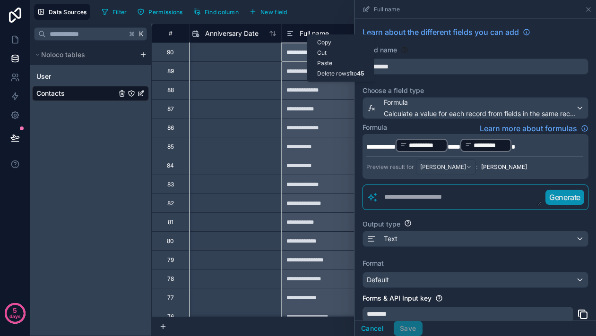
scroll to position [71, 0]
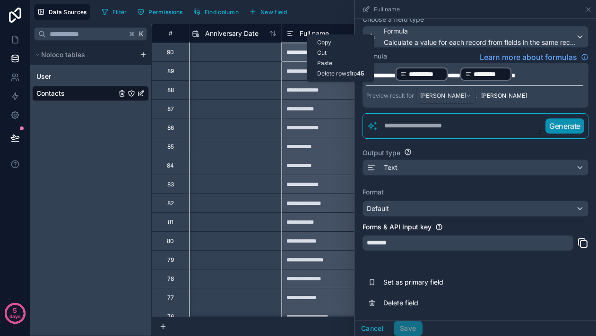
click at [221, 60] on input "text" at bounding box center [234, 52] width 94 height 15
select select "****"
select select "*"
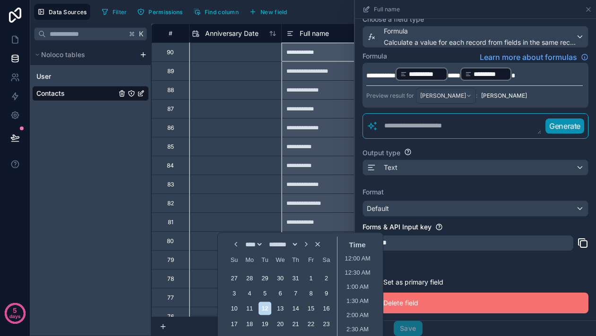
click at [492, 308] on span "Delete field" at bounding box center [451, 303] width 136 height 9
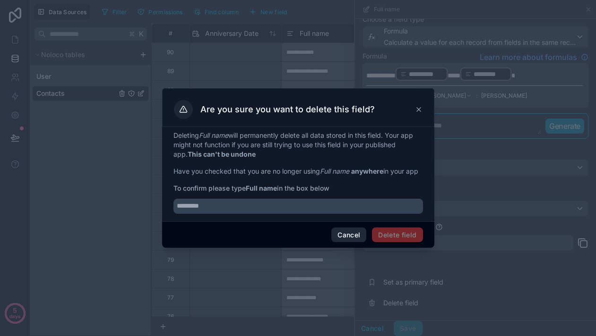
click at [356, 243] on button "Cancel" at bounding box center [348, 235] width 35 height 15
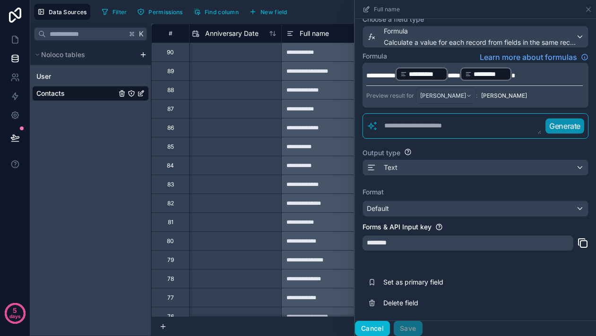
click at [377, 329] on button "Cancel" at bounding box center [372, 328] width 35 height 15
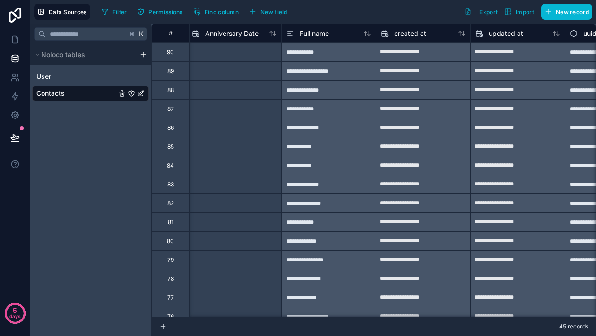
scroll to position [0, 4318]
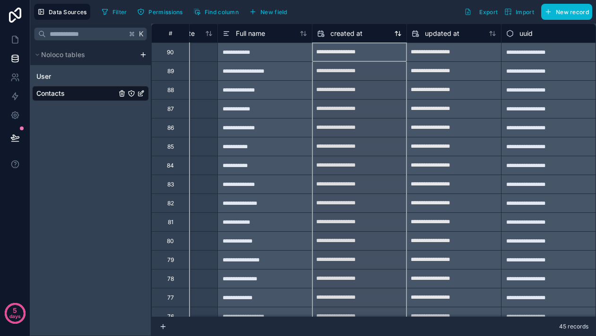
click at [346, 35] on span "created at" at bounding box center [346, 33] width 32 height 9
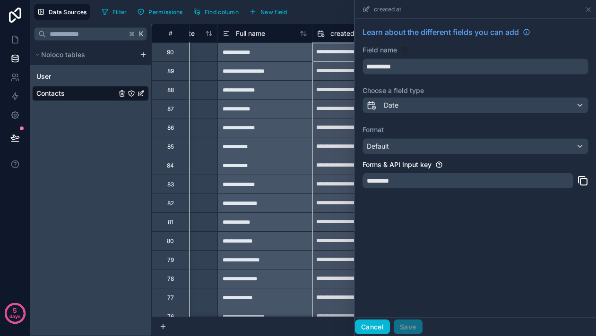
click at [379, 329] on button "Cancel" at bounding box center [372, 327] width 35 height 15
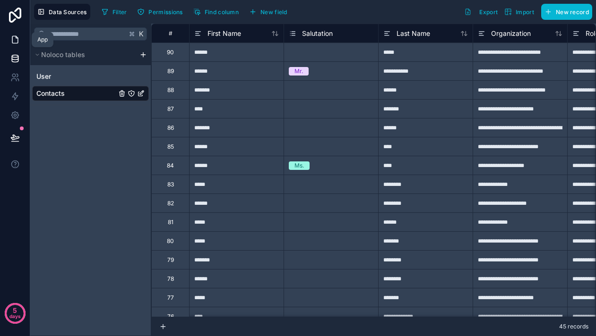
click at [17, 38] on icon at bounding box center [15, 39] width 6 height 7
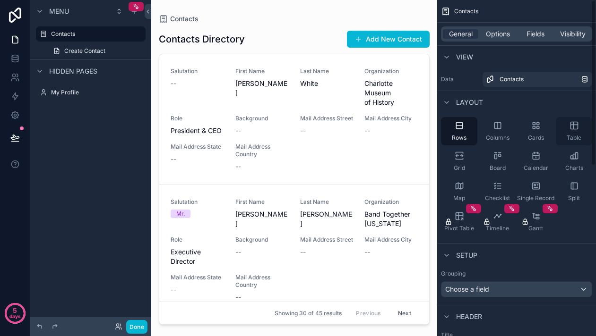
click at [572, 130] on icon "scrollable content" at bounding box center [573, 125] width 9 height 9
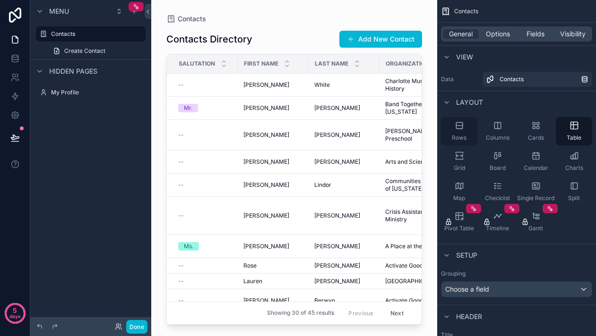
click at [453, 125] on div "Rows" at bounding box center [459, 131] width 36 height 28
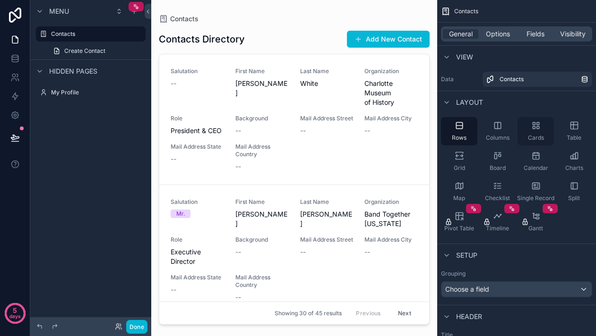
click at [541, 133] on div "Cards" at bounding box center [535, 131] width 36 height 28
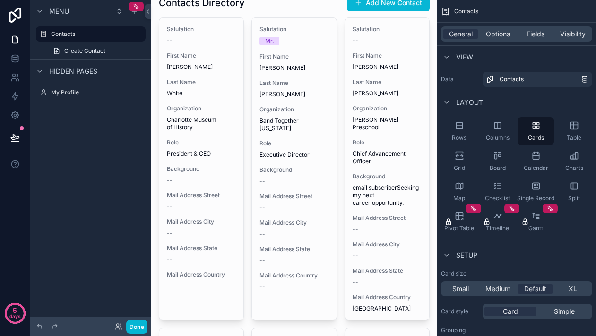
scroll to position [40, 0]
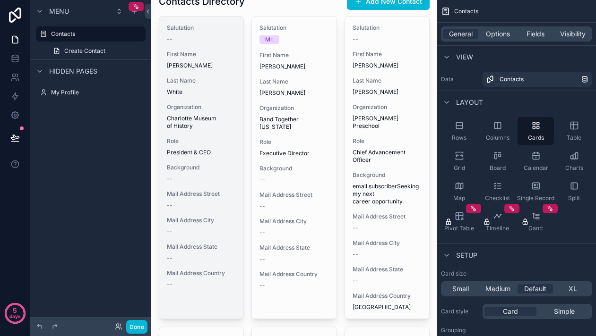
click at [227, 79] on span "Last Name" at bounding box center [201, 81] width 69 height 8
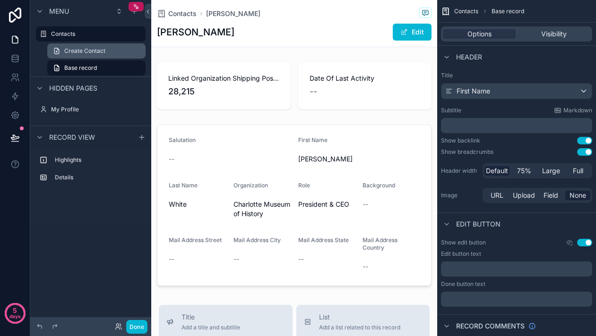
click at [93, 51] on span "Create Contact" at bounding box center [84, 51] width 41 height 8
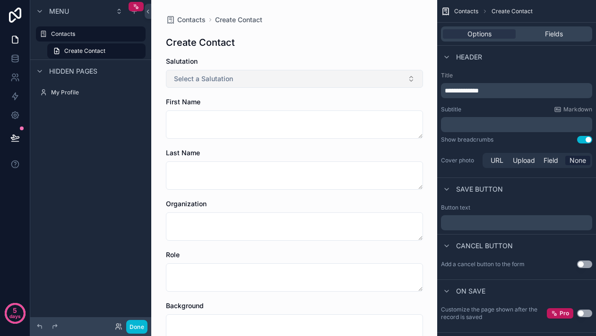
click at [223, 79] on span "Select a Salutation" at bounding box center [203, 78] width 59 height 9
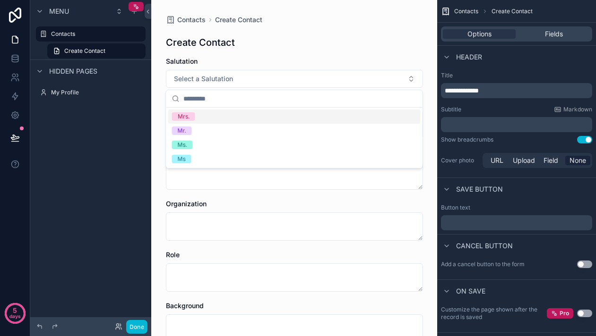
click at [241, 60] on div "Salutation" at bounding box center [294, 61] width 257 height 9
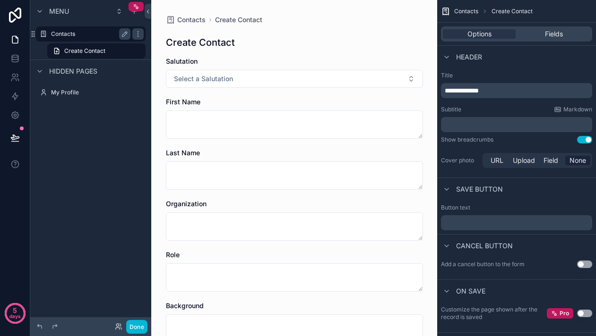
click at [80, 39] on div "Contacts" at bounding box center [90, 33] width 79 height 11
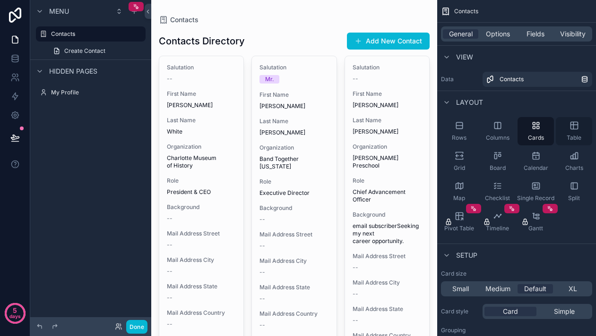
click at [580, 131] on div "Table" at bounding box center [574, 131] width 36 height 28
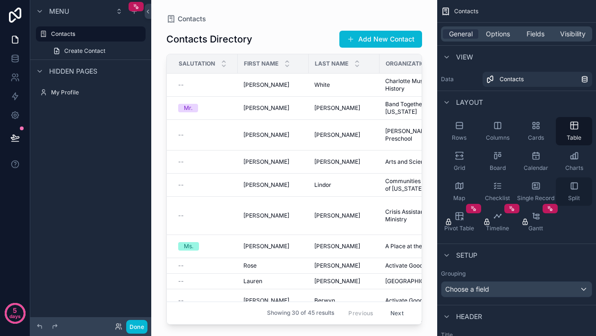
click at [570, 199] on span "Split" at bounding box center [574, 199] width 12 height 8
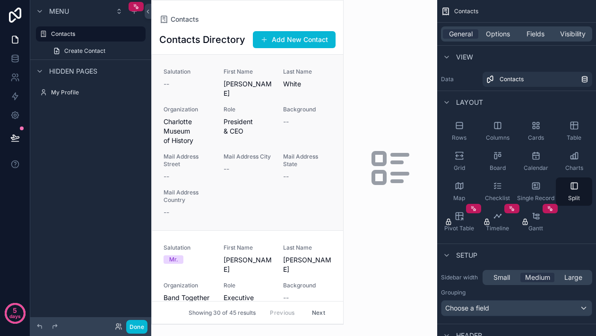
click at [257, 121] on span "President & CEO" at bounding box center [247, 126] width 49 height 19
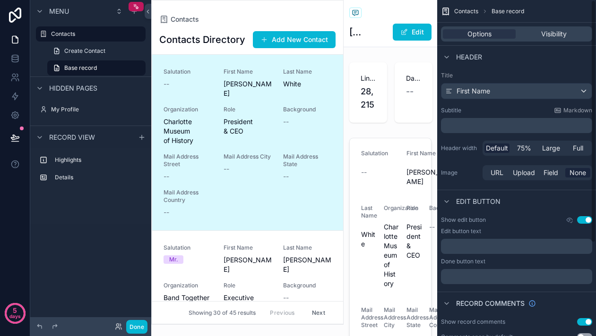
click at [469, 12] on span "Contacts" at bounding box center [466, 12] width 24 height 8
click at [18, 64] on link at bounding box center [15, 58] width 30 height 19
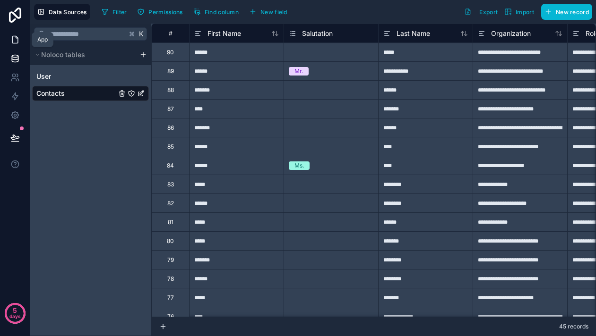
click at [15, 45] on link at bounding box center [15, 39] width 30 height 19
